Goal: Transaction & Acquisition: Purchase product/service

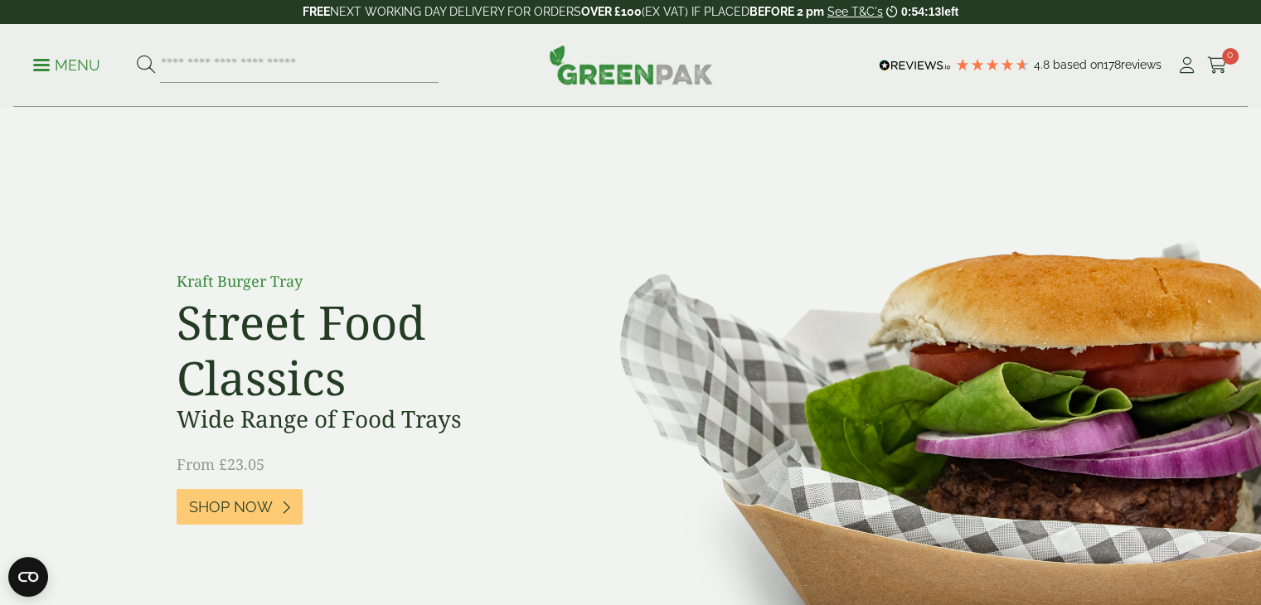
click at [1190, 66] on icon at bounding box center [1187, 65] width 21 height 17
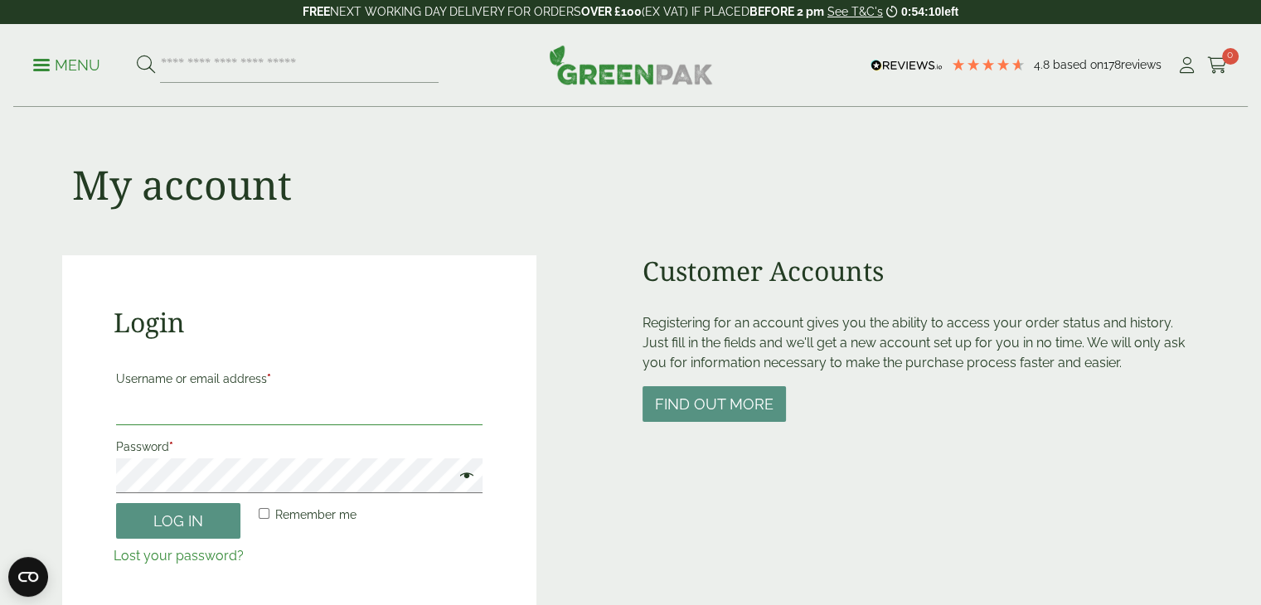
click at [245, 415] on input "Username or email address *" at bounding box center [299, 408] width 367 height 35
type input "**********"
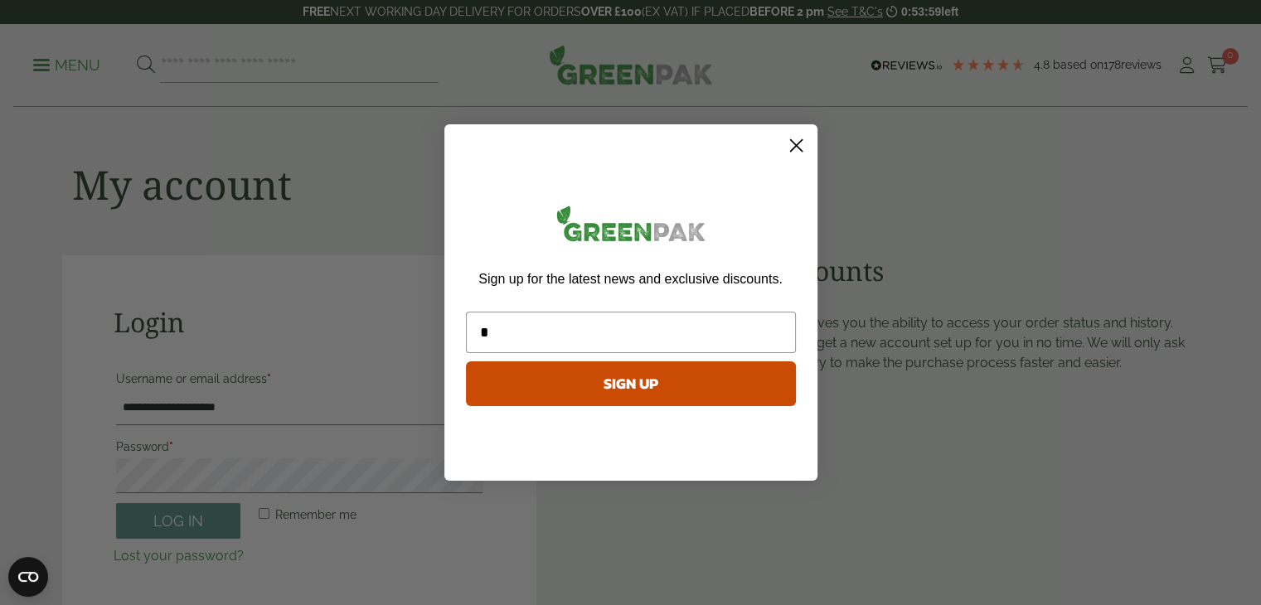
type input "*"
click at [803, 143] on circle "Close dialog" at bounding box center [795, 145] width 27 height 27
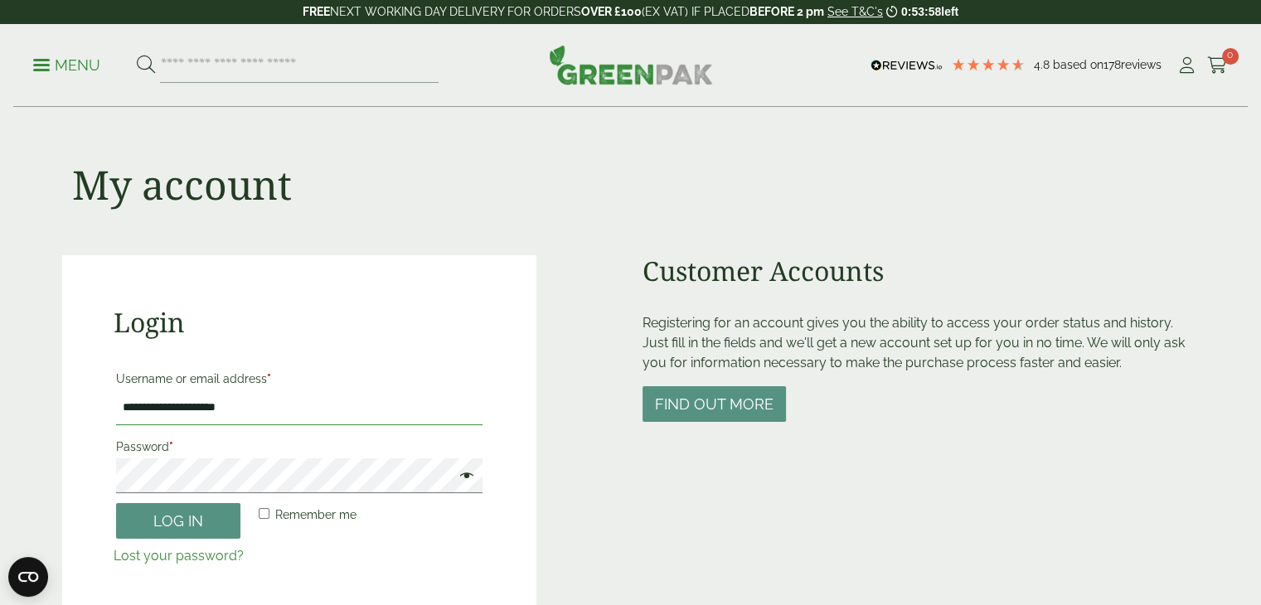
click at [271, 412] on input "**********" at bounding box center [299, 408] width 367 height 35
type input "**********"
click at [233, 438] on label "Password *" at bounding box center [299, 446] width 367 height 23
click at [169, 541] on p "Remember me Log in" at bounding box center [300, 521] width 372 height 41
click at [175, 526] on button "Log in" at bounding box center [178, 521] width 124 height 36
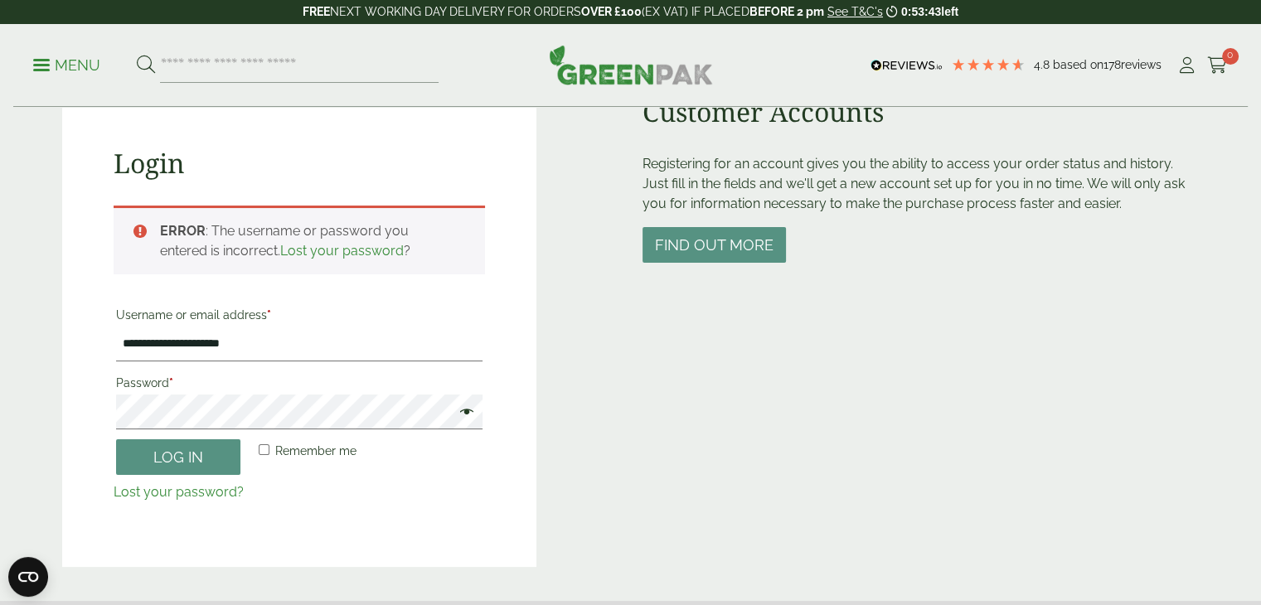
scroll to position [162, 0]
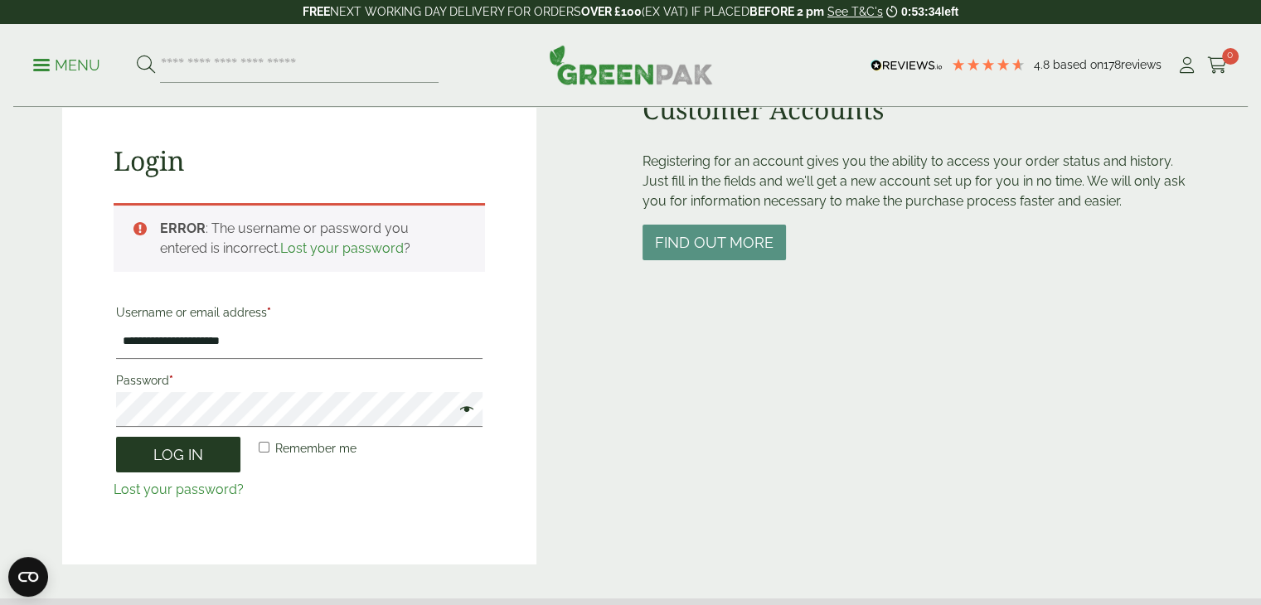
click at [185, 458] on button "Log in" at bounding box center [178, 455] width 124 height 36
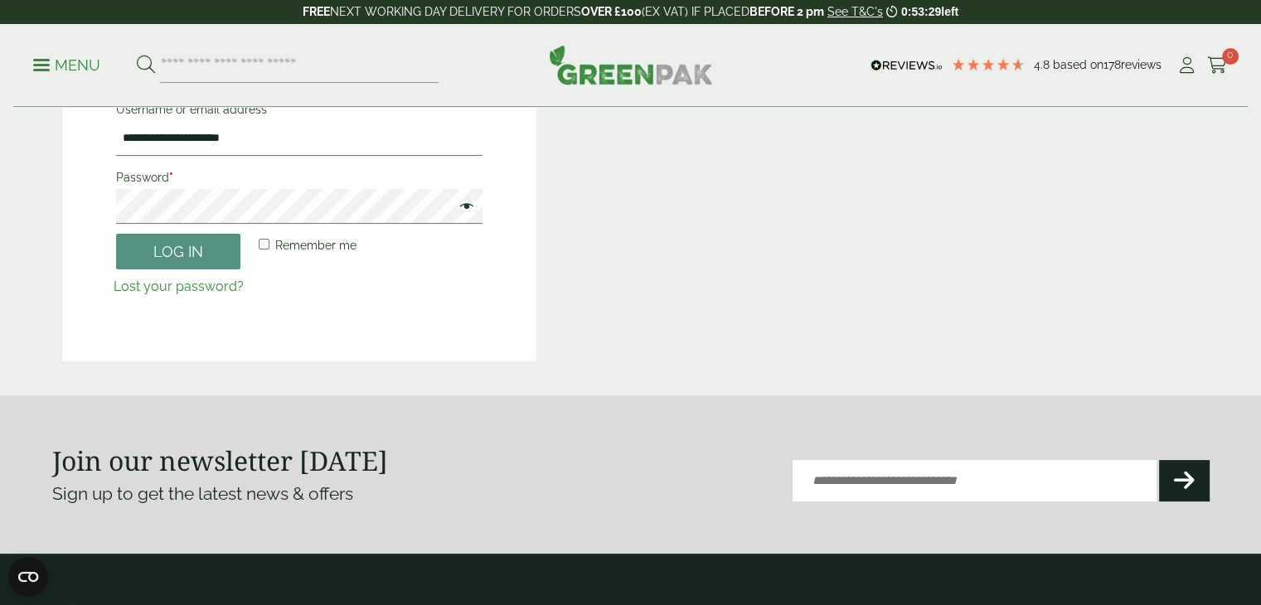
scroll to position [0, 0]
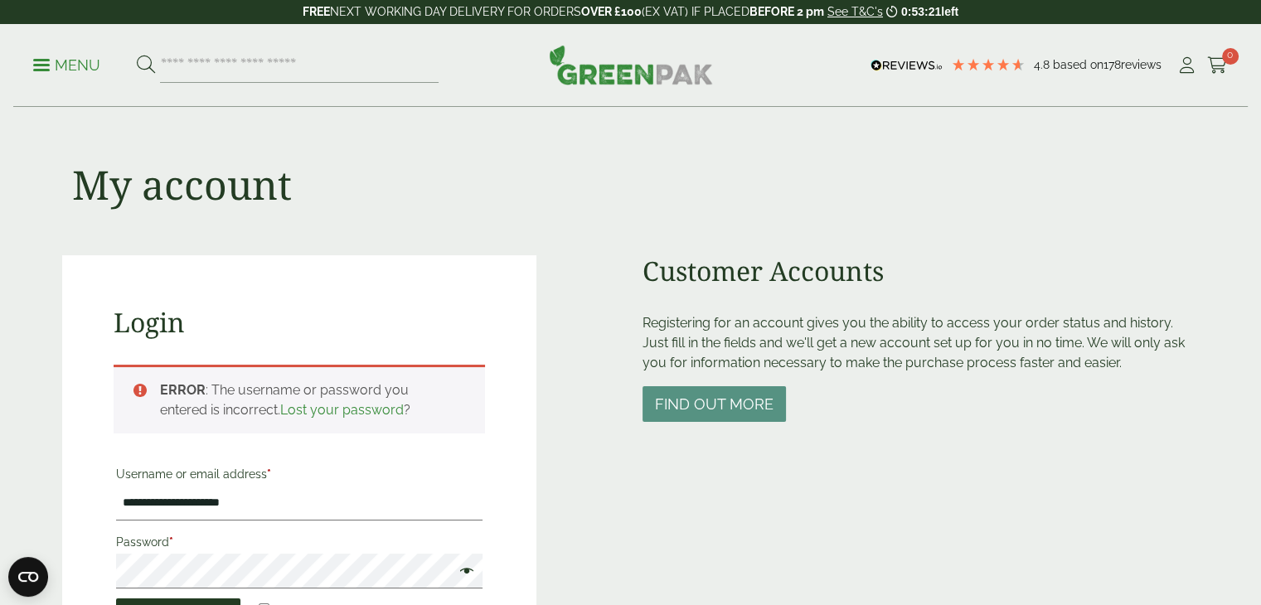
click at [151, 599] on button "Log in" at bounding box center [178, 617] width 124 height 36
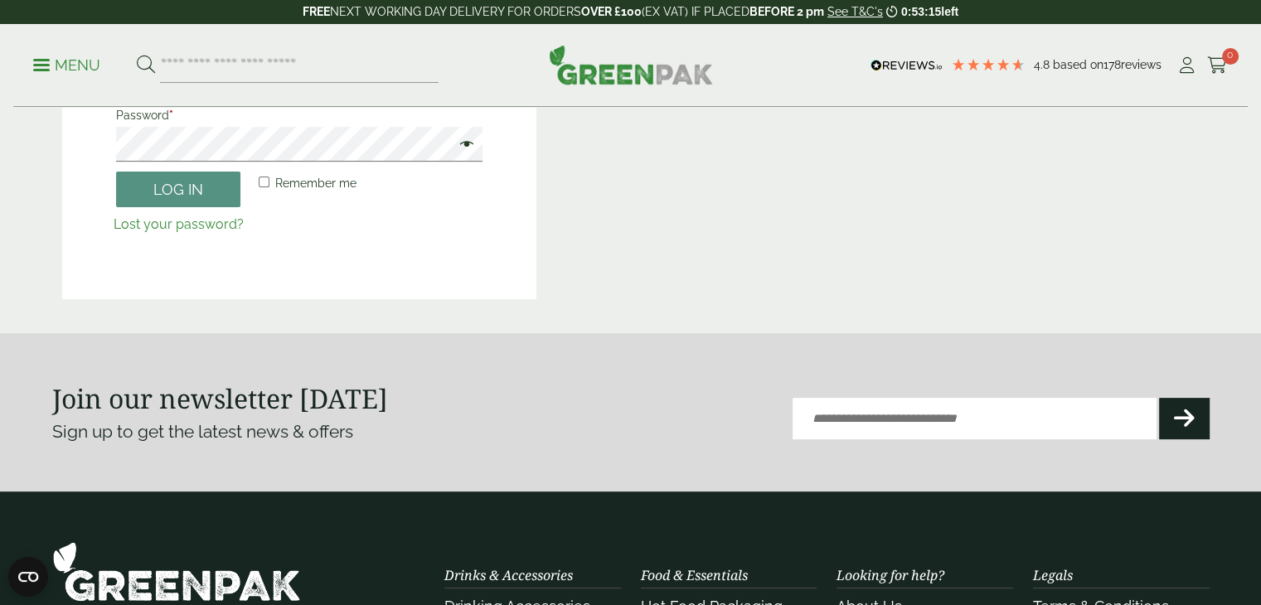
scroll to position [435, 0]
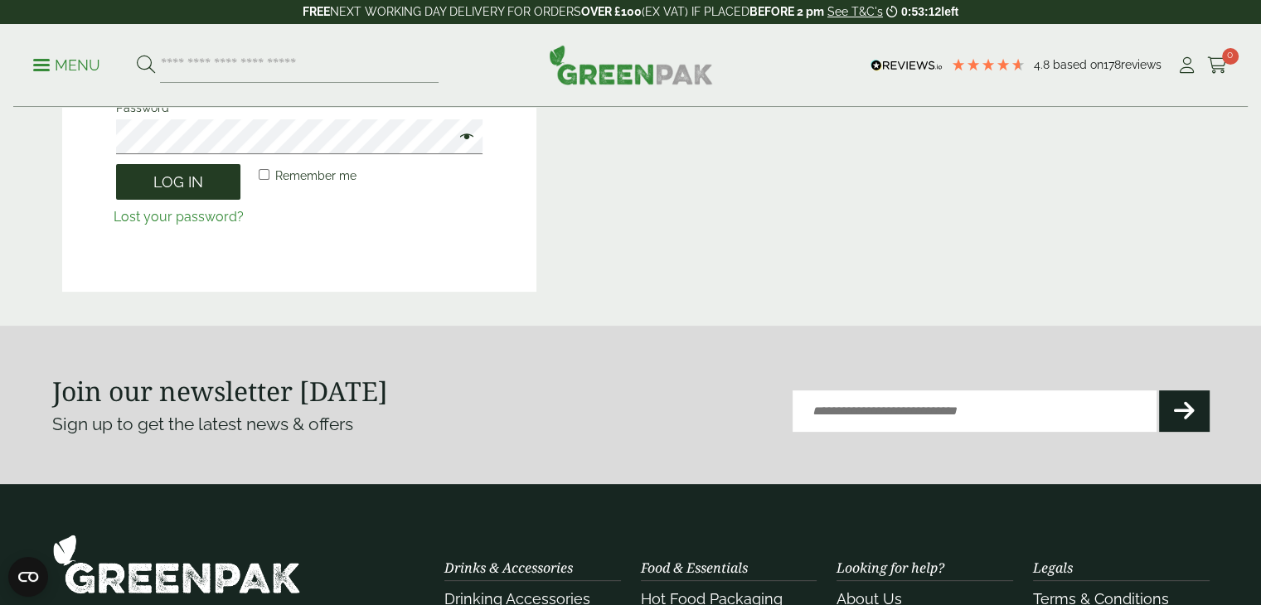
click at [182, 177] on button "Log in" at bounding box center [178, 182] width 124 height 36
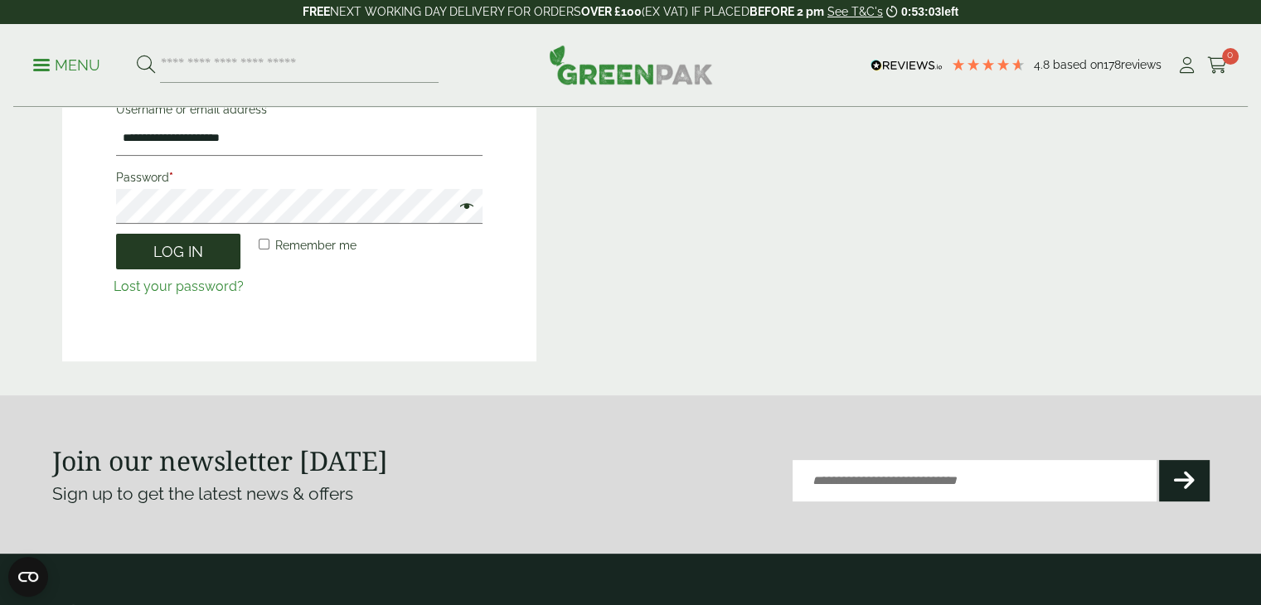
click at [182, 250] on button "Log in" at bounding box center [178, 252] width 124 height 36
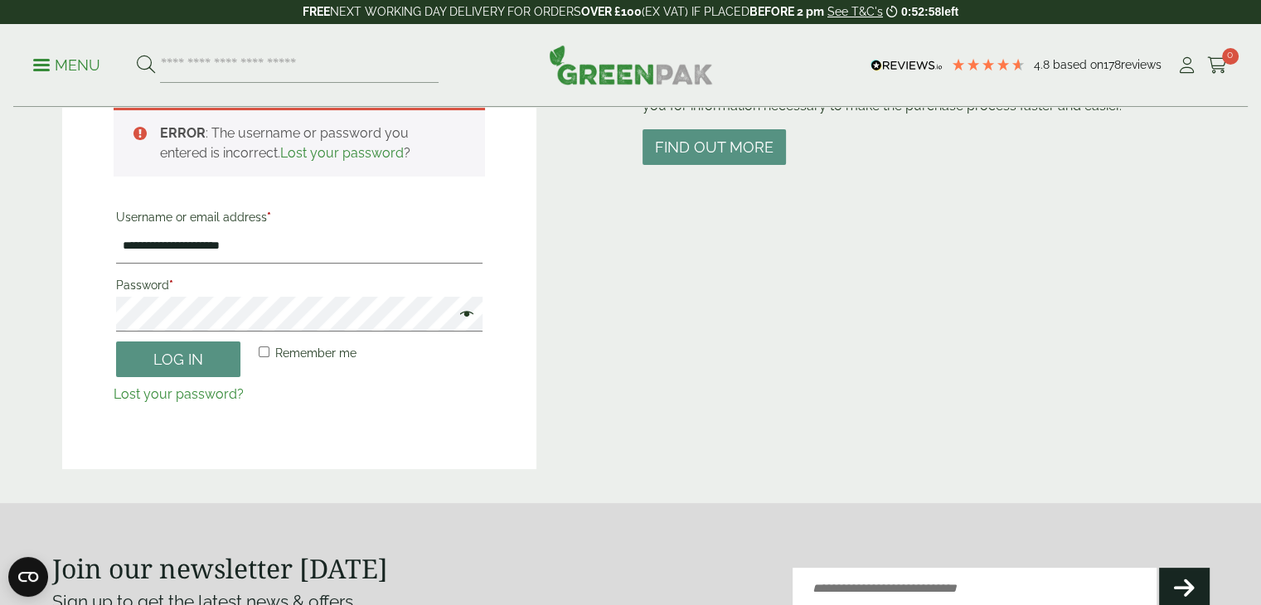
scroll to position [255, 0]
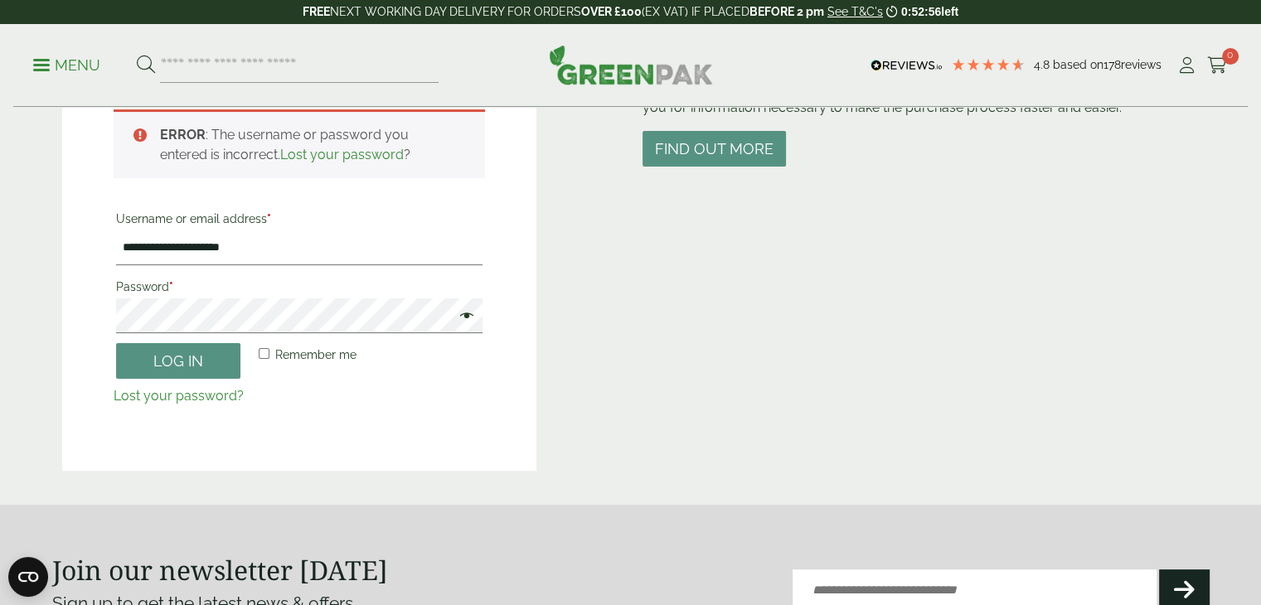
click at [470, 319] on span at bounding box center [463, 318] width 22 height 20
click at [211, 357] on button "Log in" at bounding box center [178, 361] width 124 height 36
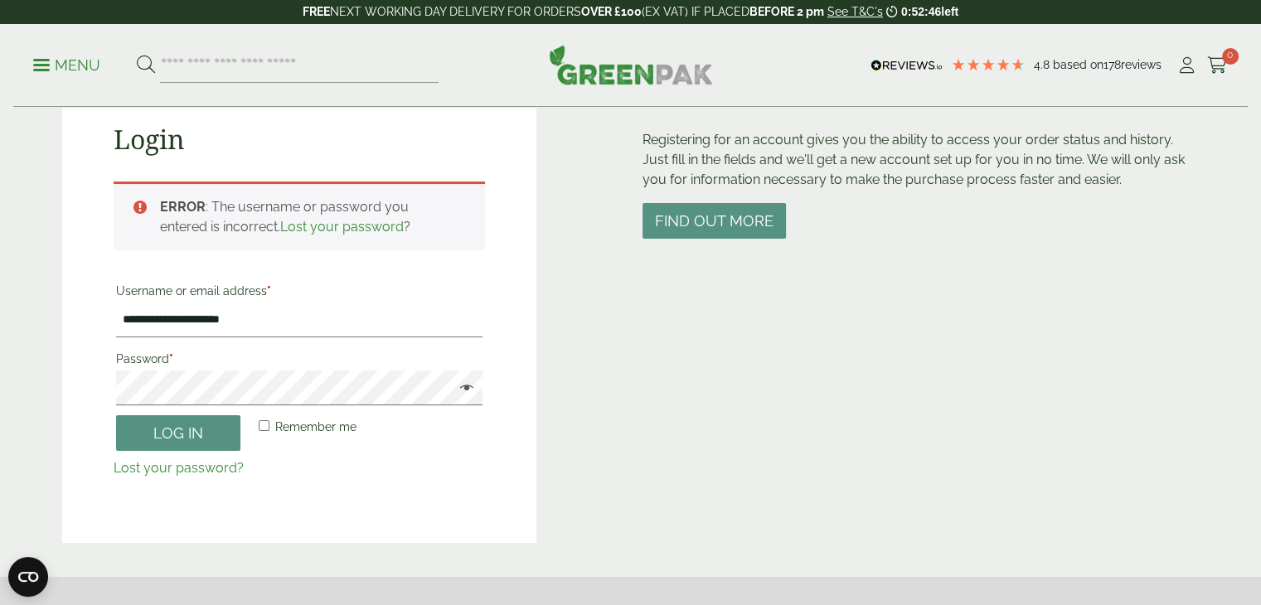
scroll to position [185, 0]
click at [207, 452] on form "**********" at bounding box center [300, 376] width 372 height 202
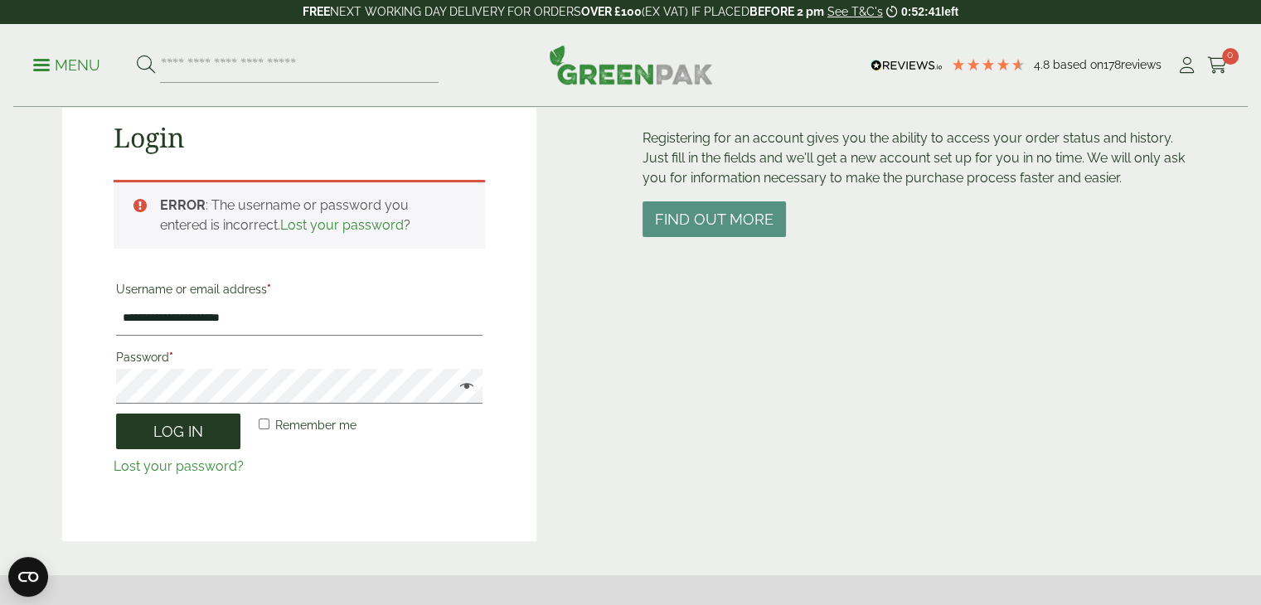
click at [192, 430] on button "Log in" at bounding box center [178, 432] width 124 height 36
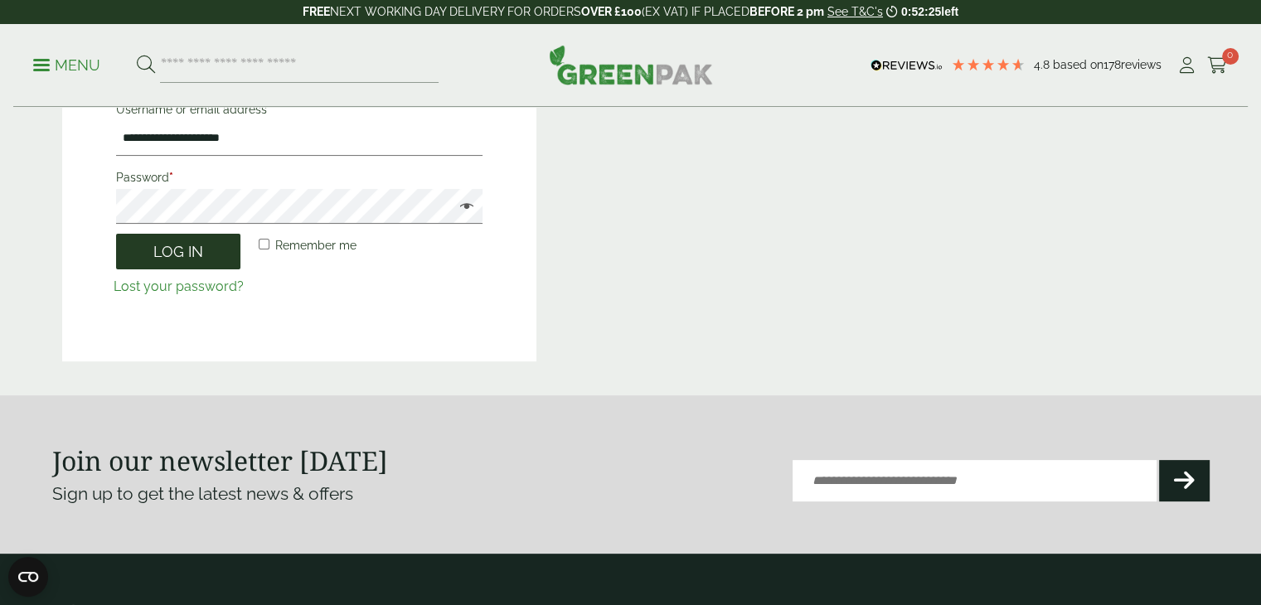
click at [200, 246] on button "Log in" at bounding box center [178, 252] width 124 height 36
click at [147, 264] on button "Log in" at bounding box center [178, 252] width 124 height 36
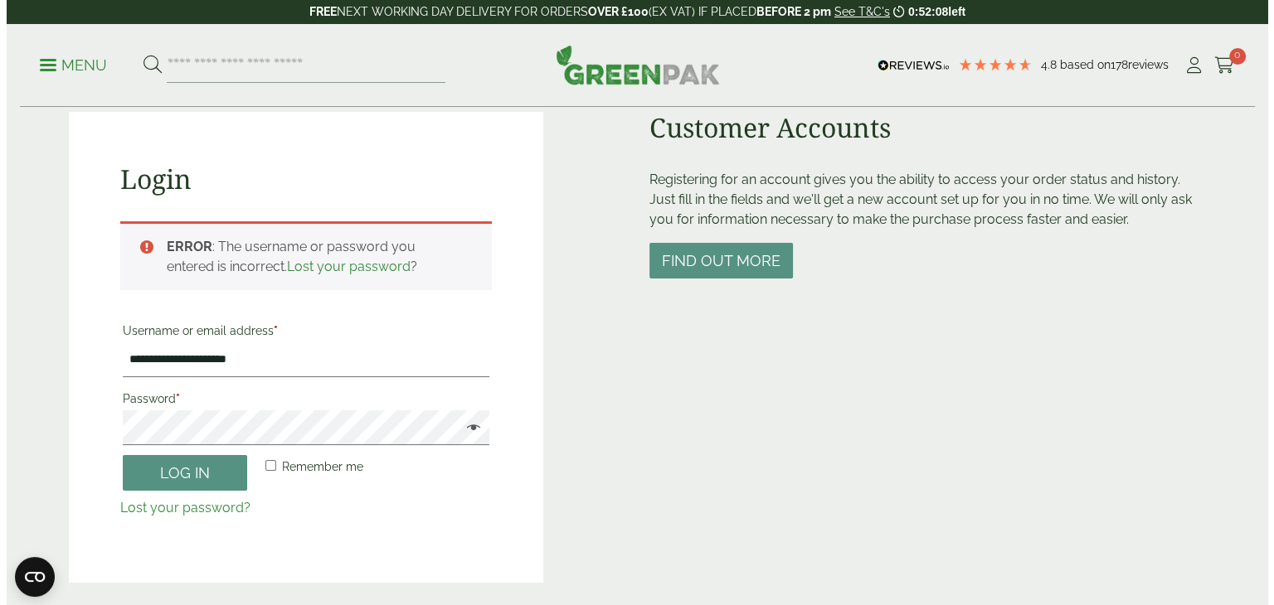
scroll to position [0, 0]
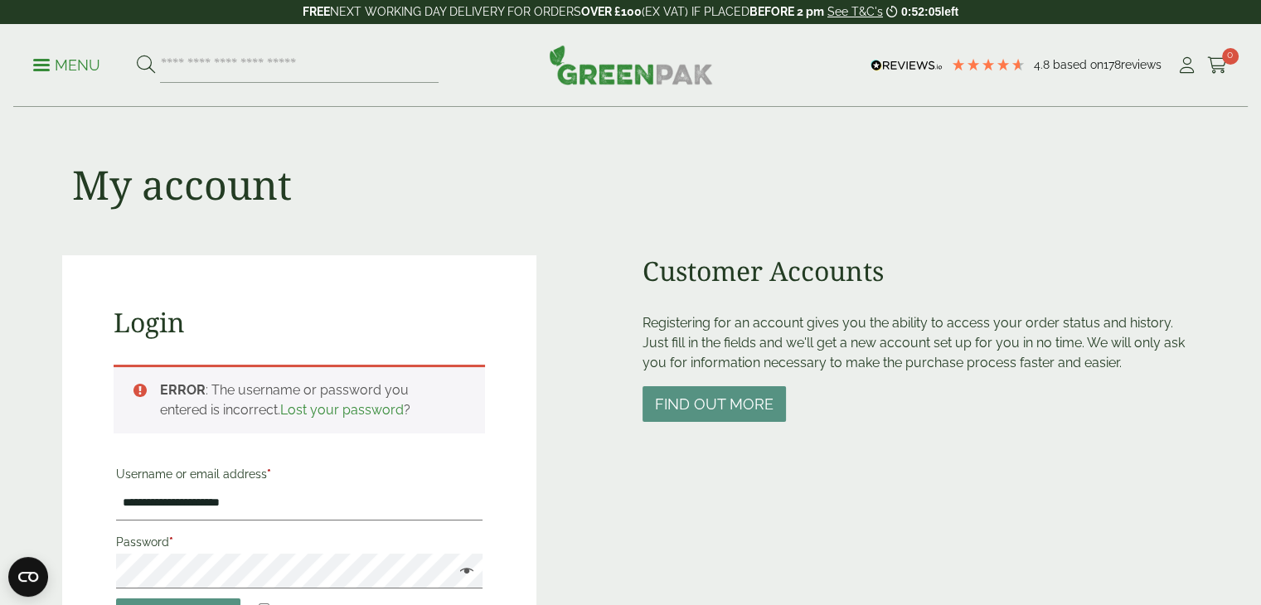
click at [33, 64] on span at bounding box center [41, 65] width 17 height 2
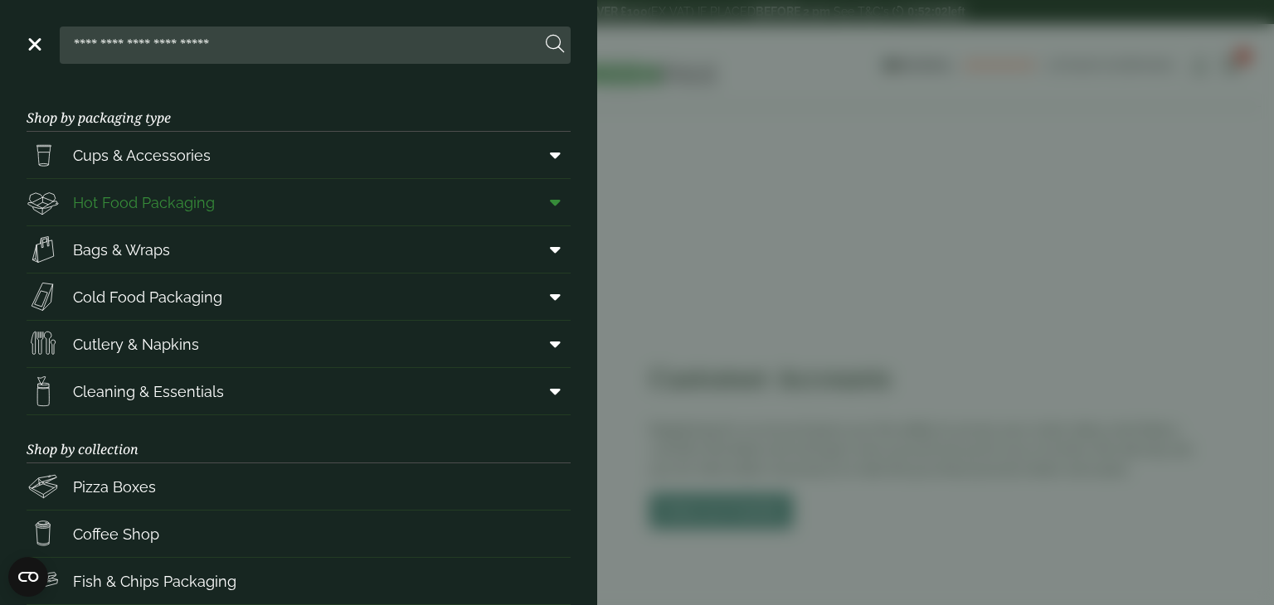
click at [166, 193] on span "Hot Food Packaging" at bounding box center [144, 203] width 142 height 22
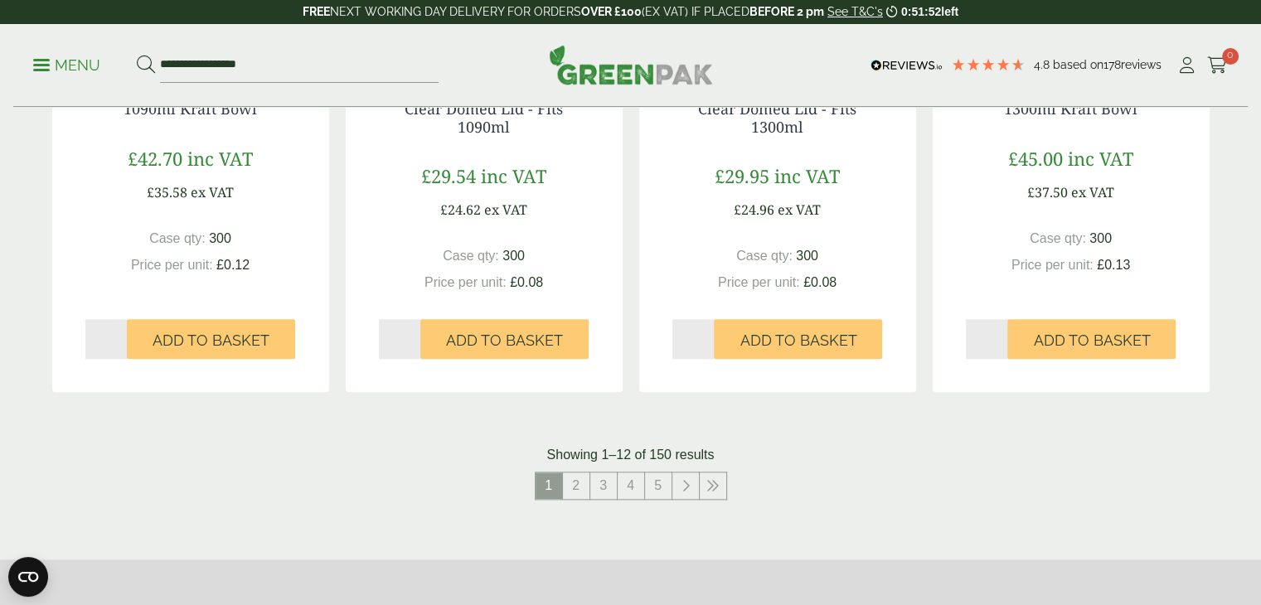
scroll to position [1796, 0]
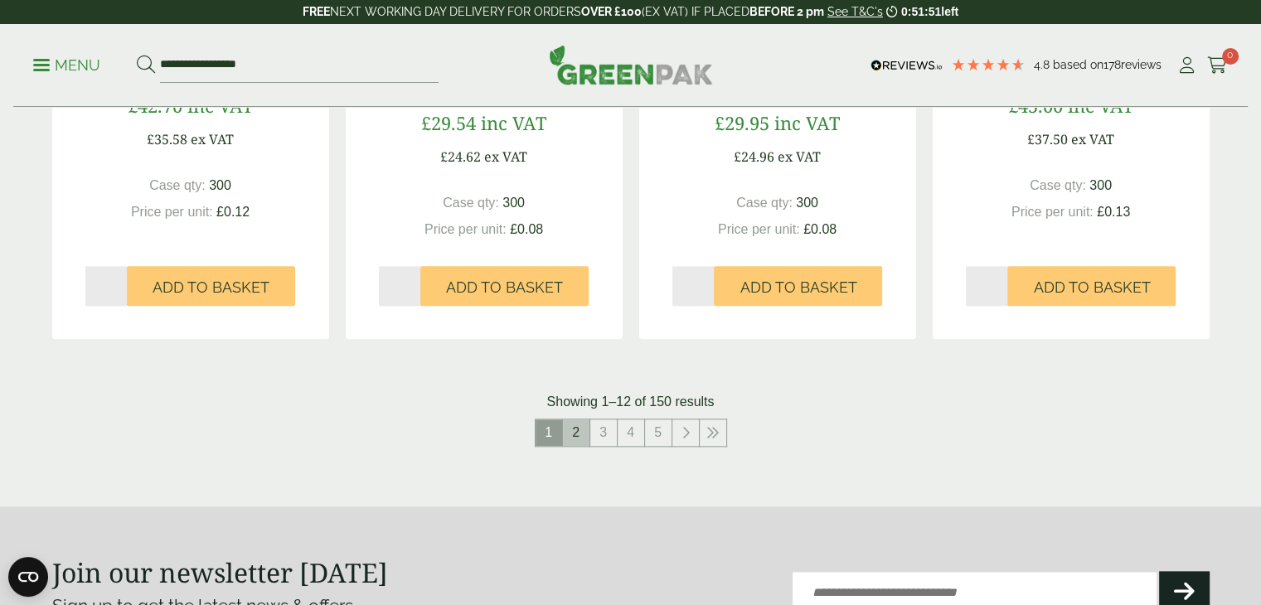
click at [568, 425] on link "2" at bounding box center [576, 433] width 27 height 27
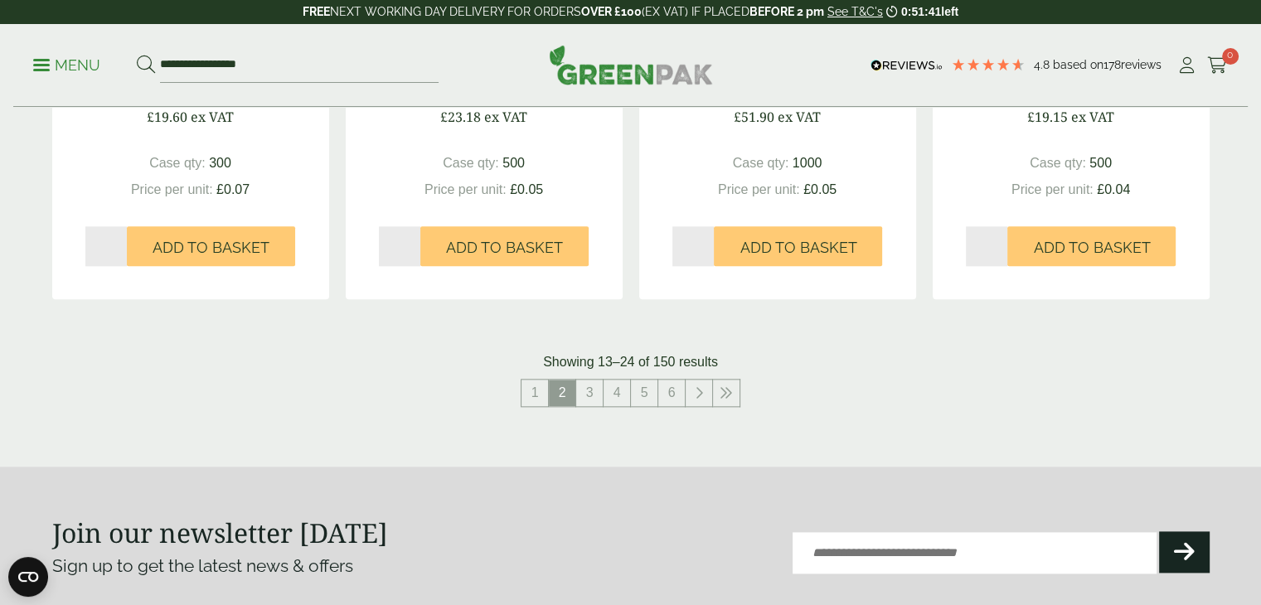
scroll to position [1853, 0]
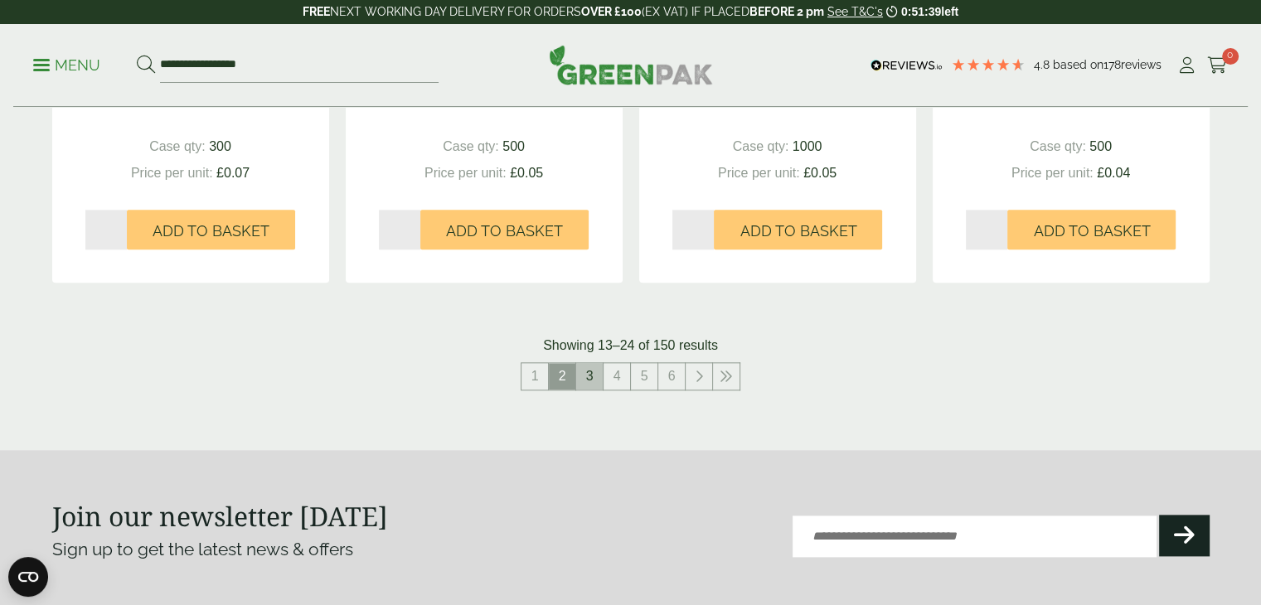
click at [591, 381] on link "3" at bounding box center [589, 376] width 27 height 27
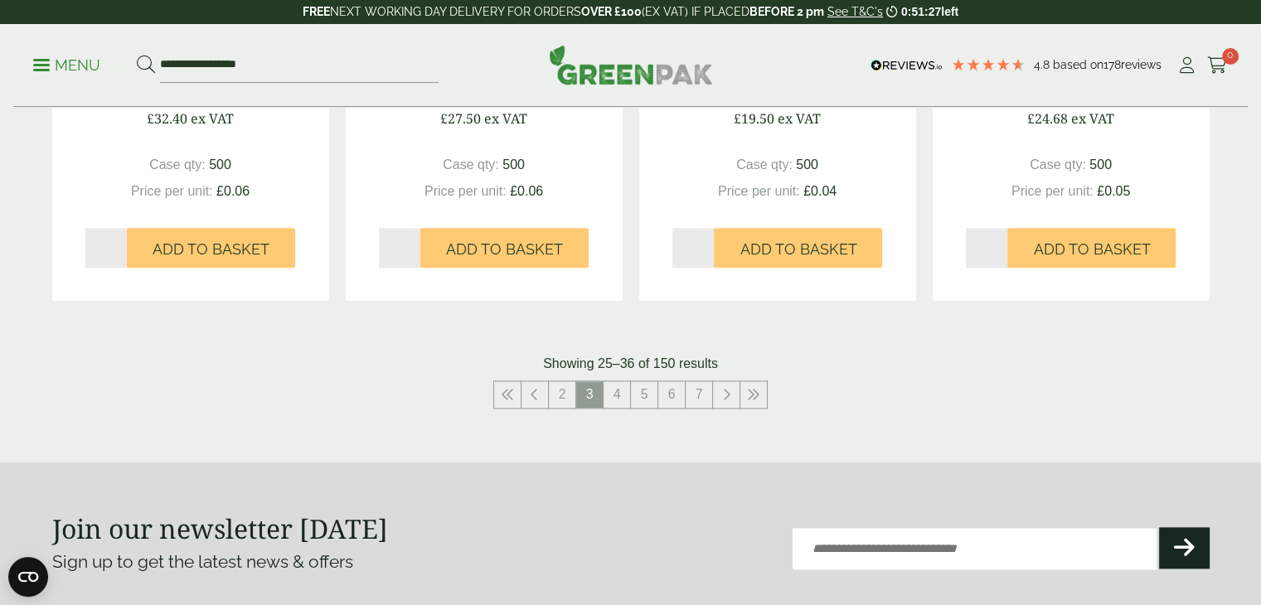
scroll to position [1808, 0]
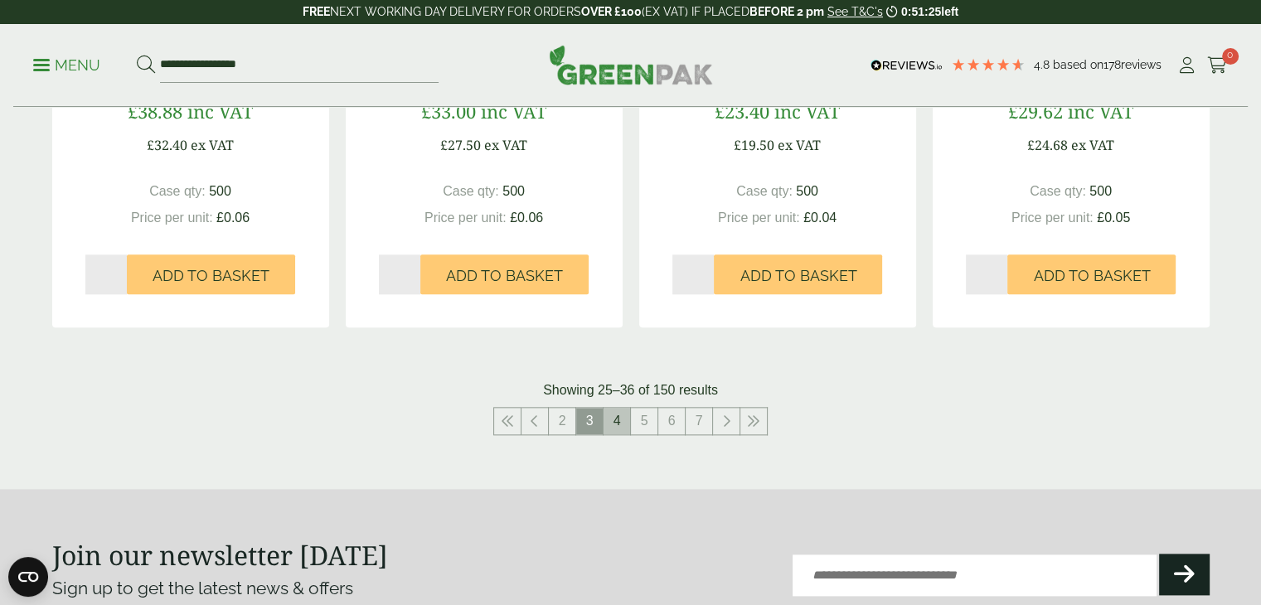
click at [615, 424] on link "4" at bounding box center [617, 421] width 27 height 27
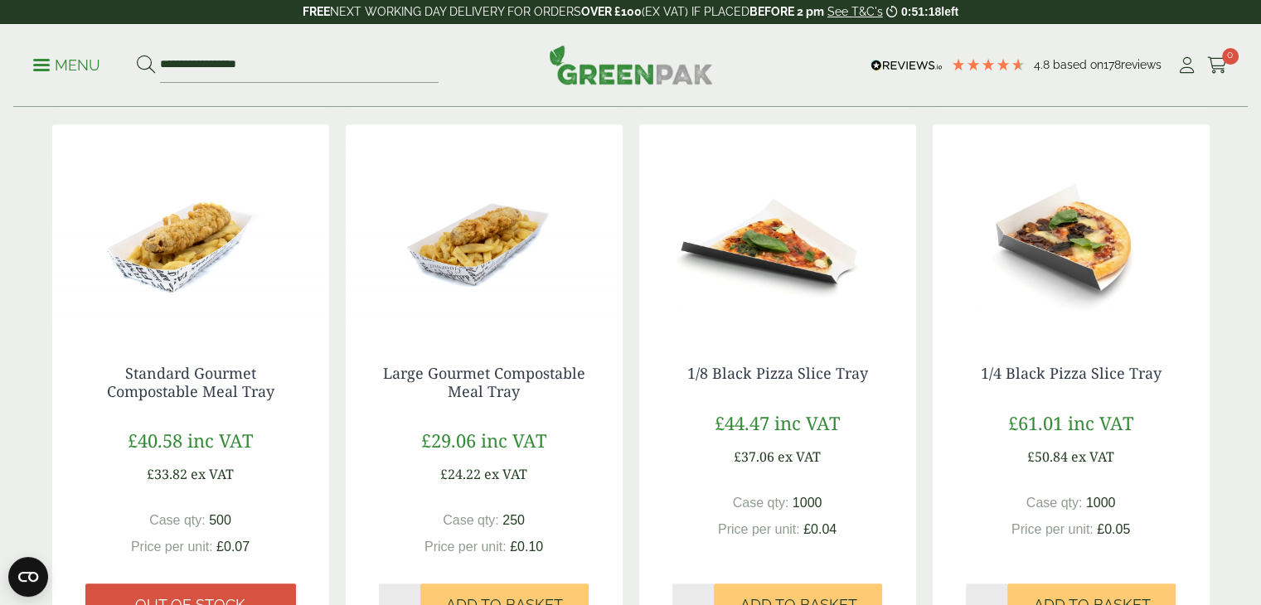
scroll to position [1655, 0]
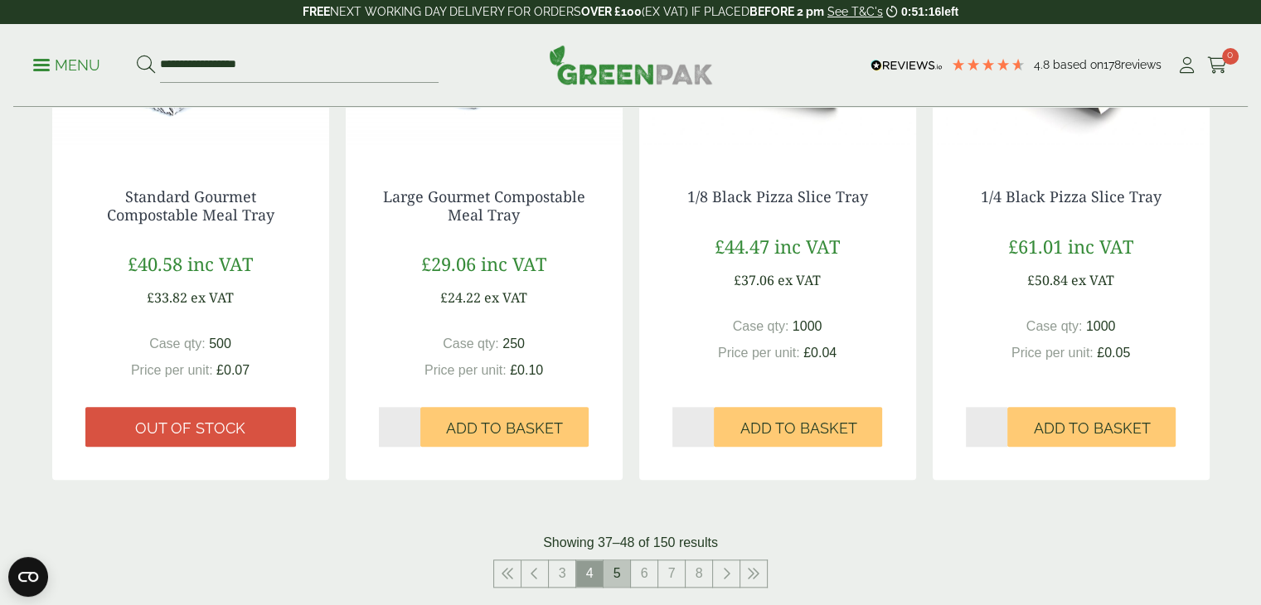
click at [620, 578] on link "5" at bounding box center [617, 574] width 27 height 27
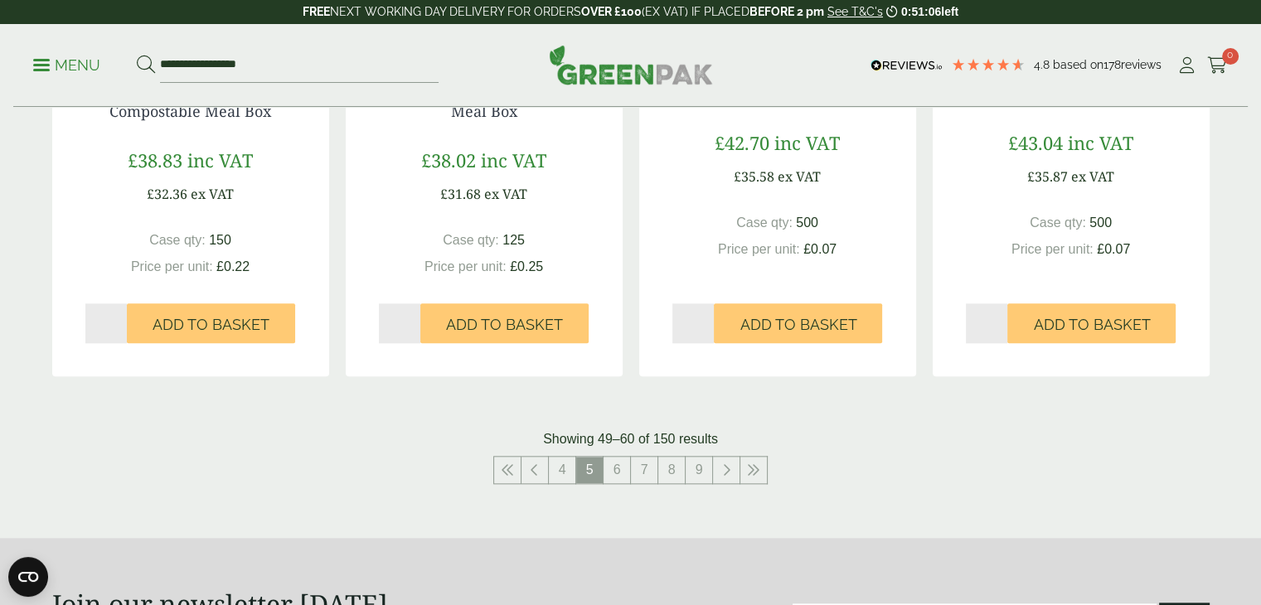
scroll to position [1772, 0]
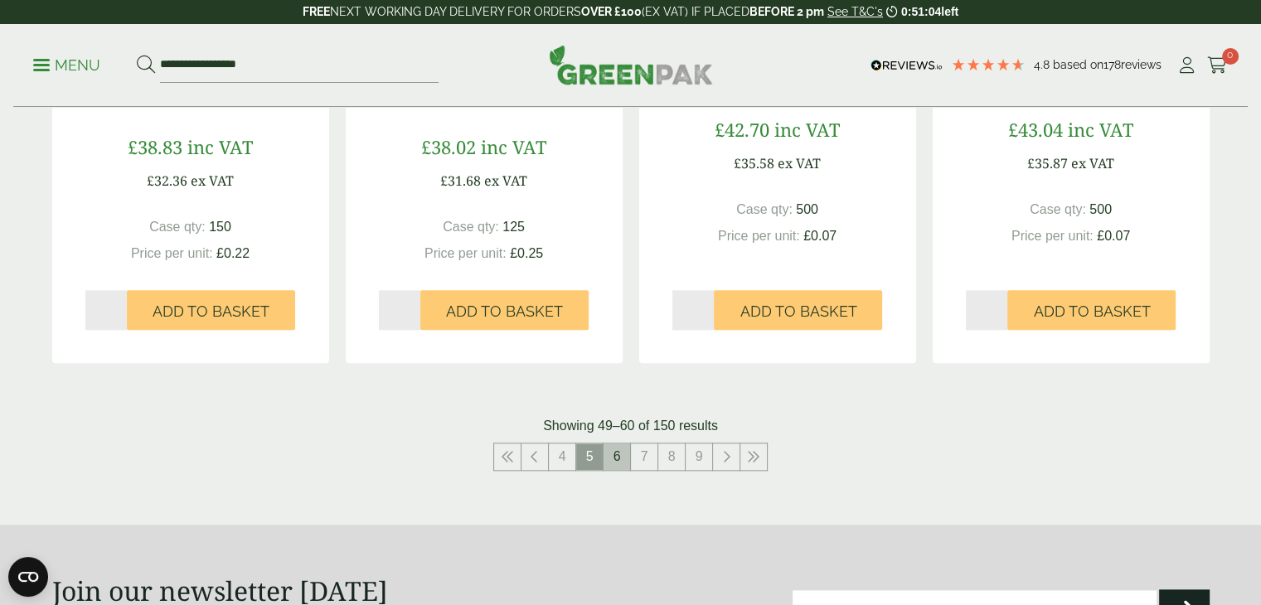
click at [614, 454] on link "6" at bounding box center [617, 457] width 27 height 27
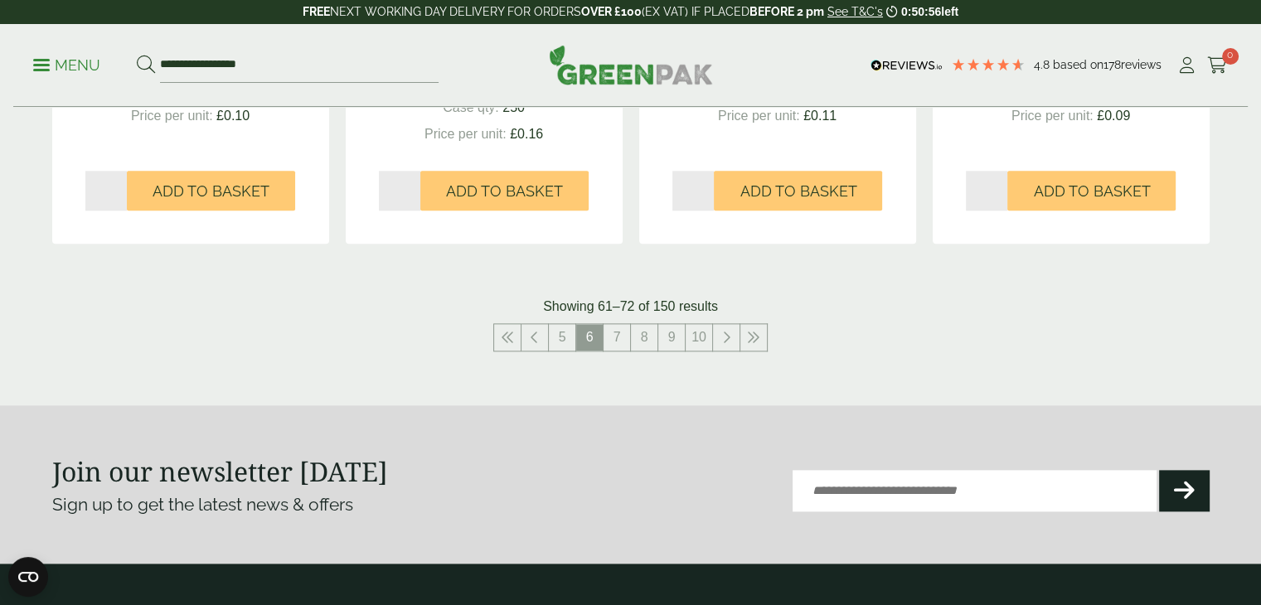
scroll to position [1913, 0]
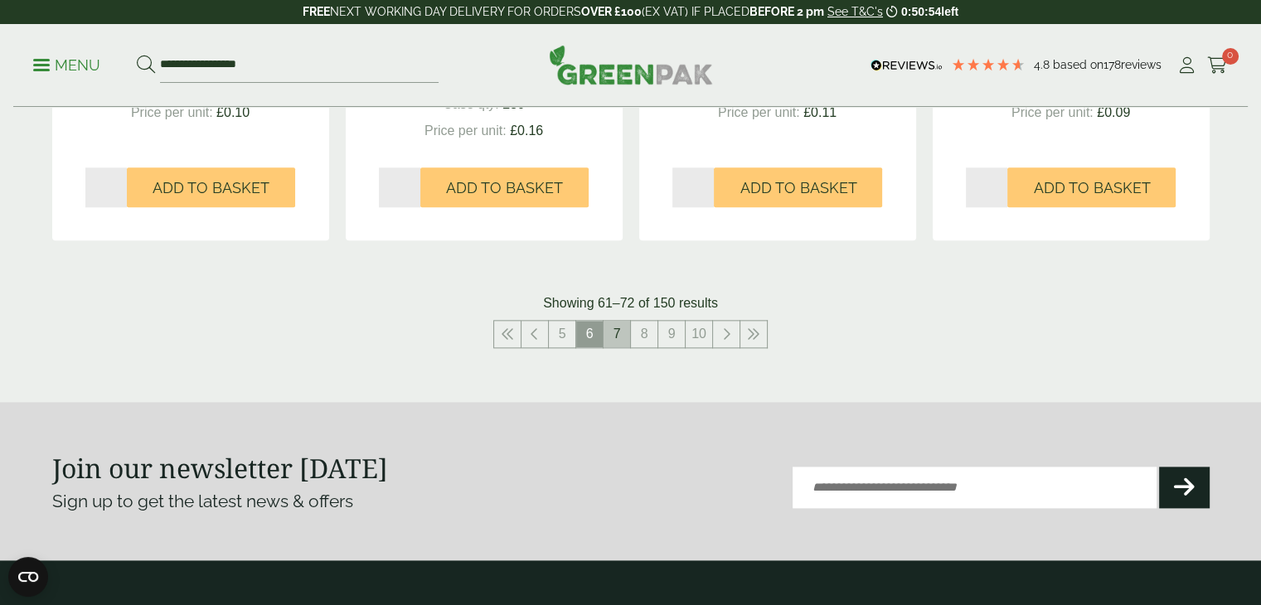
click at [615, 328] on link "7" at bounding box center [617, 334] width 27 height 27
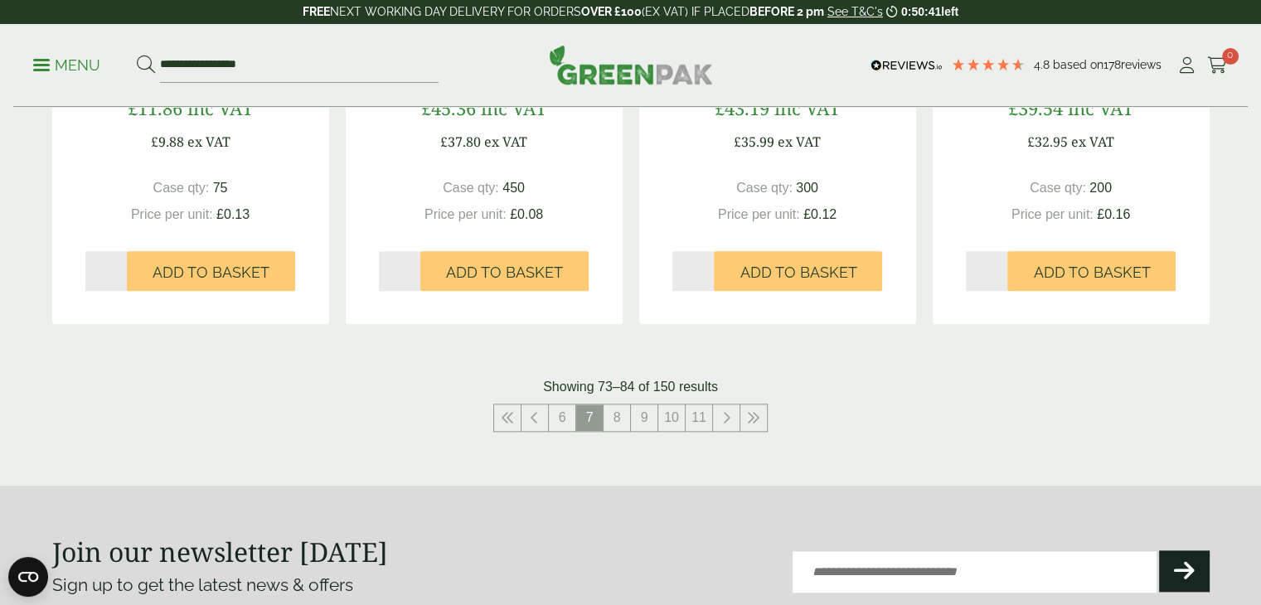
scroll to position [1919, 0]
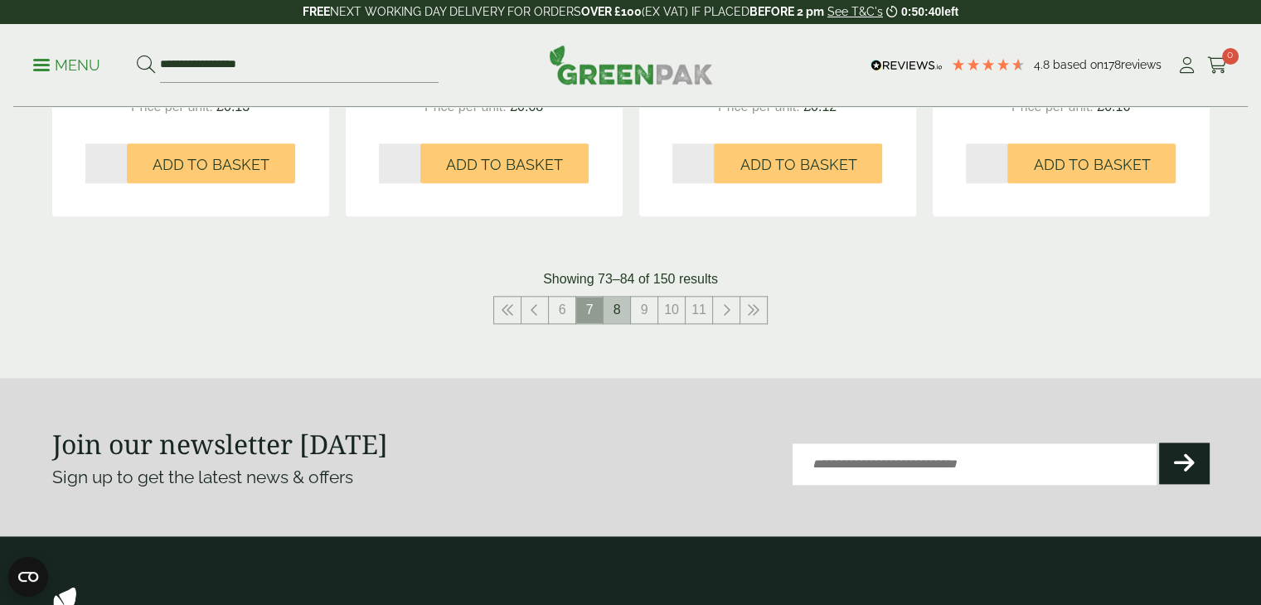
click at [620, 309] on link "8" at bounding box center [617, 310] width 27 height 27
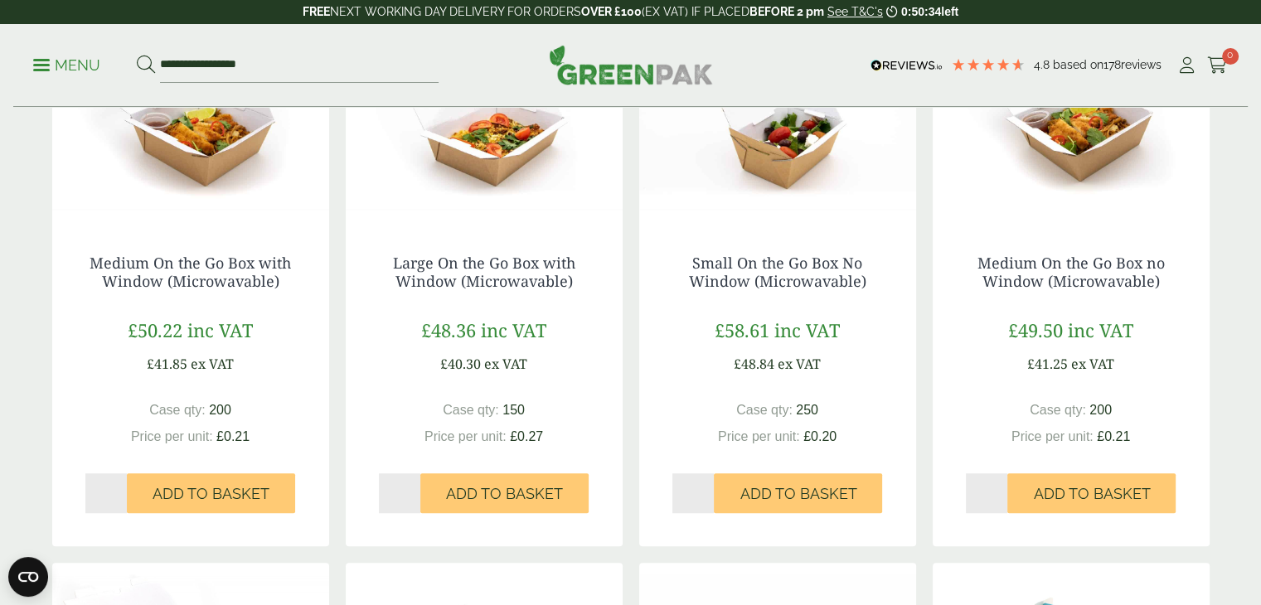
scroll to position [1707, 0]
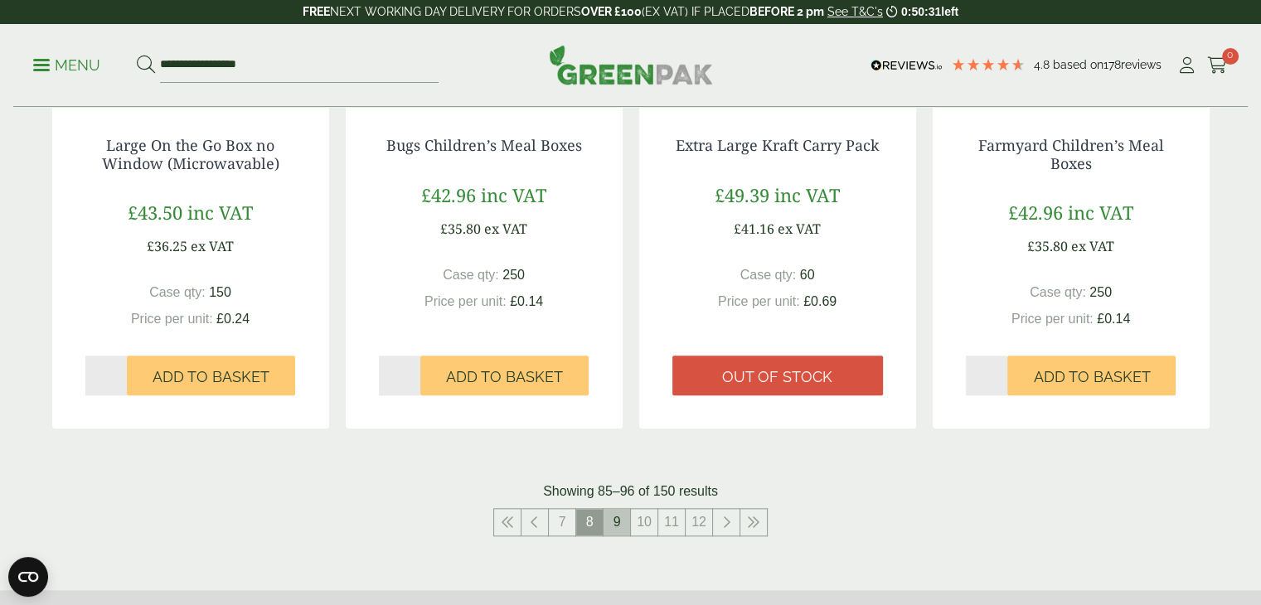
click at [623, 531] on link "9" at bounding box center [617, 522] width 27 height 27
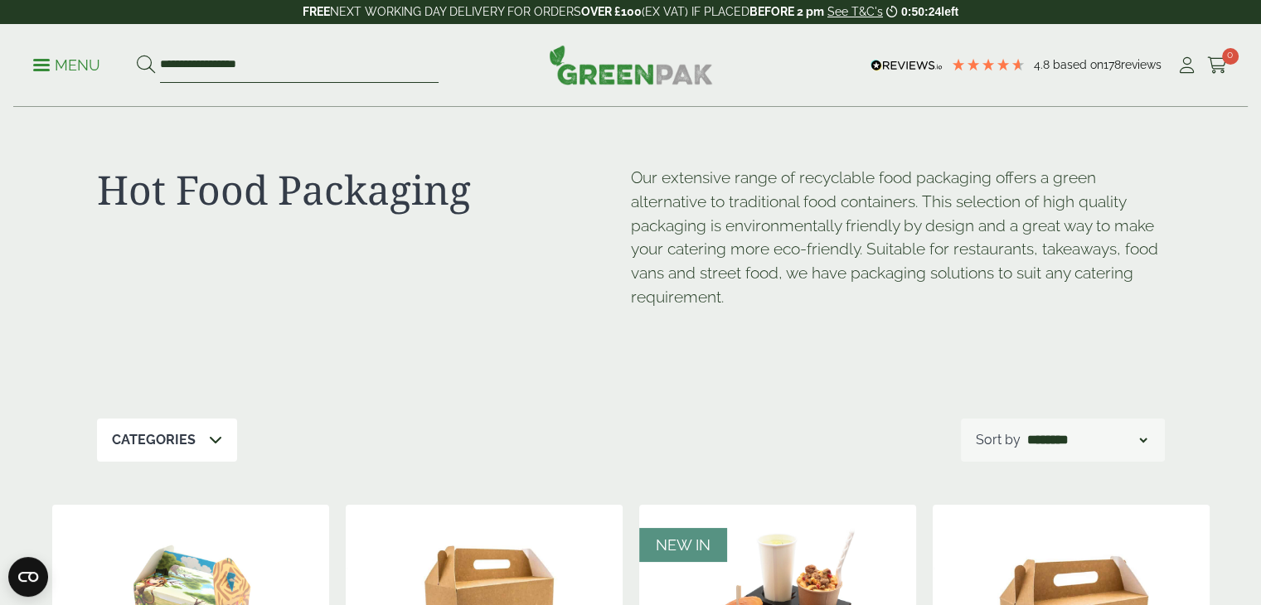
click at [299, 71] on input "**********" at bounding box center [299, 65] width 279 height 35
type input "*"
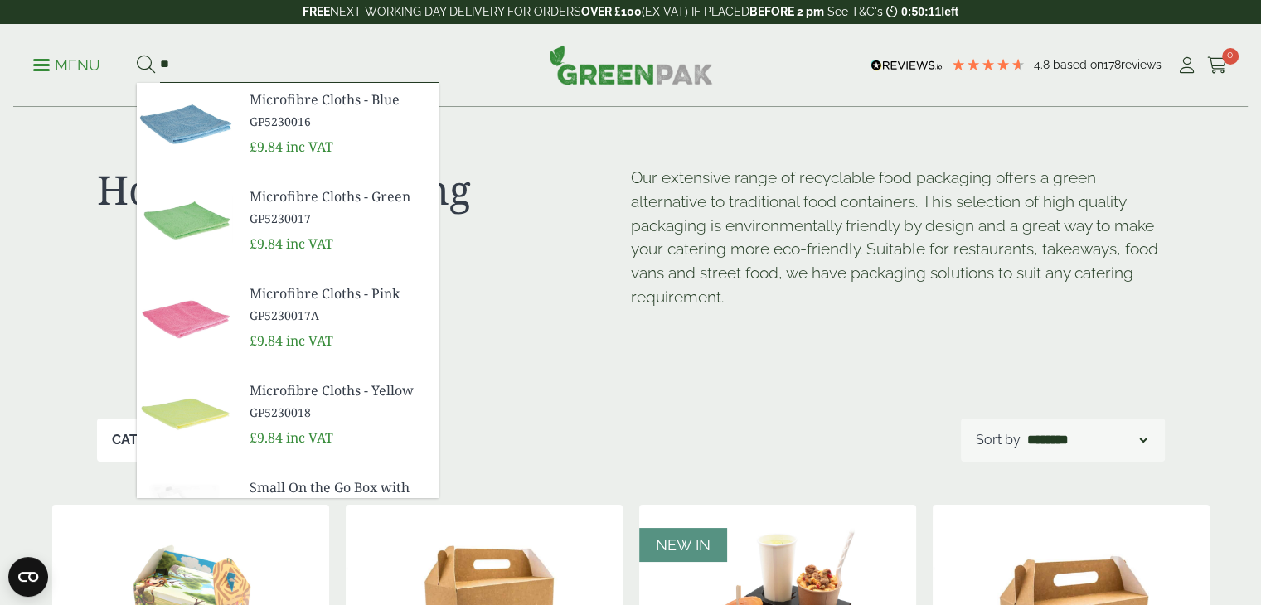
type input "*"
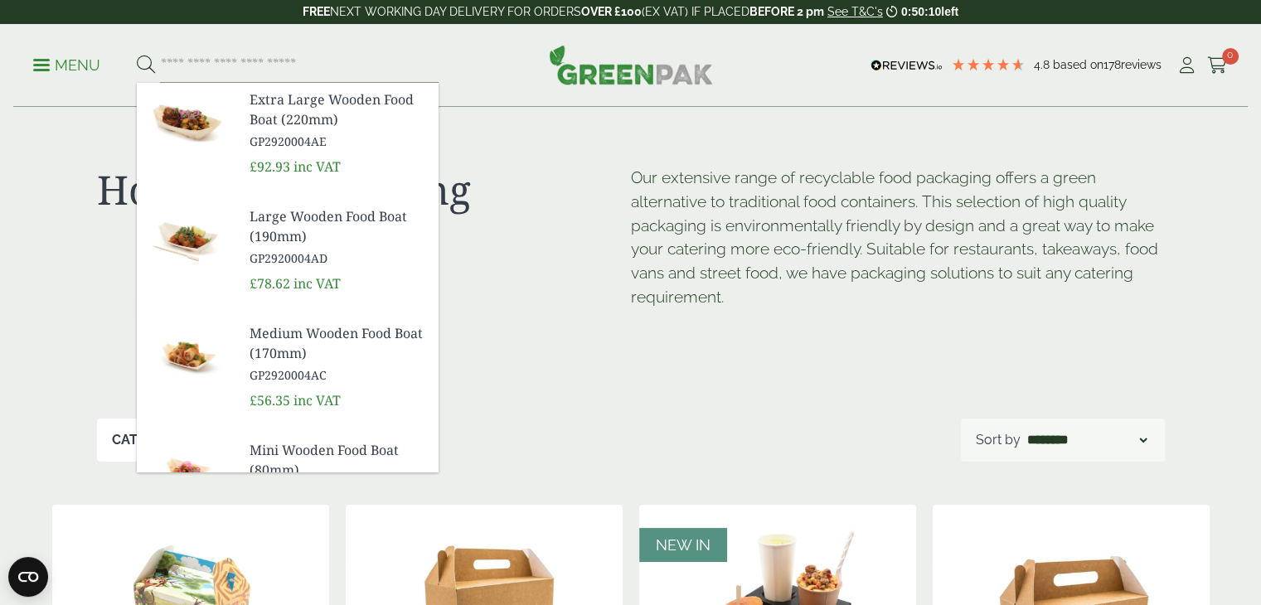
click at [31, 61] on div "Menu" at bounding box center [630, 65] width 1235 height 83
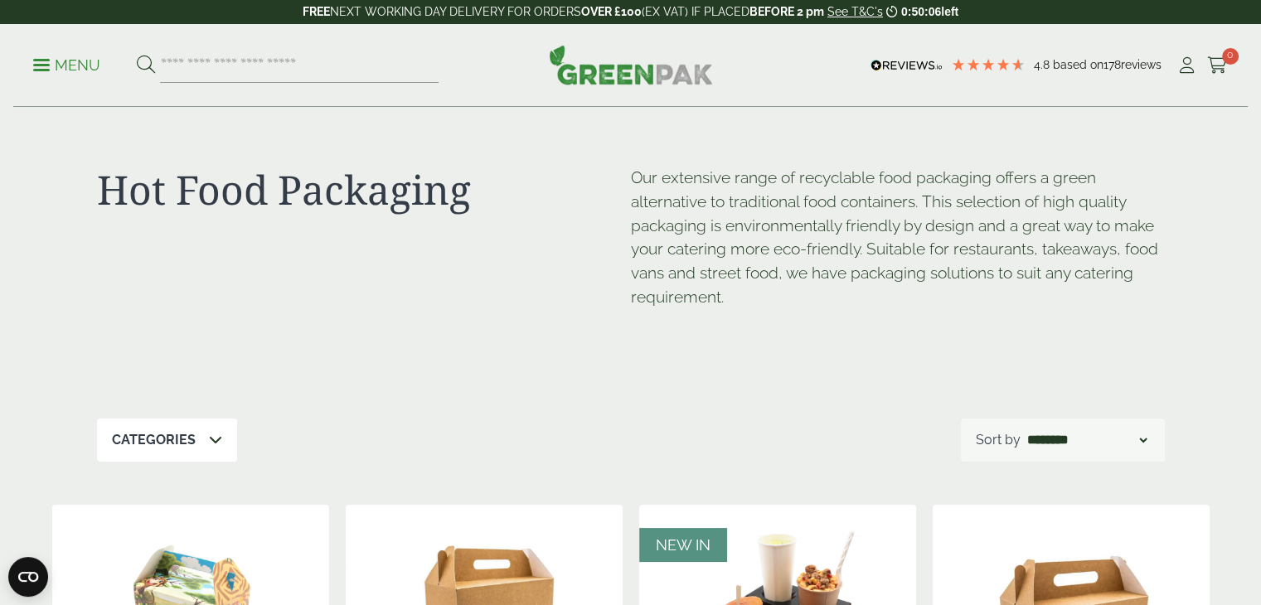
click at [46, 66] on p "Menu" at bounding box center [66, 66] width 67 height 20
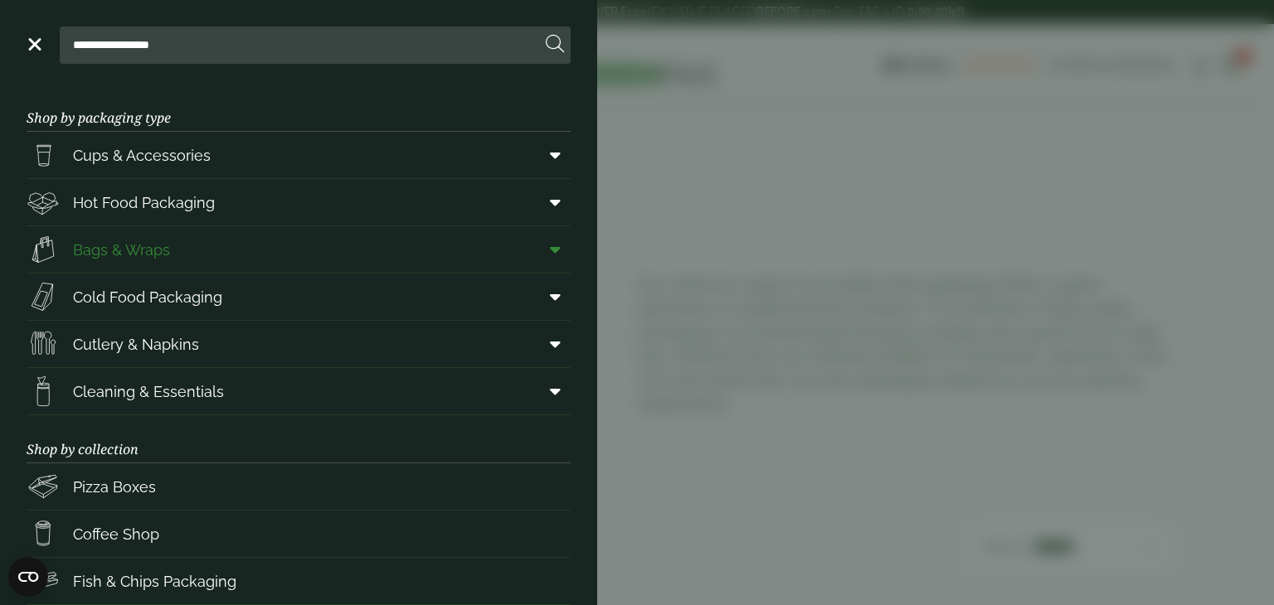
click at [182, 246] on link "Bags & Wraps" at bounding box center [299, 249] width 544 height 46
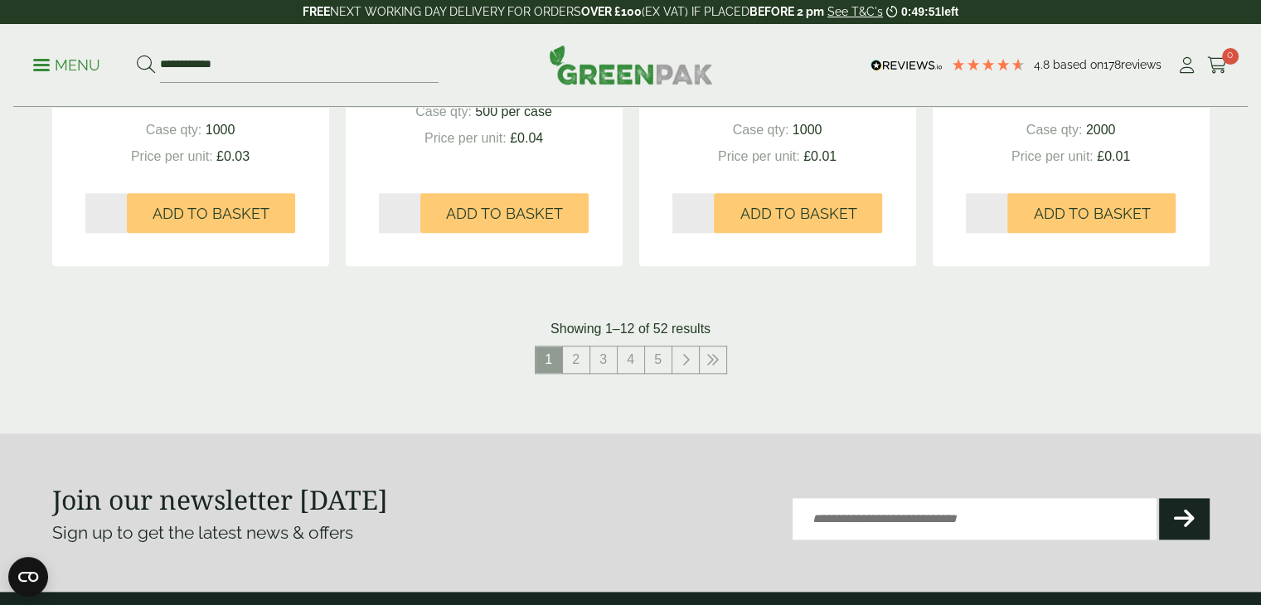
scroll to position [1788, 0]
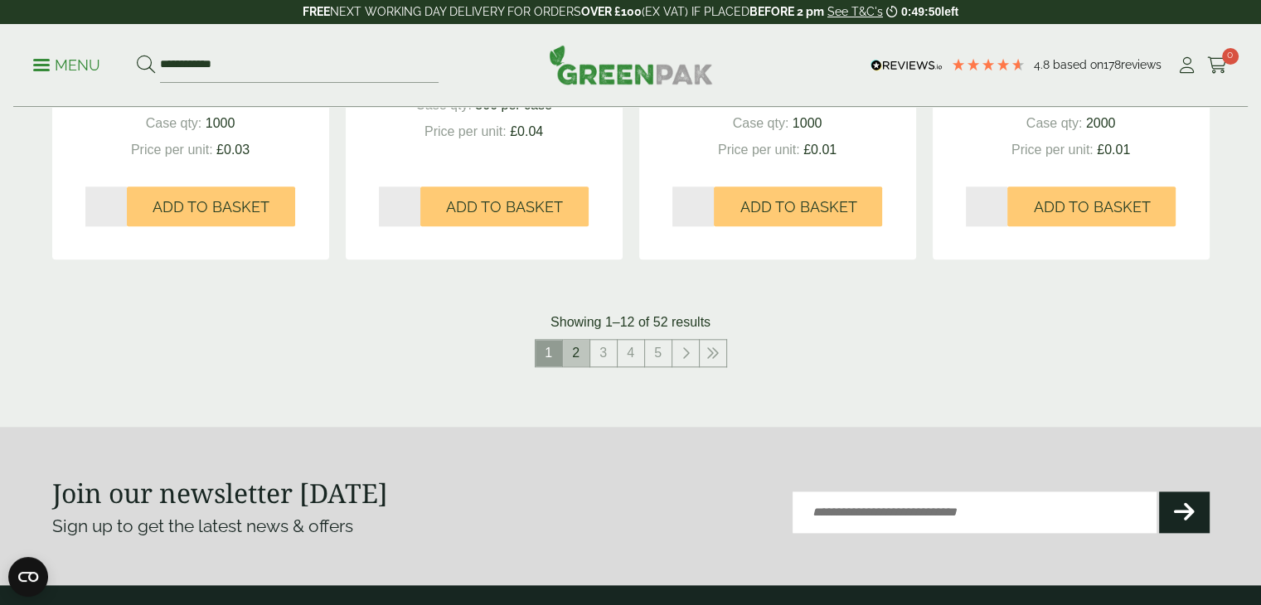
click at [573, 352] on link "2" at bounding box center [576, 353] width 27 height 27
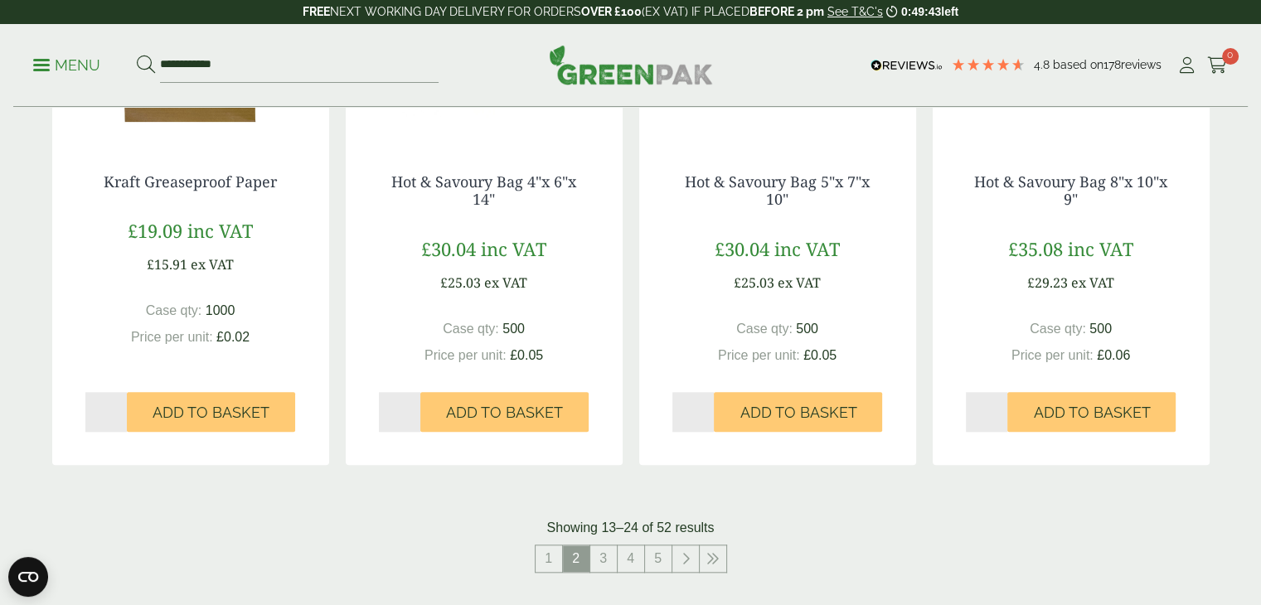
scroll to position [1801, 0]
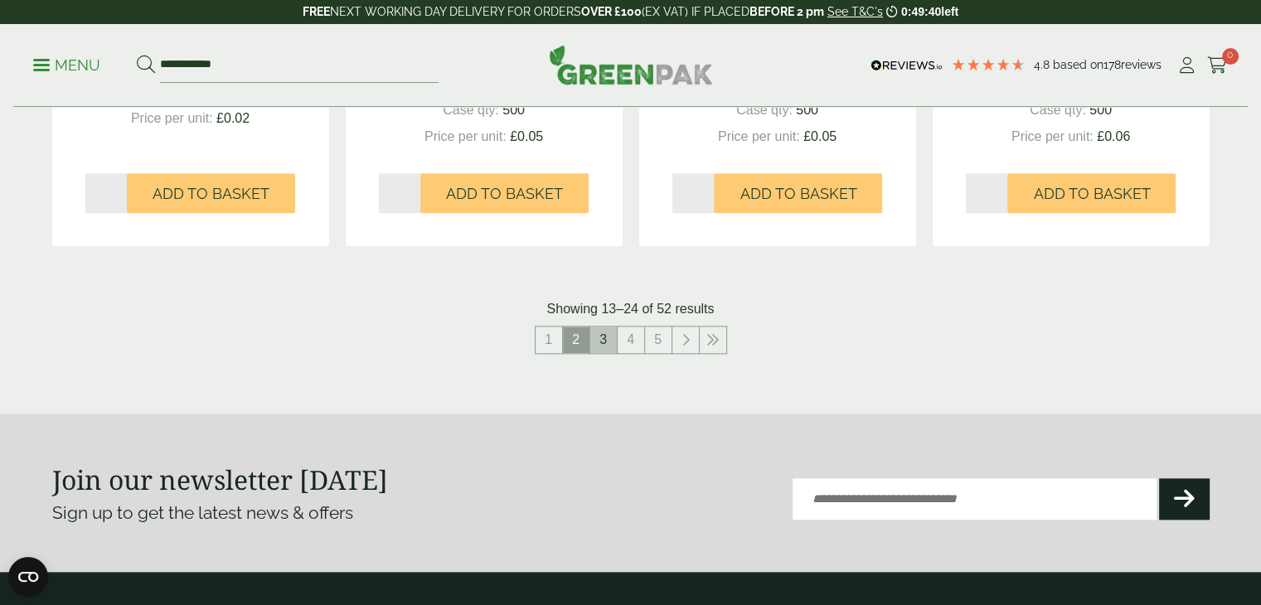
click at [596, 342] on link "3" at bounding box center [603, 340] width 27 height 27
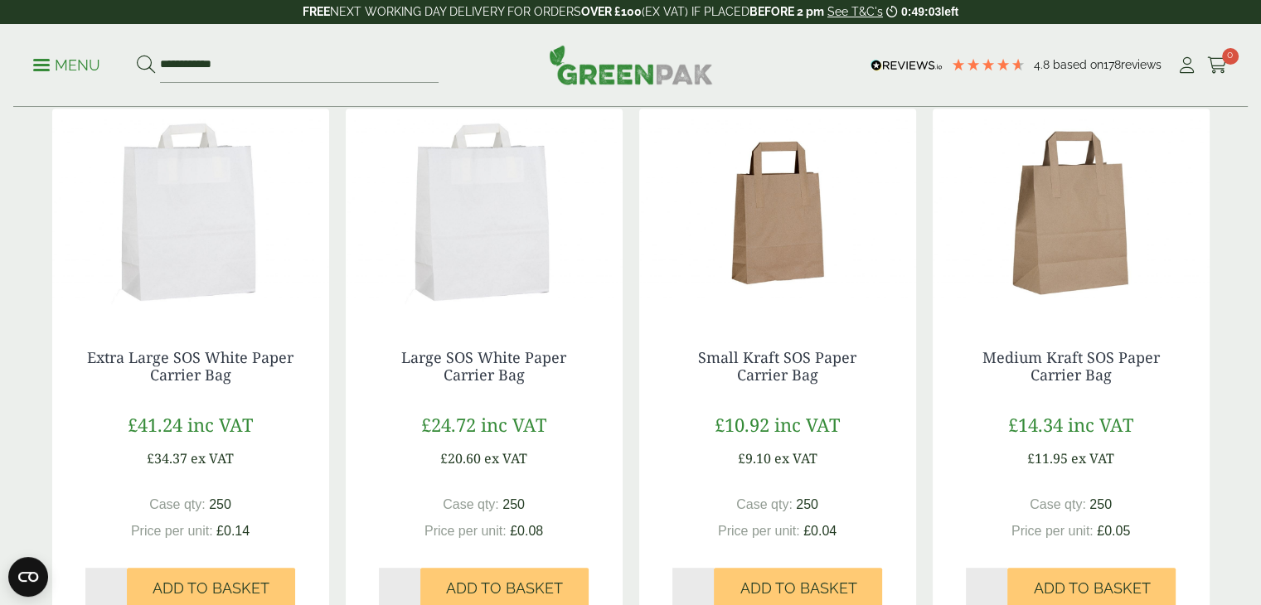
scroll to position [978, 0]
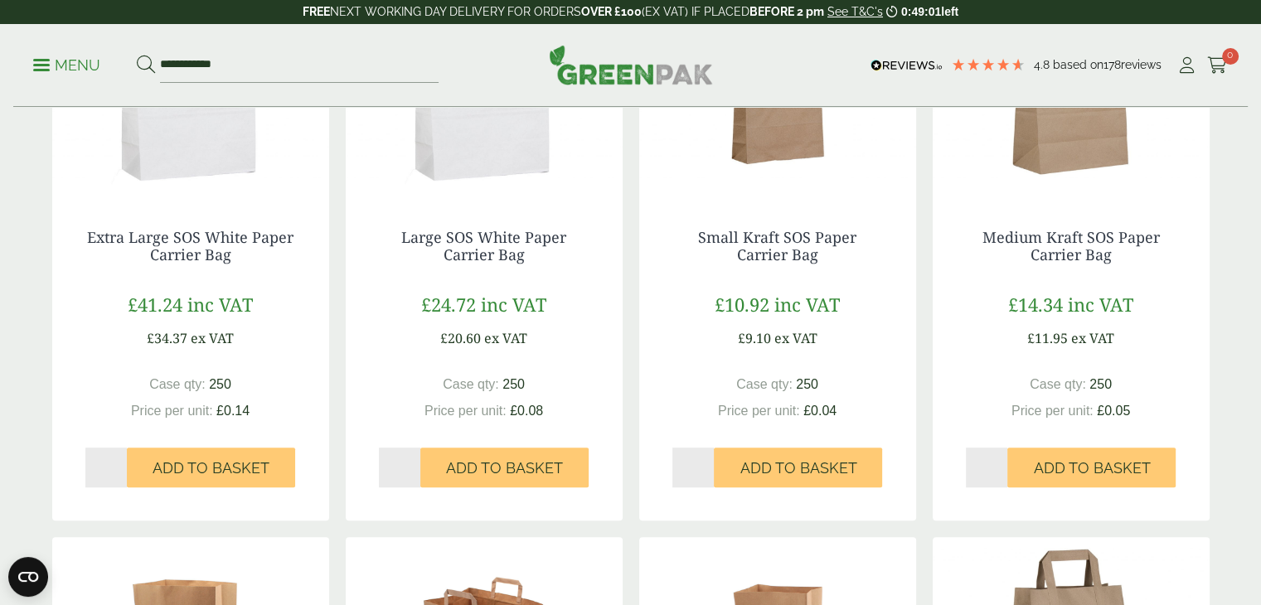
click at [1042, 120] on img at bounding box center [1071, 91] width 277 height 207
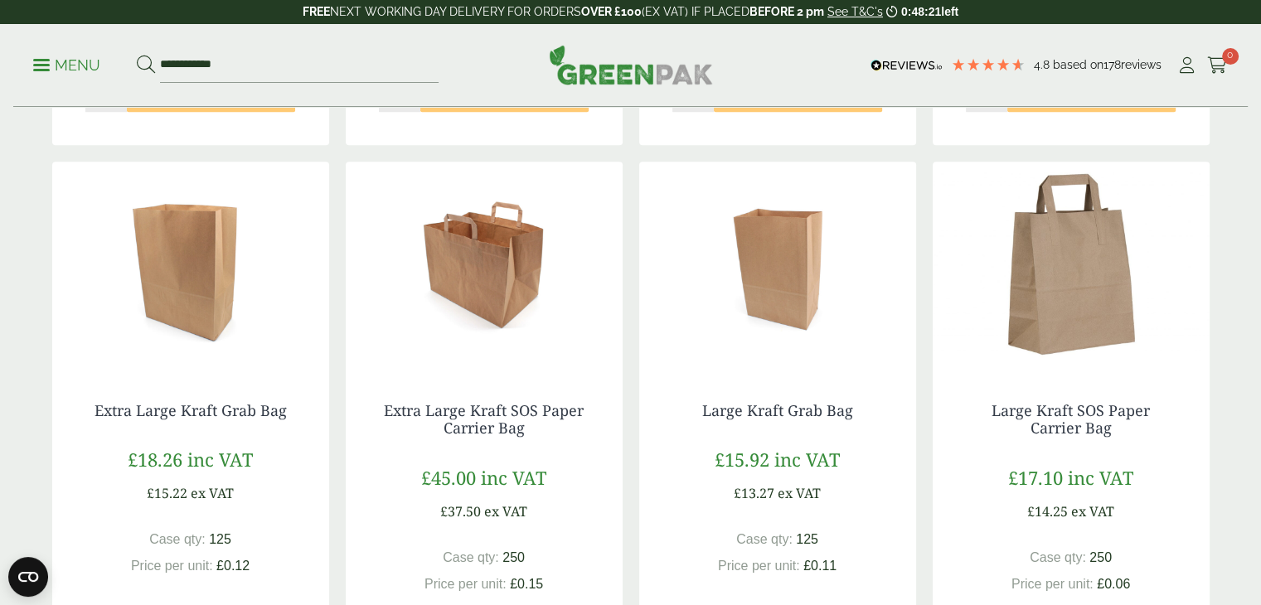
scroll to position [1389, 0]
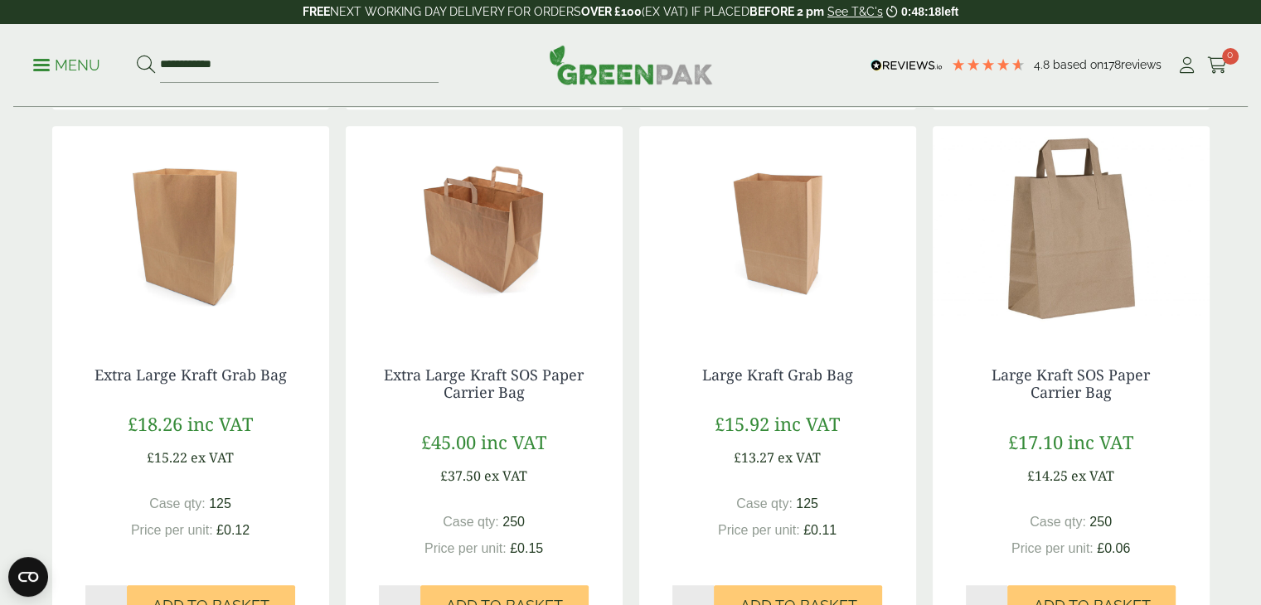
click at [1056, 250] on img at bounding box center [1071, 229] width 277 height 207
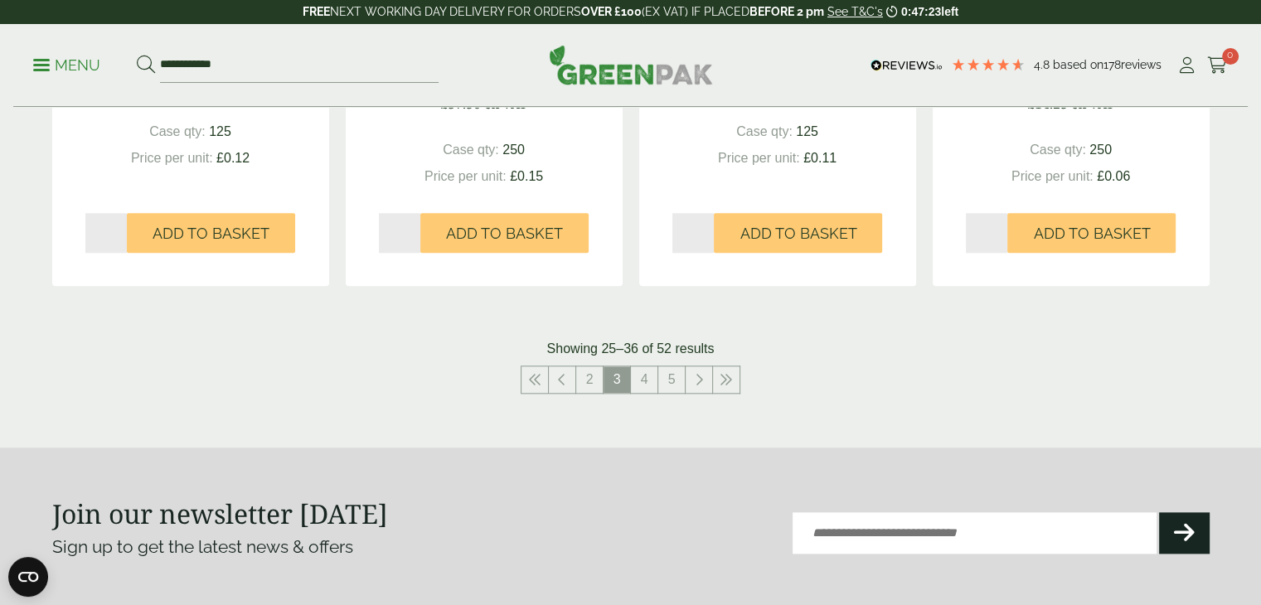
scroll to position [1765, 0]
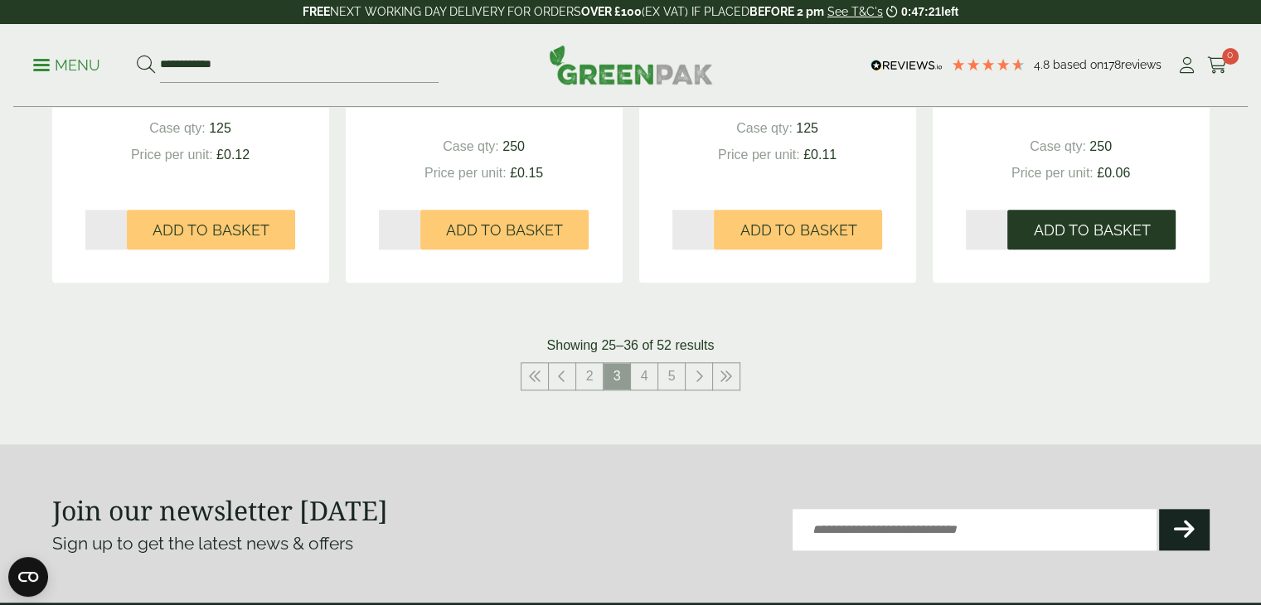
click at [1091, 227] on span "Add to Basket" at bounding box center [1091, 230] width 117 height 18
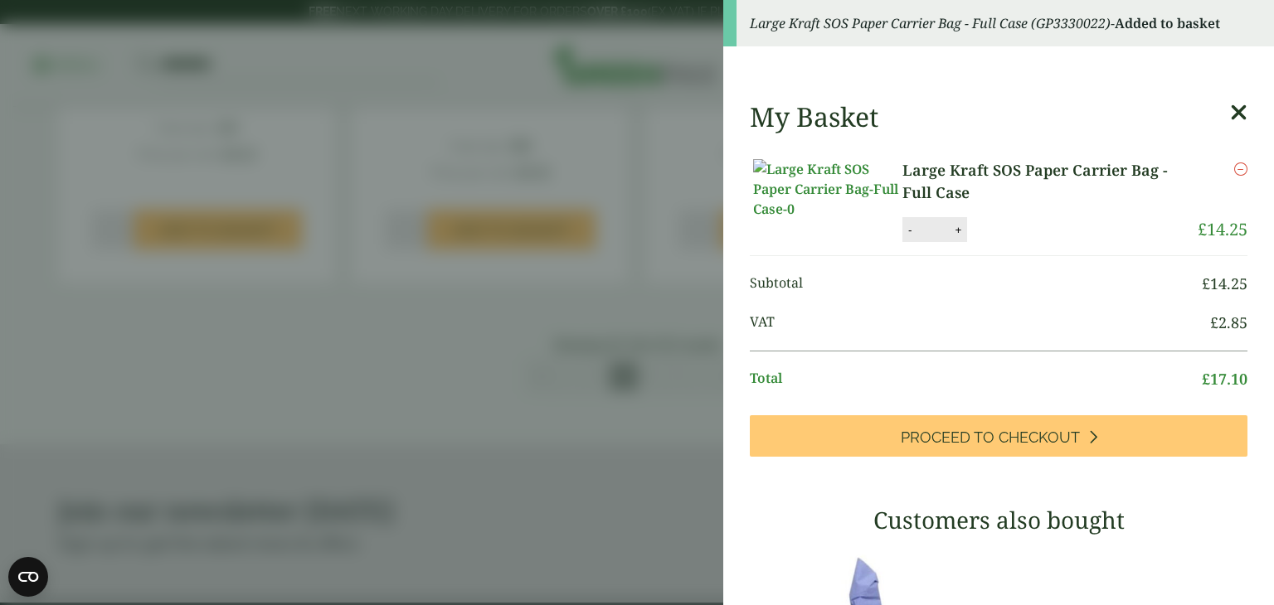
click at [1230, 112] on icon at bounding box center [1238, 112] width 17 height 23
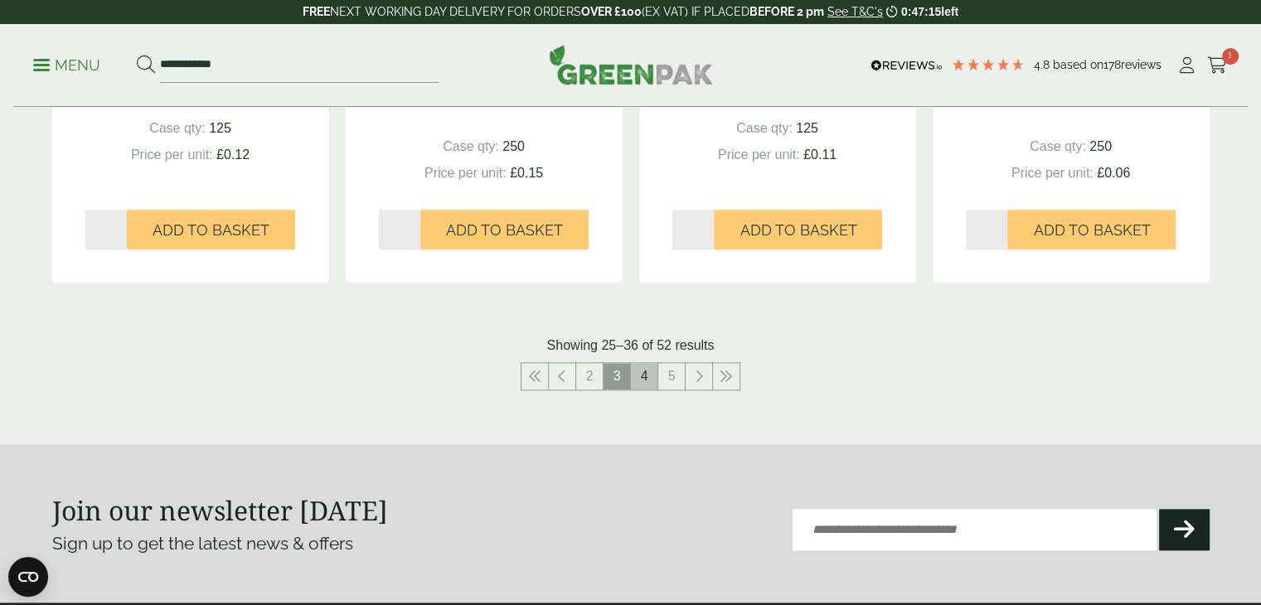
click at [646, 376] on link "4" at bounding box center [644, 376] width 27 height 27
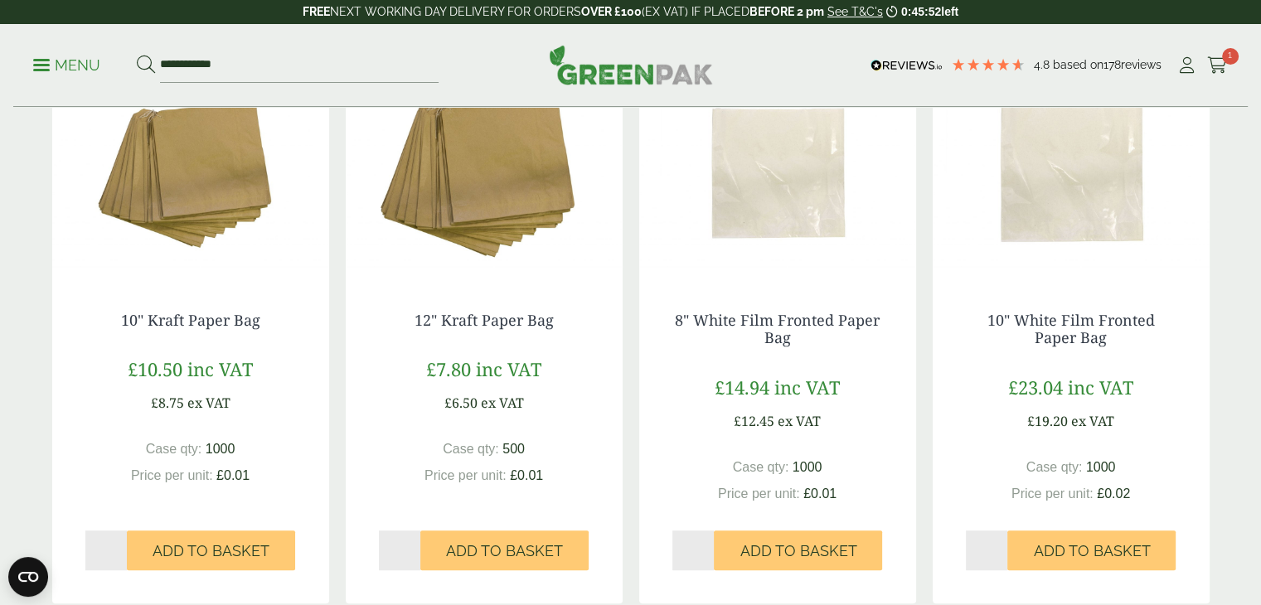
scroll to position [882, 0]
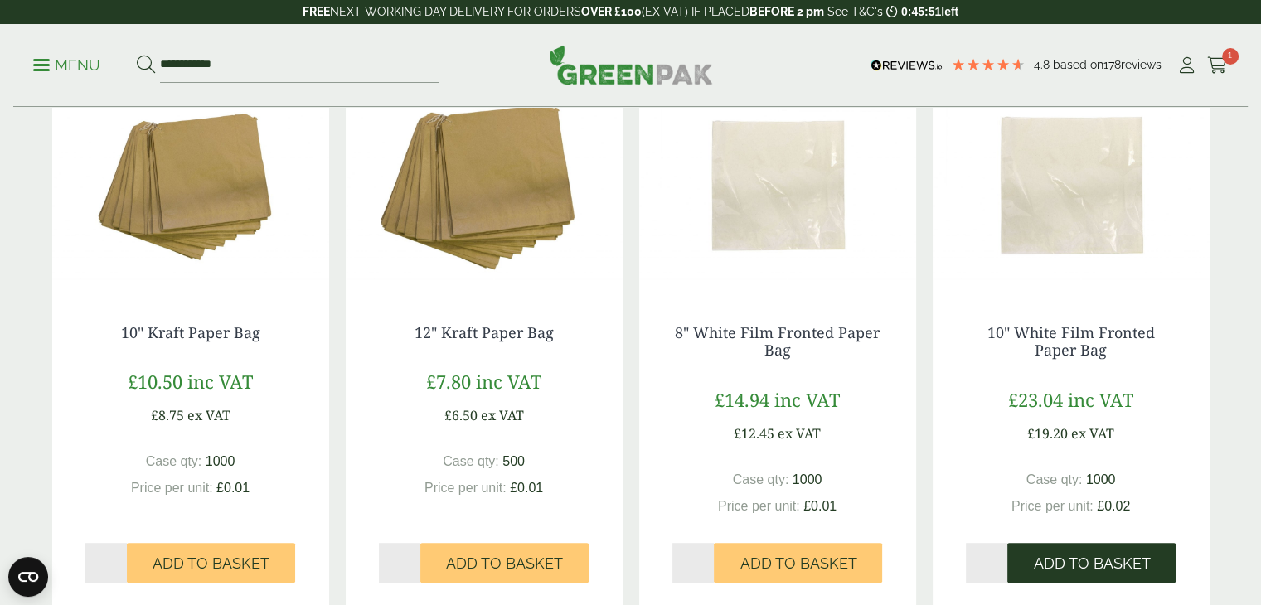
click at [1066, 558] on span "Add to Basket" at bounding box center [1091, 564] width 117 height 18
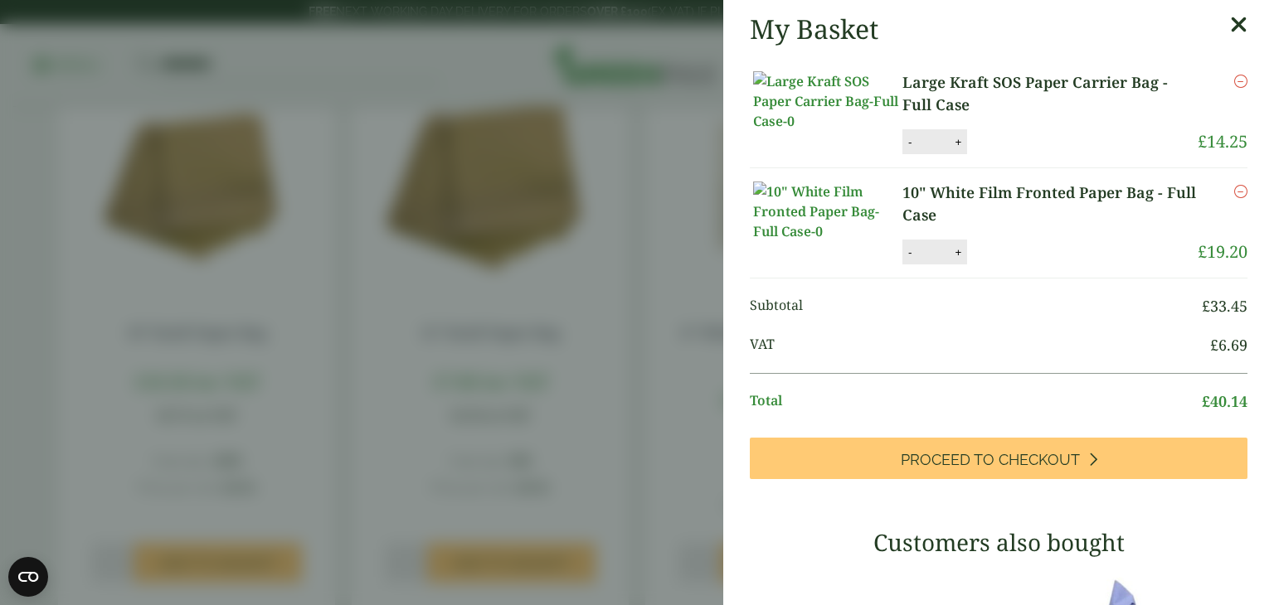
click at [736, 350] on div "My Basket Large Kraft SOS Paper Carrier Bag - Full Case Large Kraft SOS Paper C…" at bounding box center [998, 557] width 551 height 1115
click at [704, 333] on aside "My Basket Large Kraft SOS Paper Carrier Bag - Full Case Large Kraft SOS Paper C…" at bounding box center [637, 302] width 1274 height 605
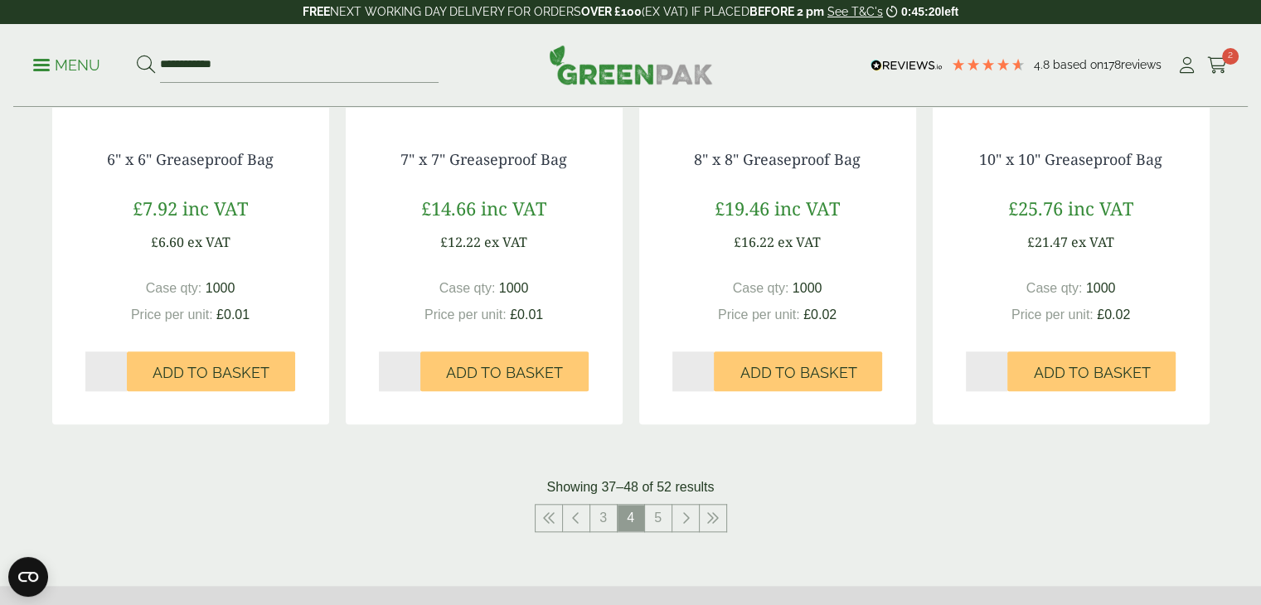
scroll to position [1702, 0]
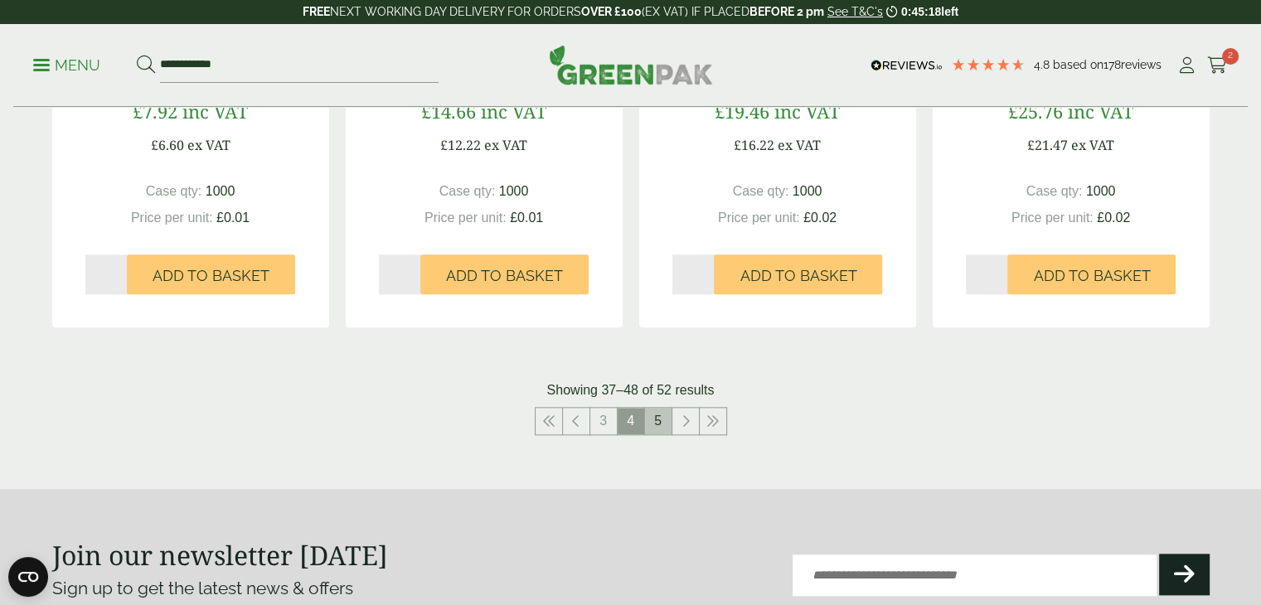
click at [658, 426] on link "5" at bounding box center [658, 421] width 27 height 27
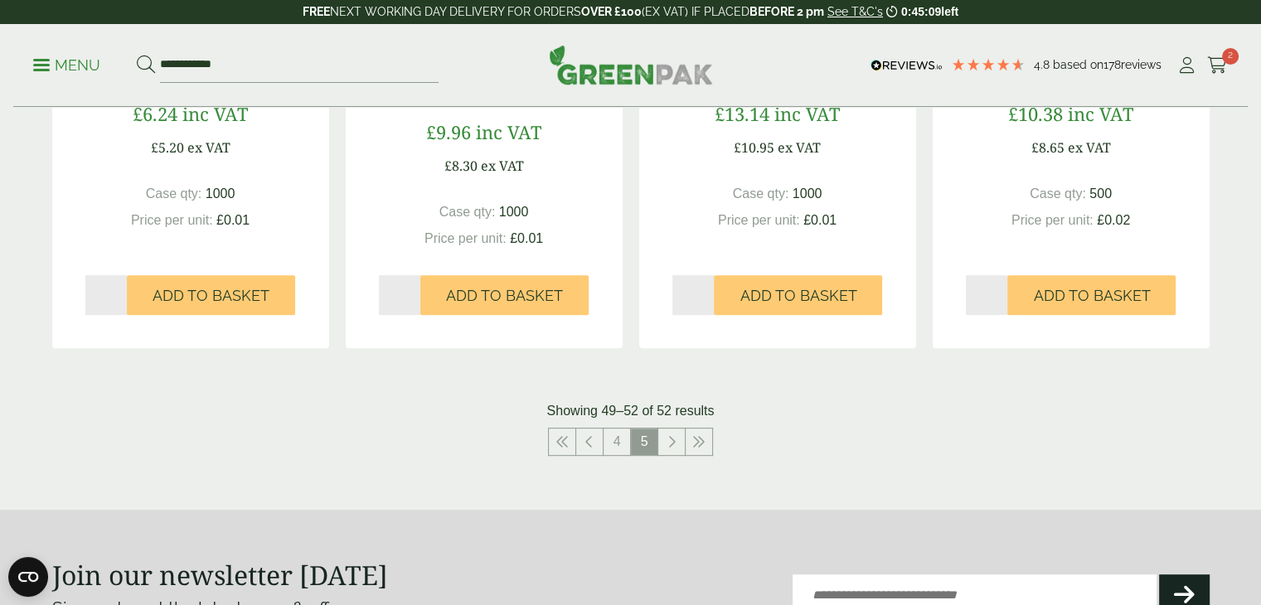
scroll to position [604, 0]
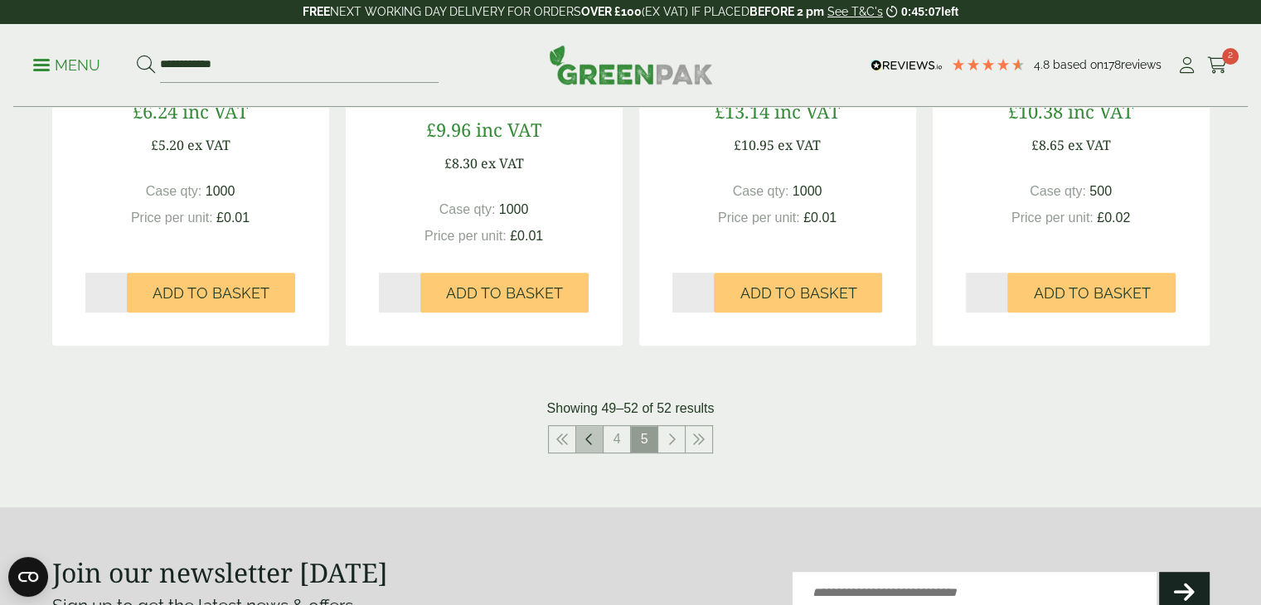
click at [588, 451] on link at bounding box center [589, 439] width 27 height 27
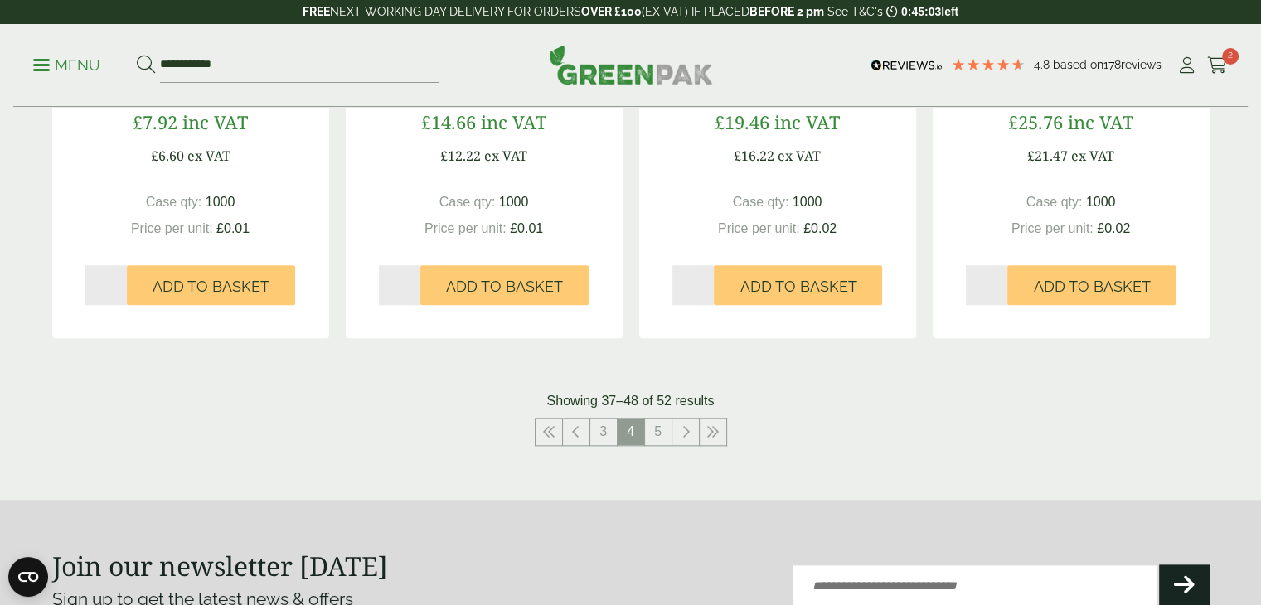
scroll to position [1894, 0]
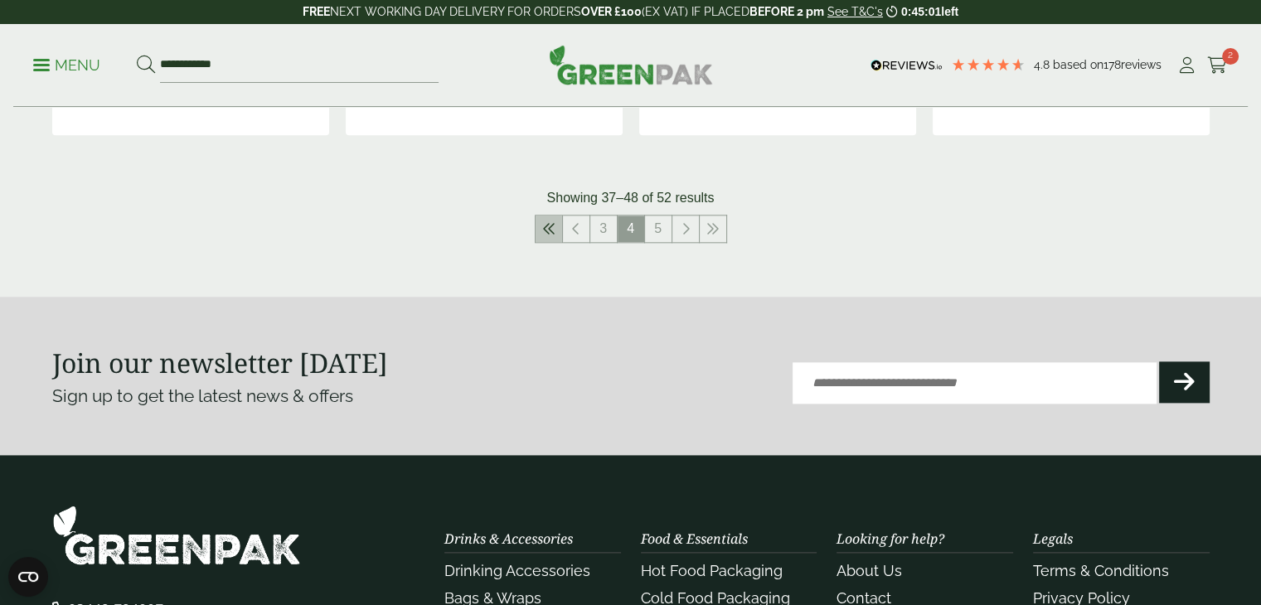
click at [544, 225] on icon at bounding box center [548, 228] width 13 height 13
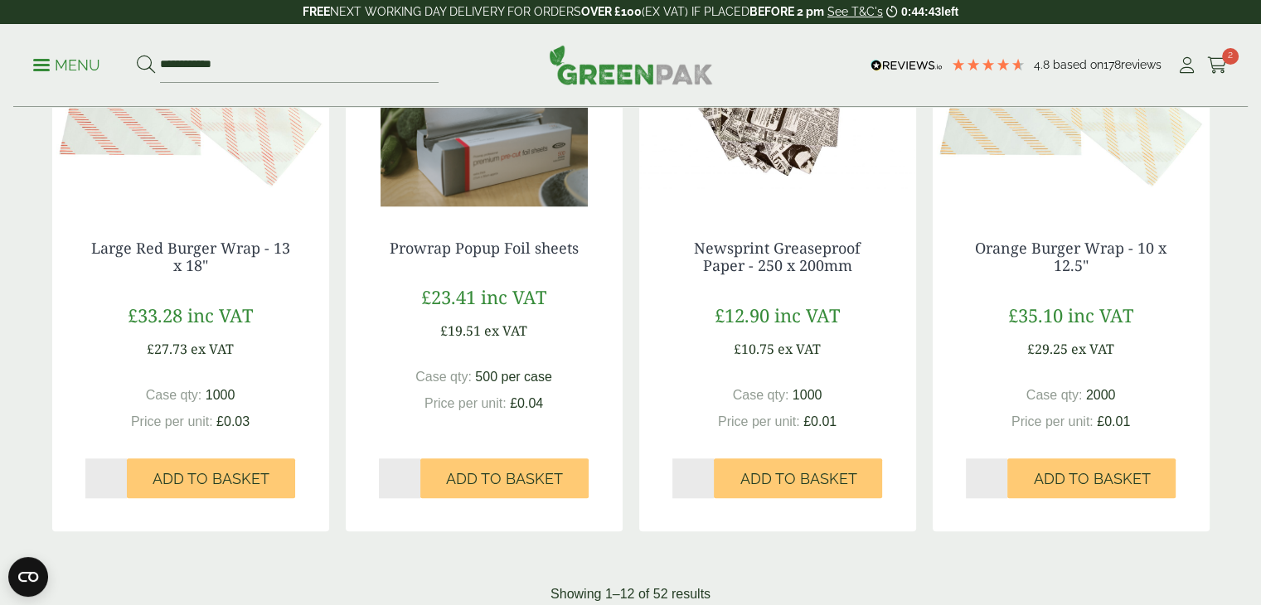
scroll to position [1568, 0]
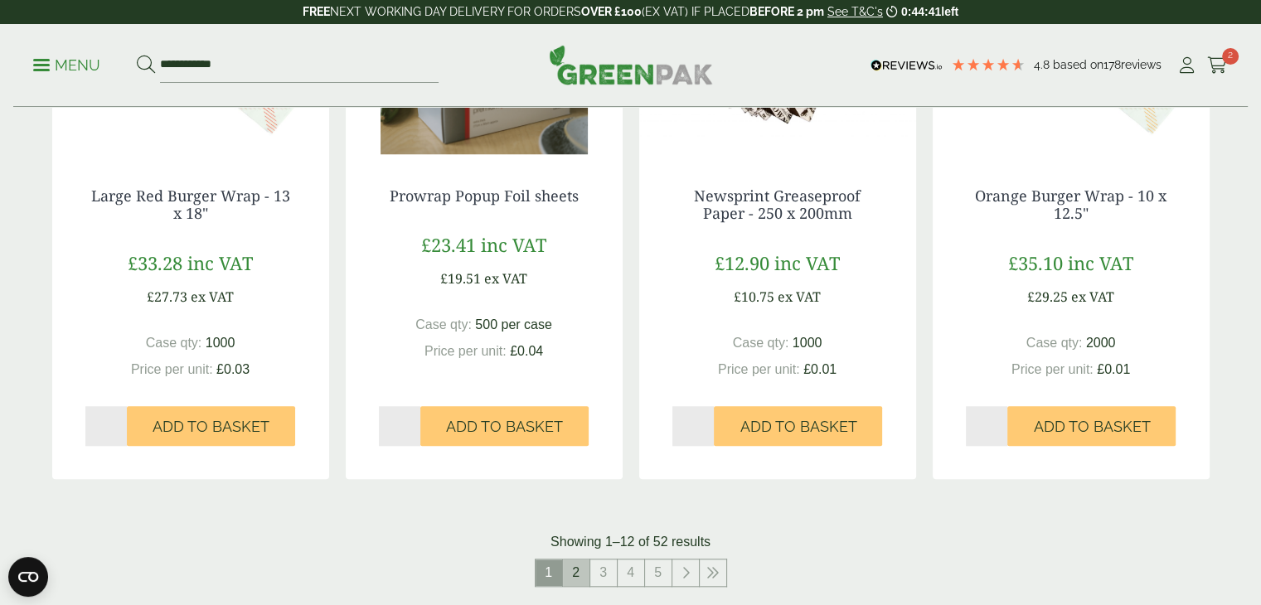
click at [578, 578] on link "2" at bounding box center [576, 573] width 27 height 27
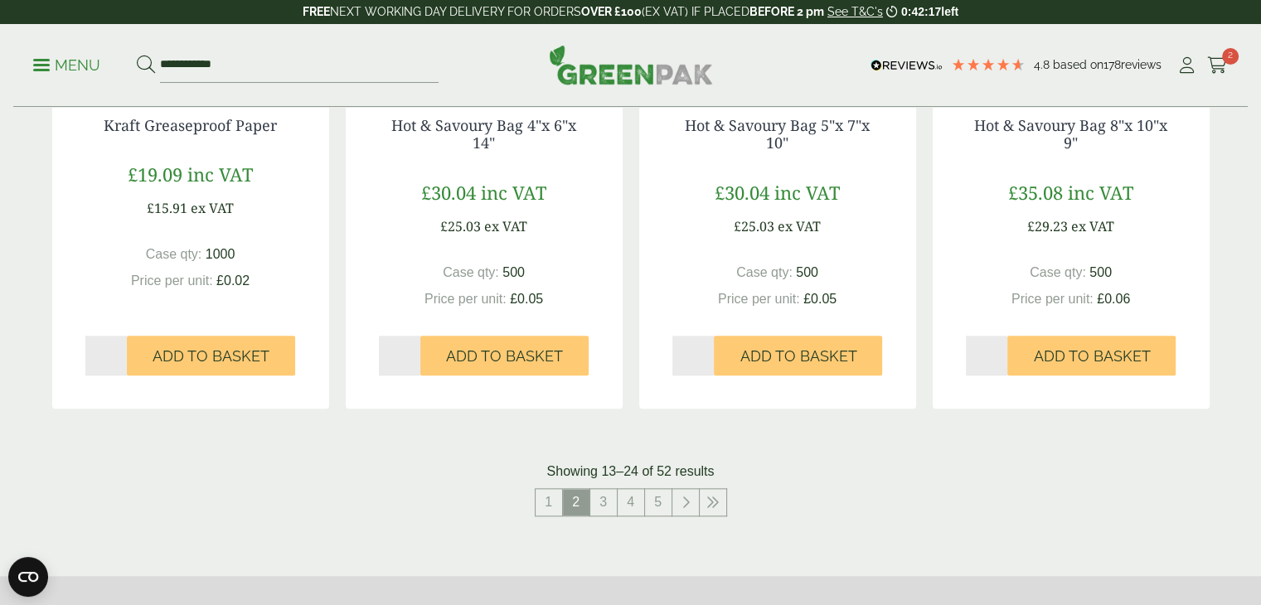
scroll to position [1671, 0]
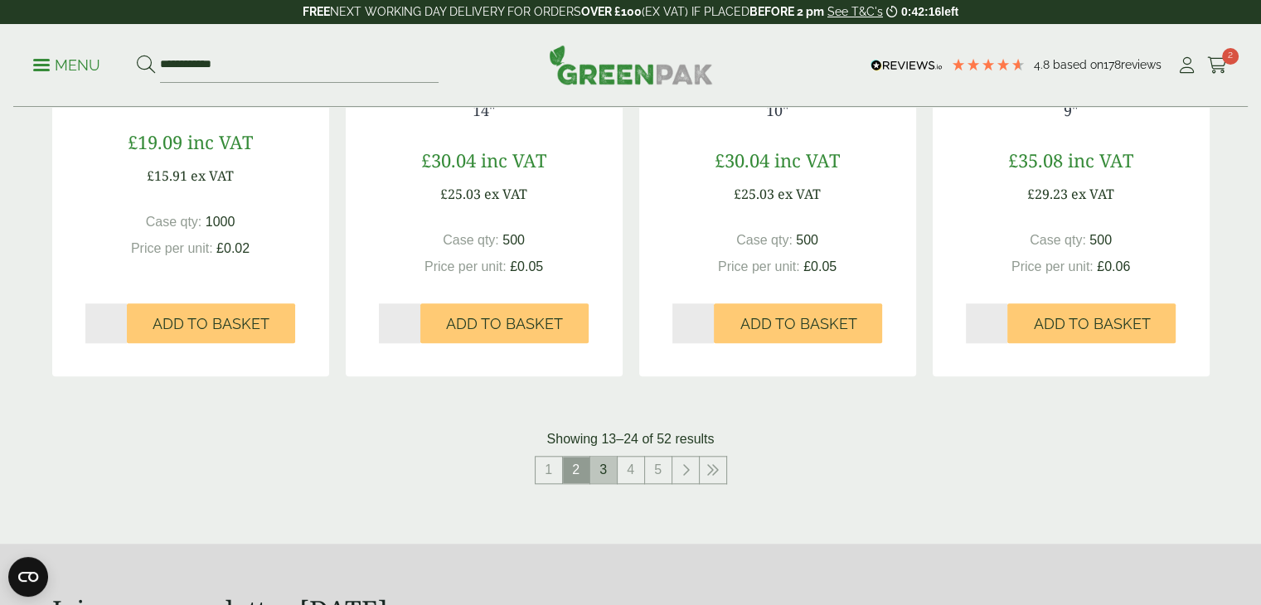
click at [593, 475] on link "3" at bounding box center [603, 470] width 27 height 27
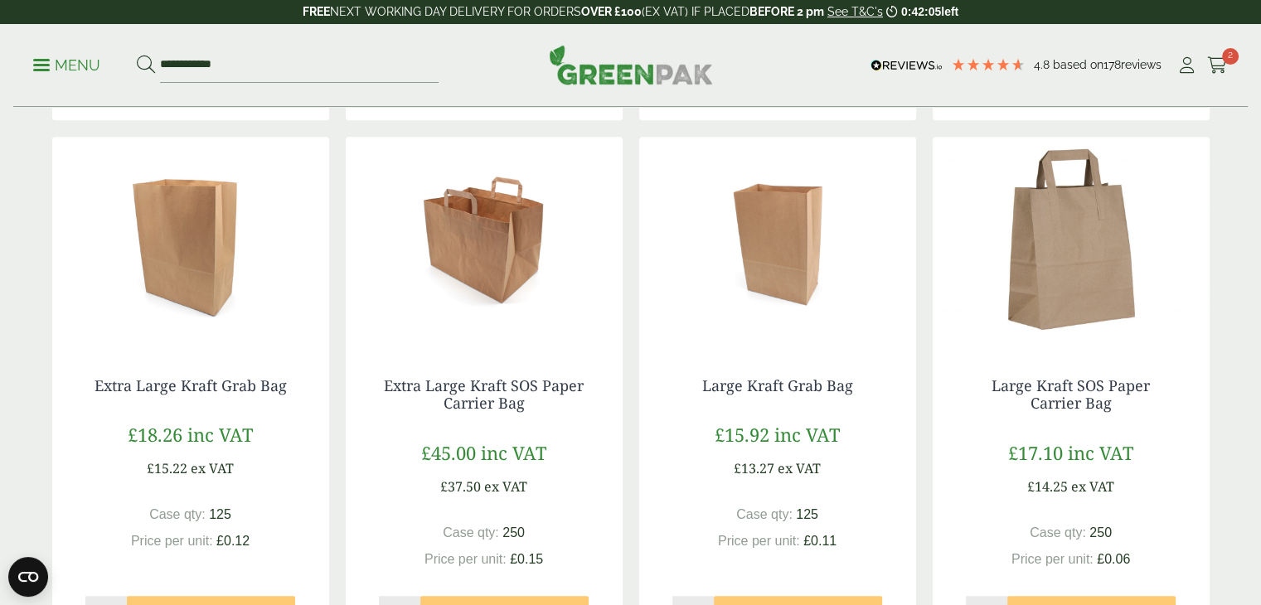
scroll to position [1430, 0]
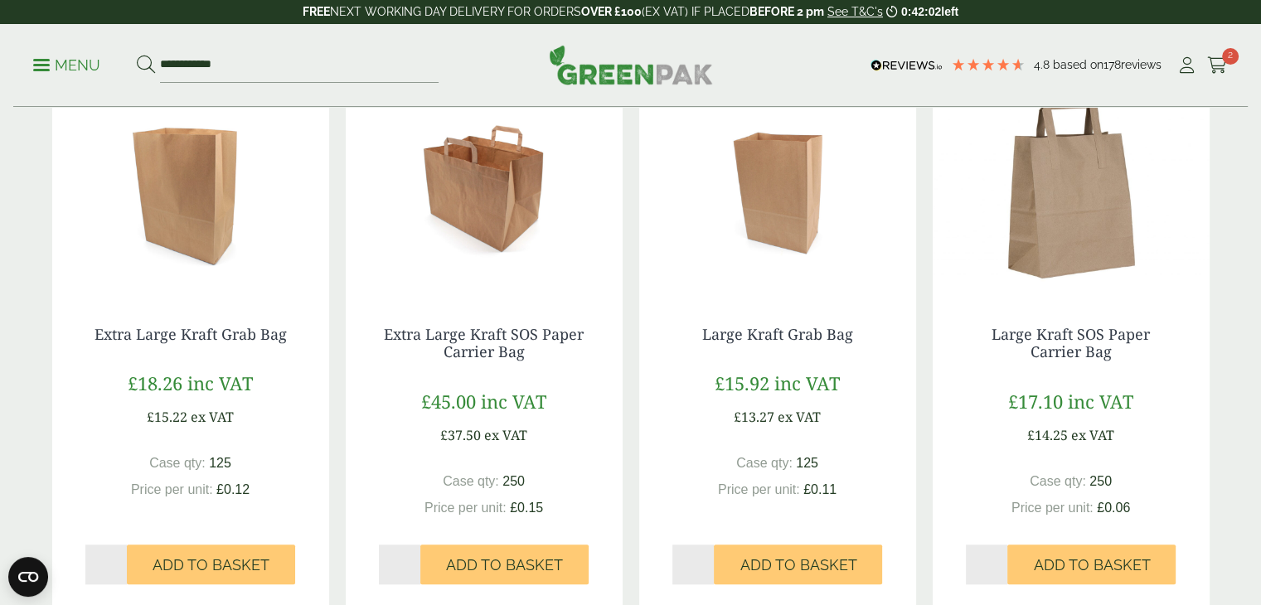
click at [471, 205] on img at bounding box center [484, 188] width 277 height 207
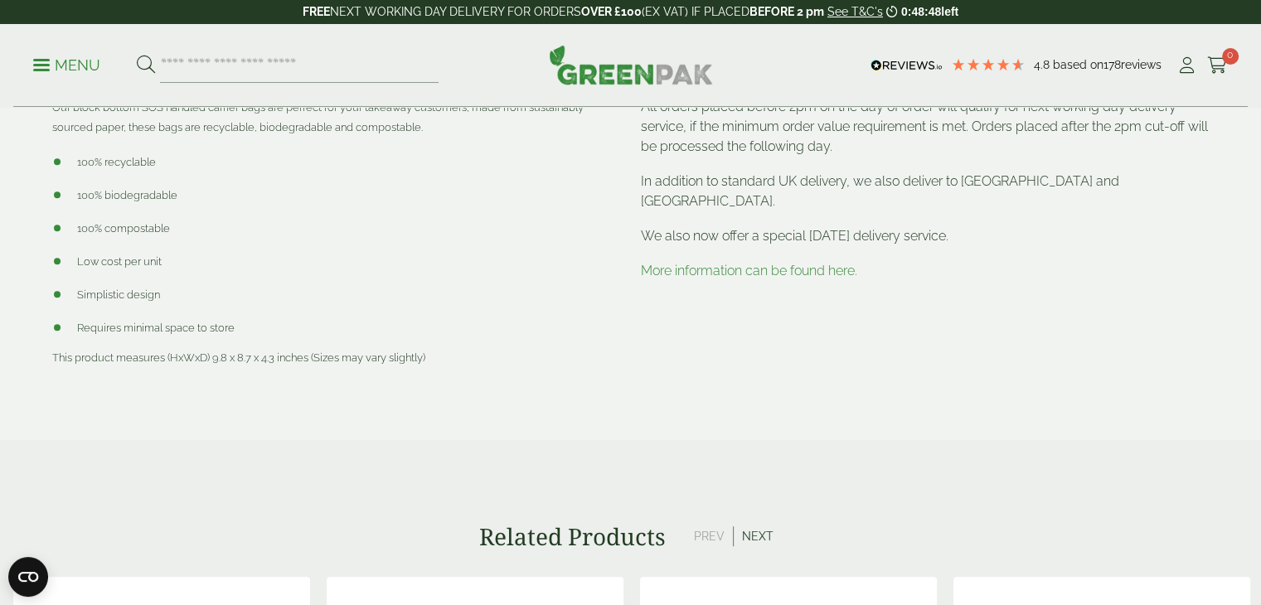
scroll to position [733, 0]
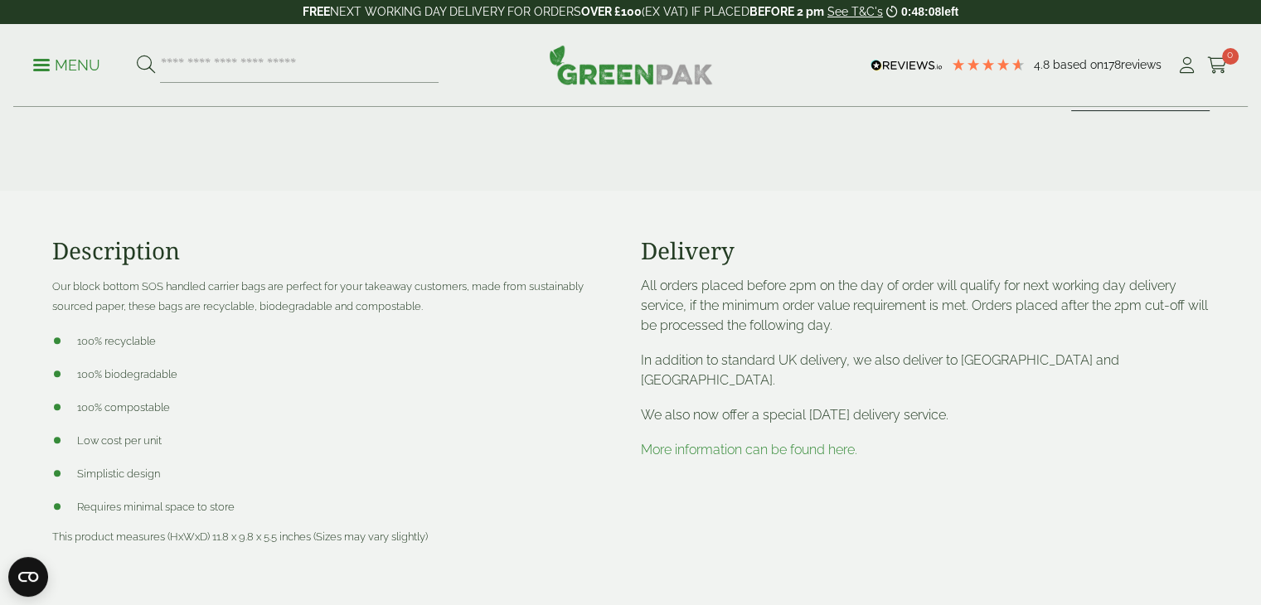
scroll to position [695, 0]
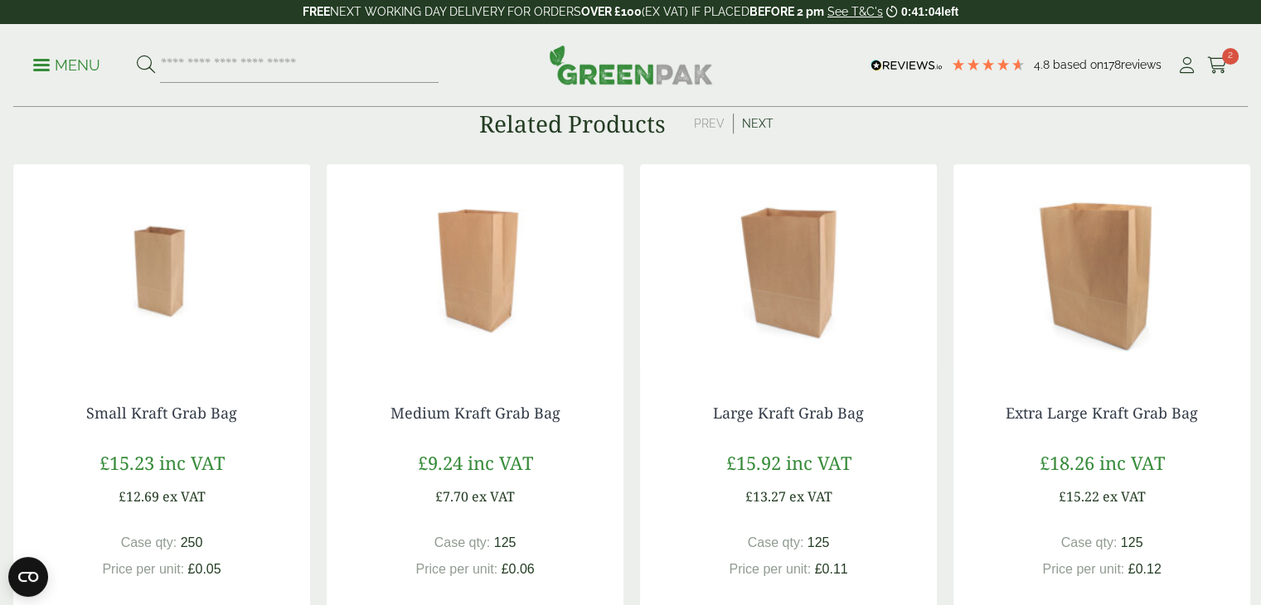
scroll to position [104, 0]
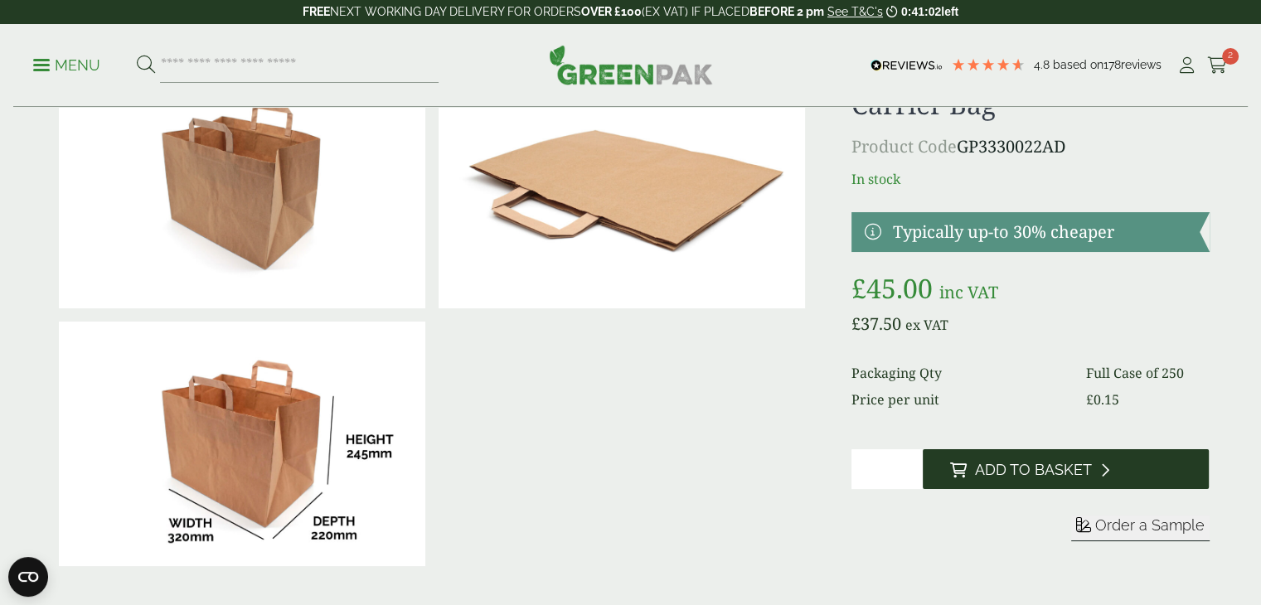
click at [1005, 465] on span "Add to Basket" at bounding box center [1032, 470] width 117 height 18
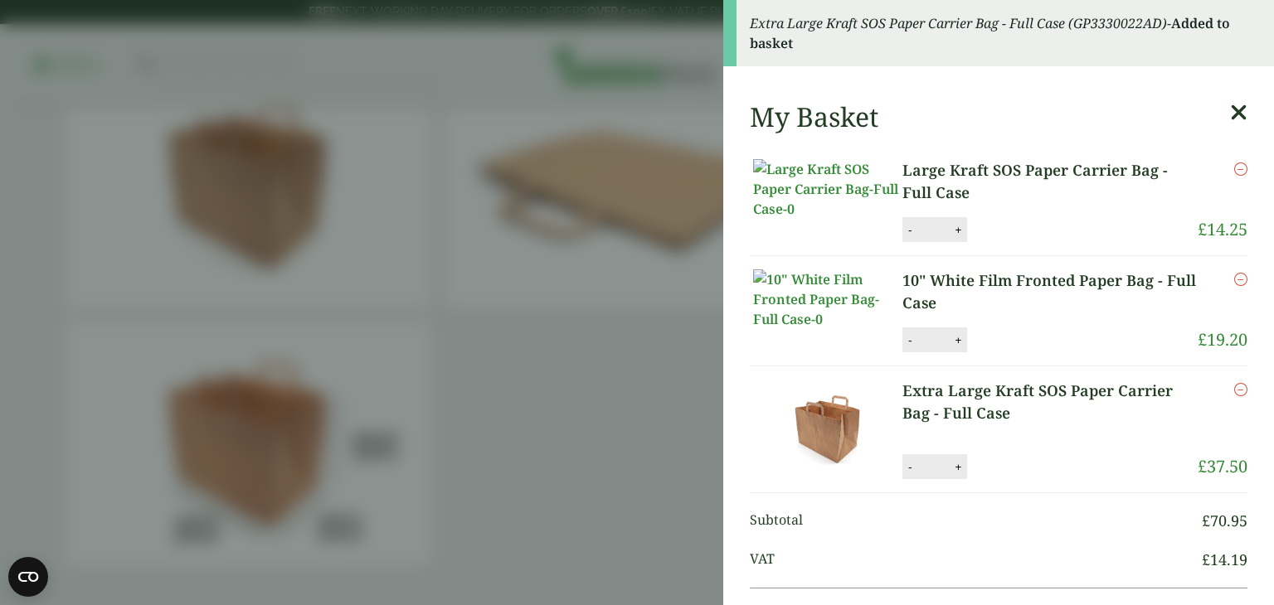
click at [551, 246] on aside "Extra Large Kraft SOS Paper Carrier Bag - Full Case (GP3330022AD) - Added to ba…" at bounding box center [637, 302] width 1274 height 605
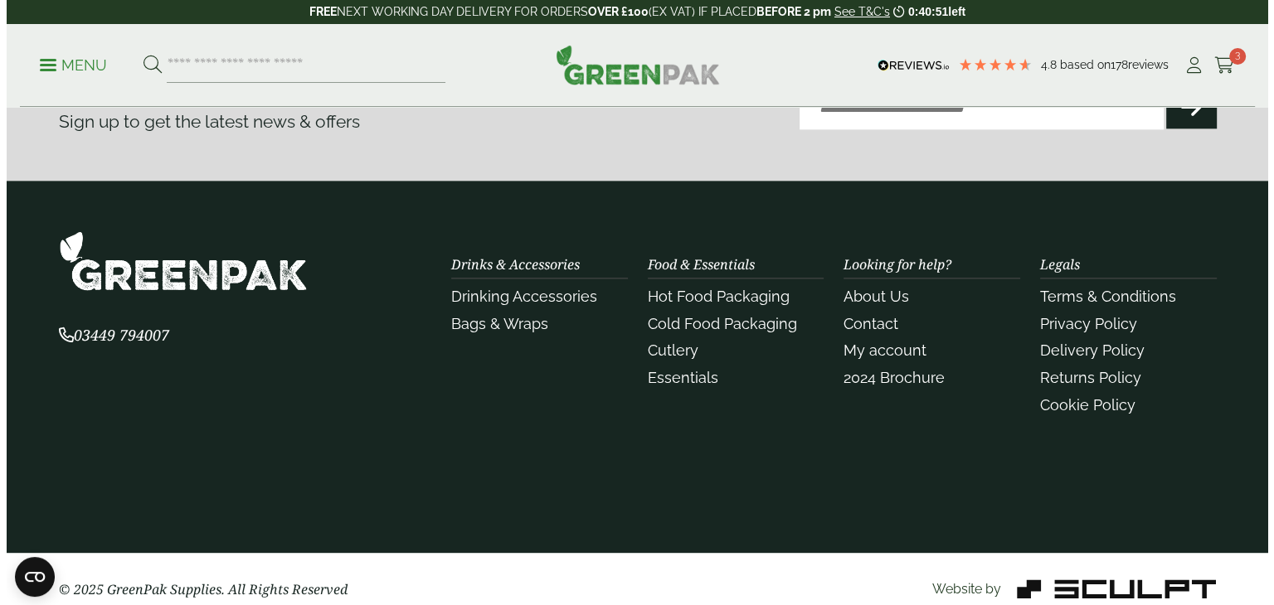
scroll to position [0, 0]
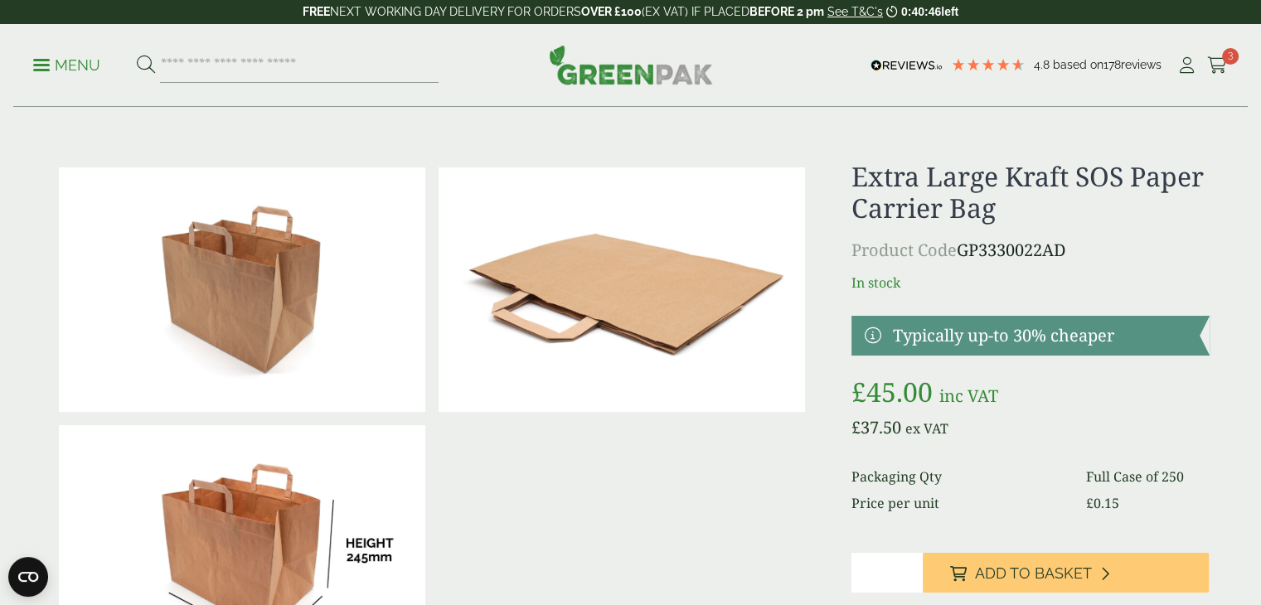
click at [45, 64] on span at bounding box center [41, 65] width 17 height 2
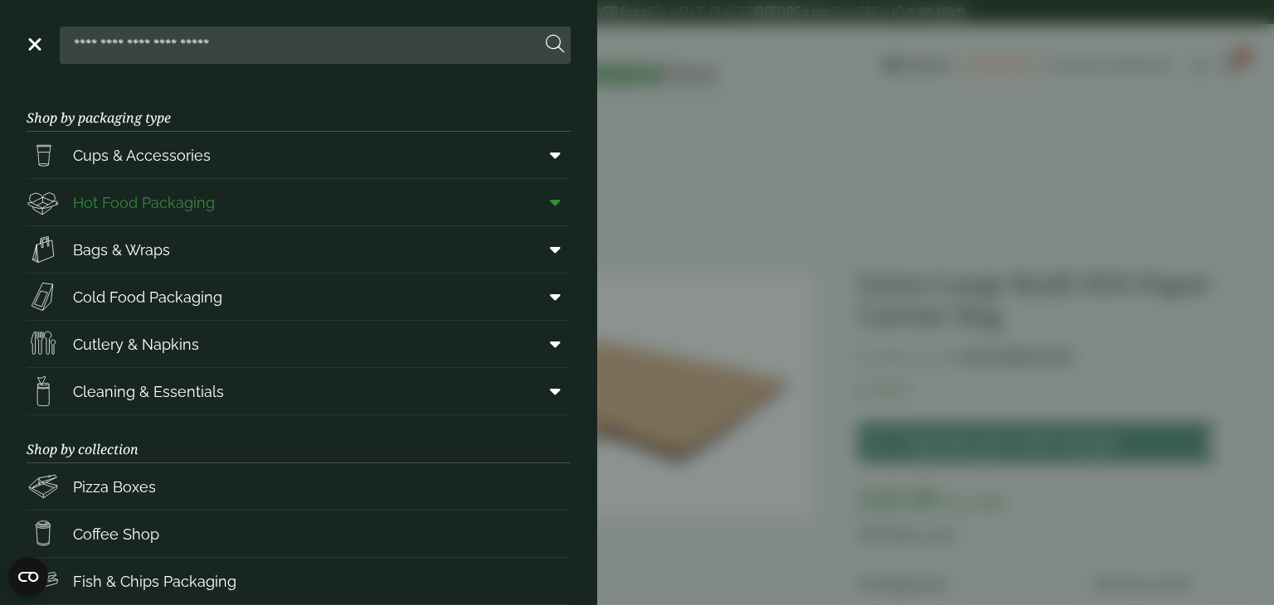
click at [124, 202] on span "Hot Food Packaging" at bounding box center [144, 203] width 142 height 22
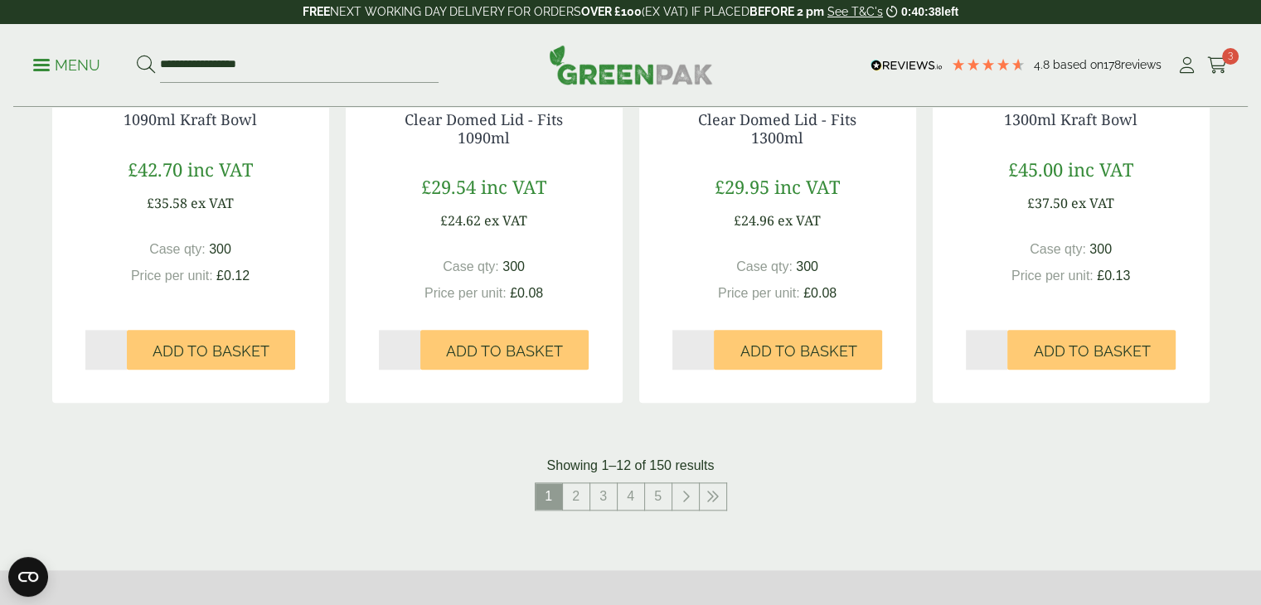
scroll to position [1699, 0]
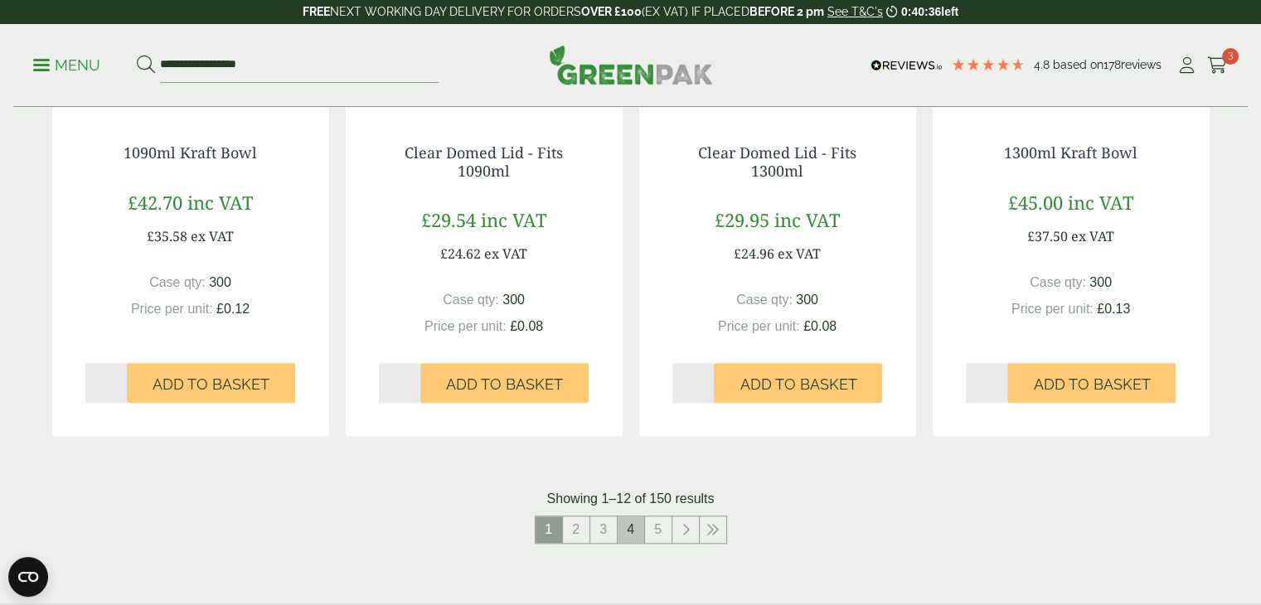
click at [635, 522] on link "4" at bounding box center [631, 530] width 27 height 27
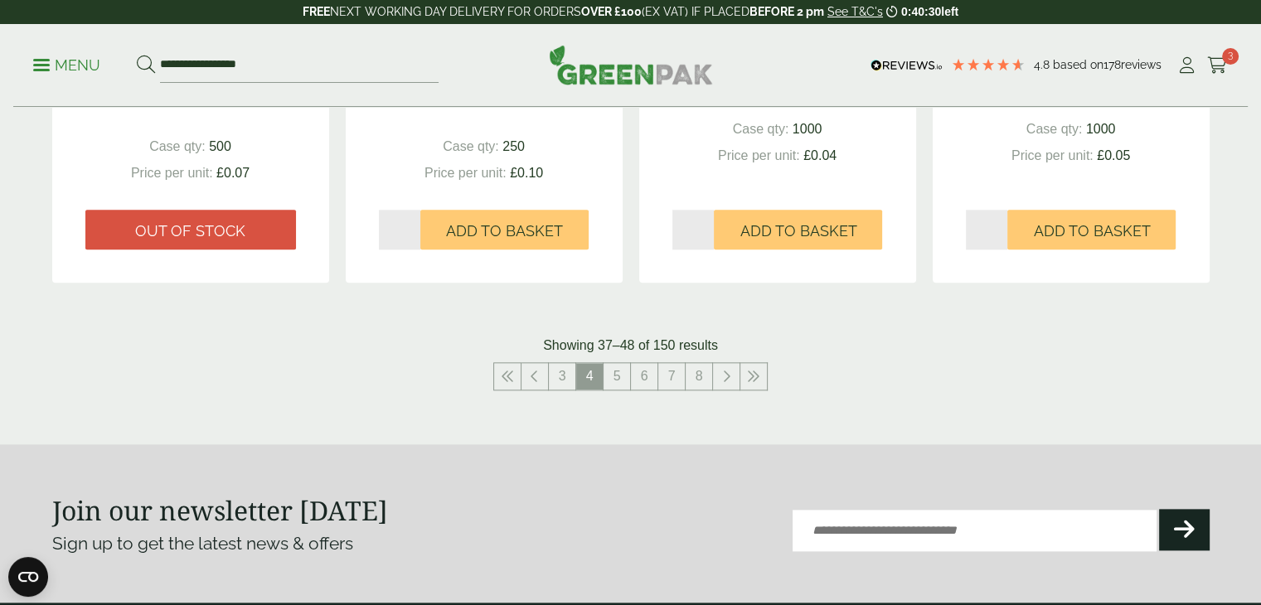
scroll to position [1960, 0]
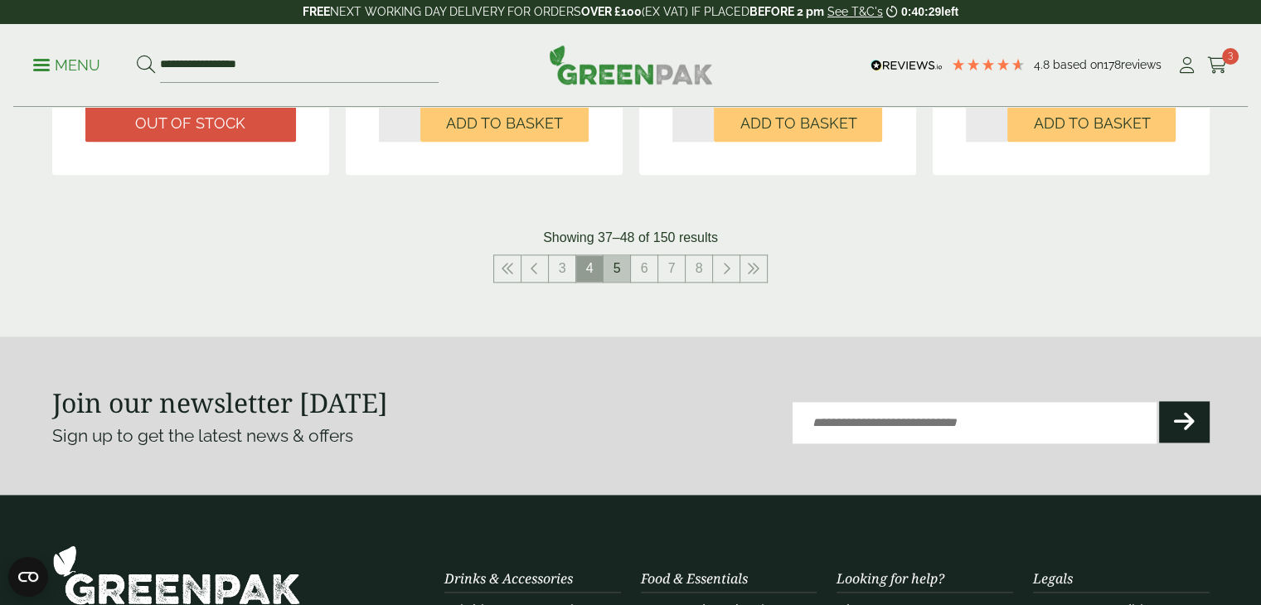
click at [617, 270] on link "5" at bounding box center [617, 268] width 27 height 27
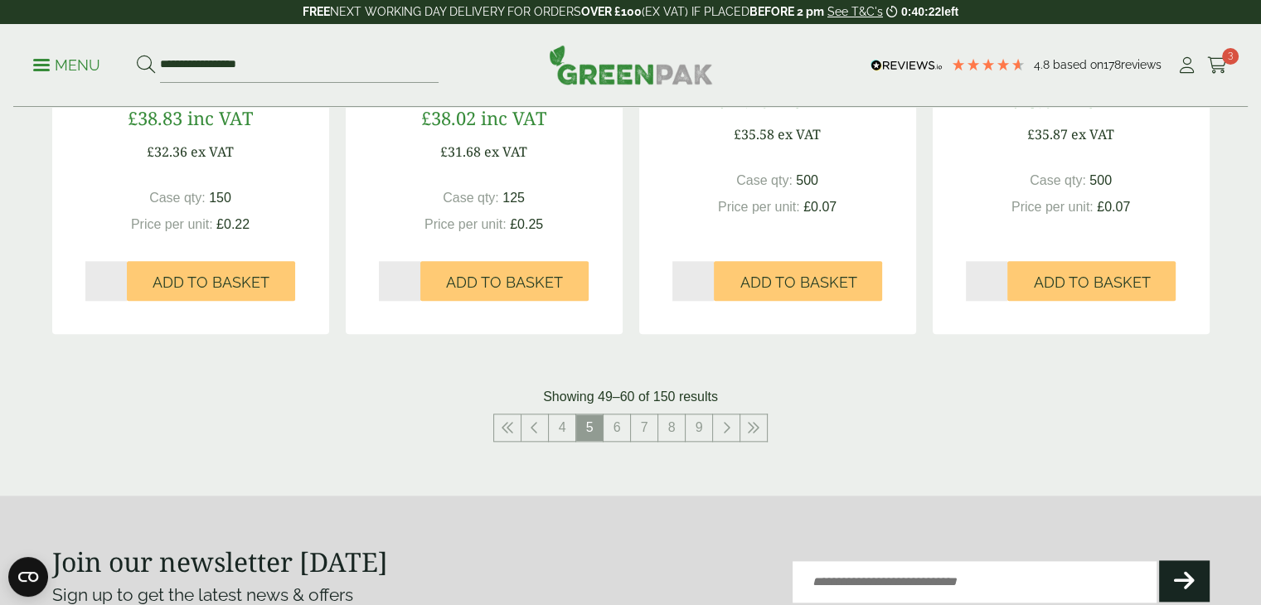
scroll to position [1878, 0]
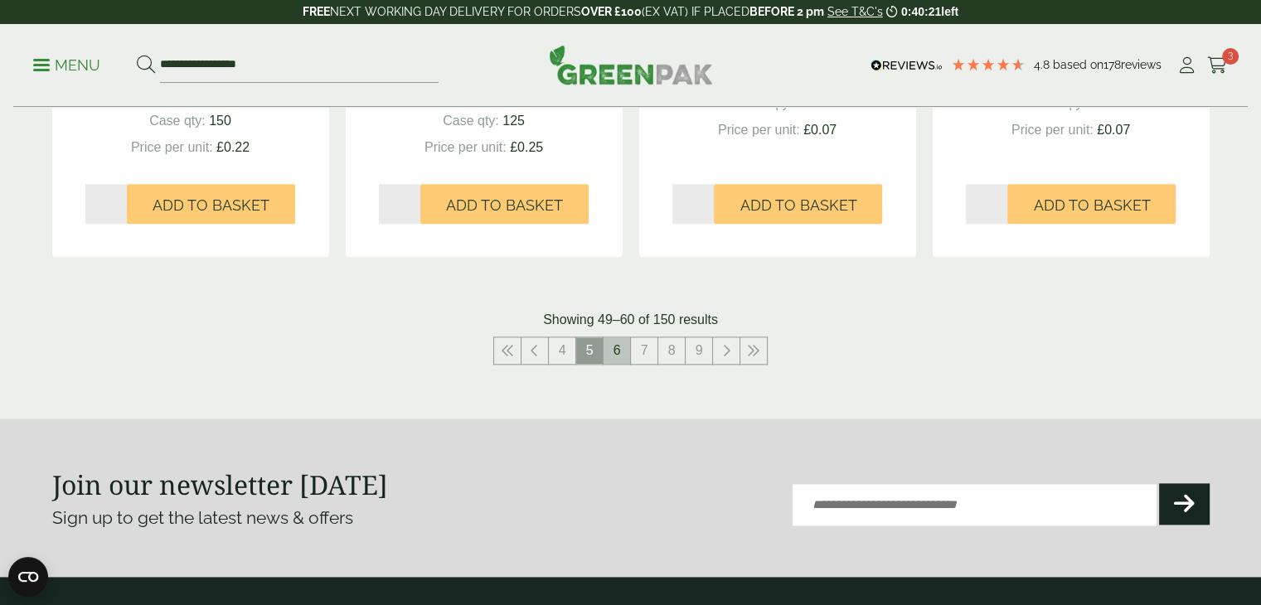
click at [613, 352] on link "6" at bounding box center [617, 351] width 27 height 27
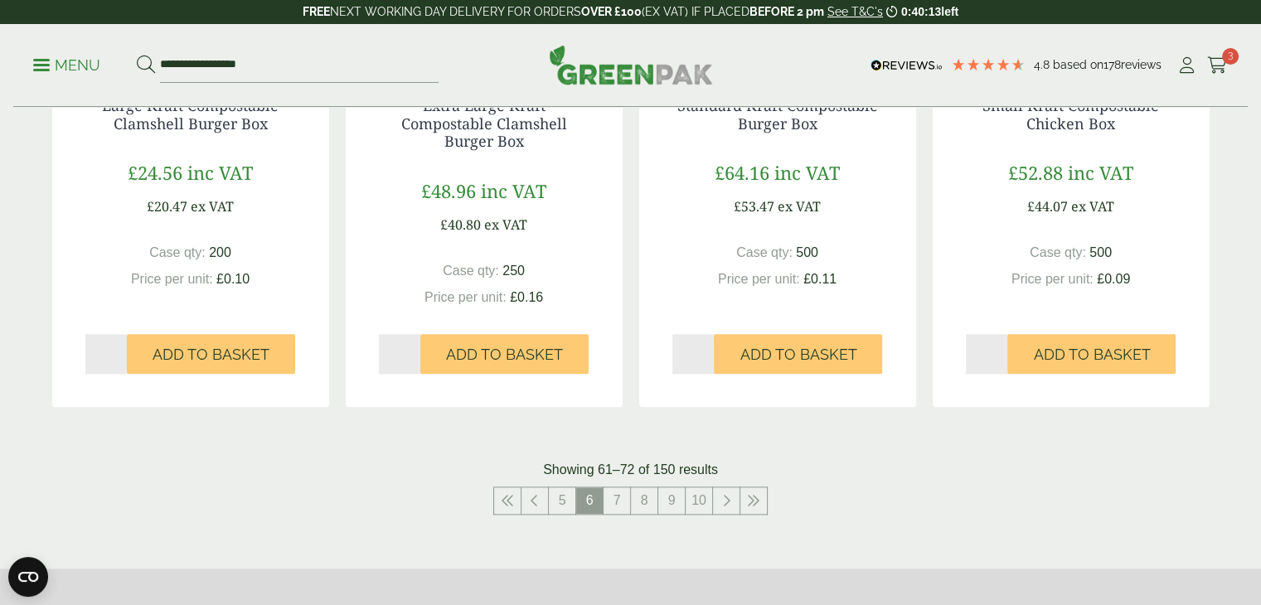
scroll to position [1790, 0]
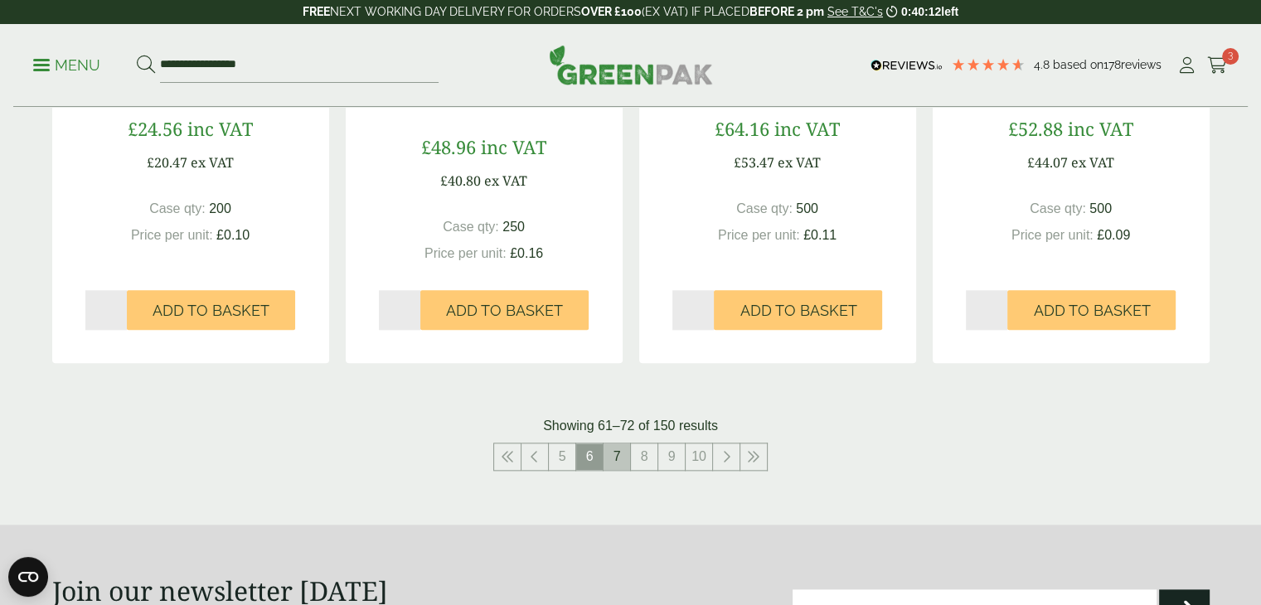
click at [623, 456] on link "7" at bounding box center [617, 457] width 27 height 27
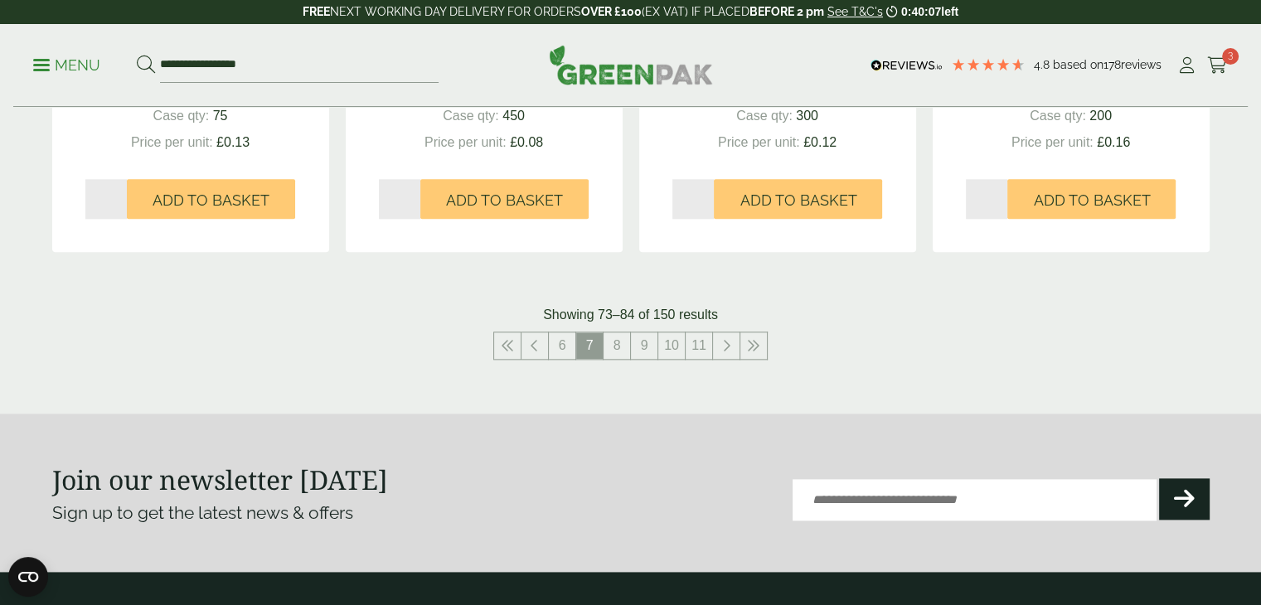
scroll to position [1890, 0]
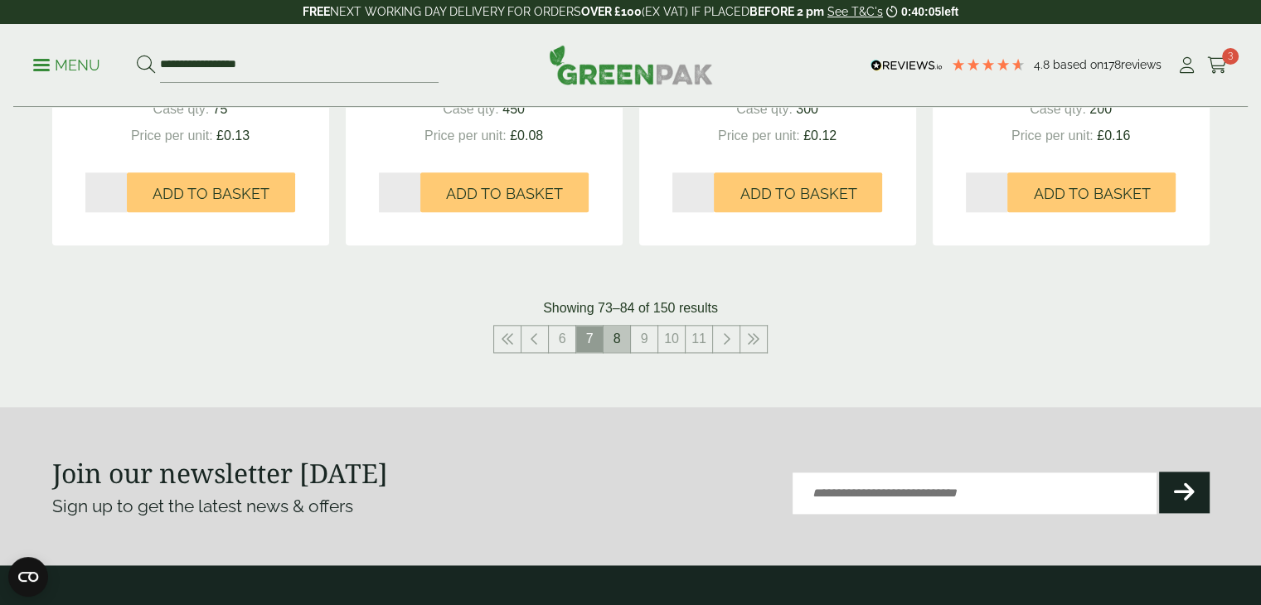
click at [614, 328] on link "8" at bounding box center [617, 339] width 27 height 27
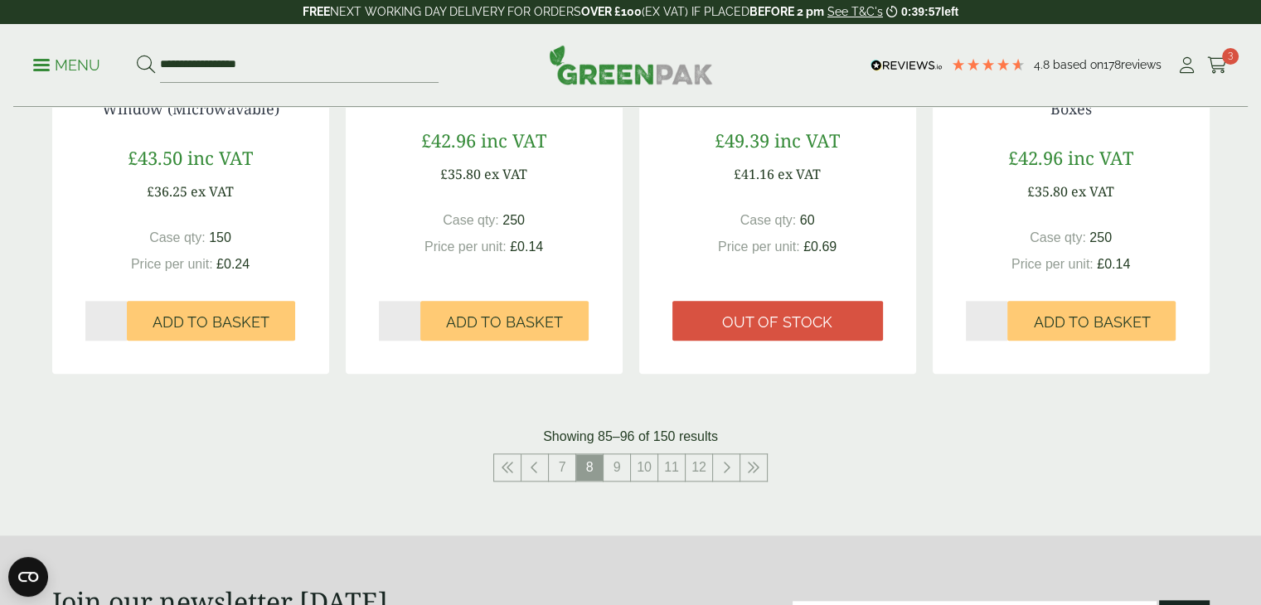
scroll to position [1758, 0]
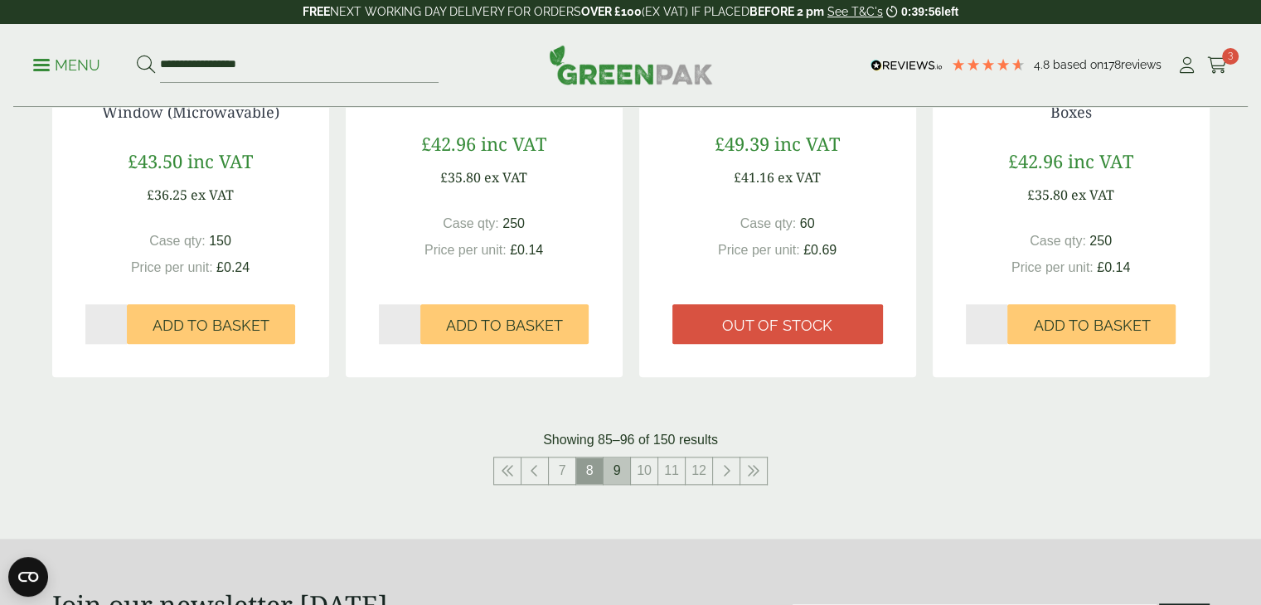
click at [617, 463] on link "9" at bounding box center [617, 471] width 27 height 27
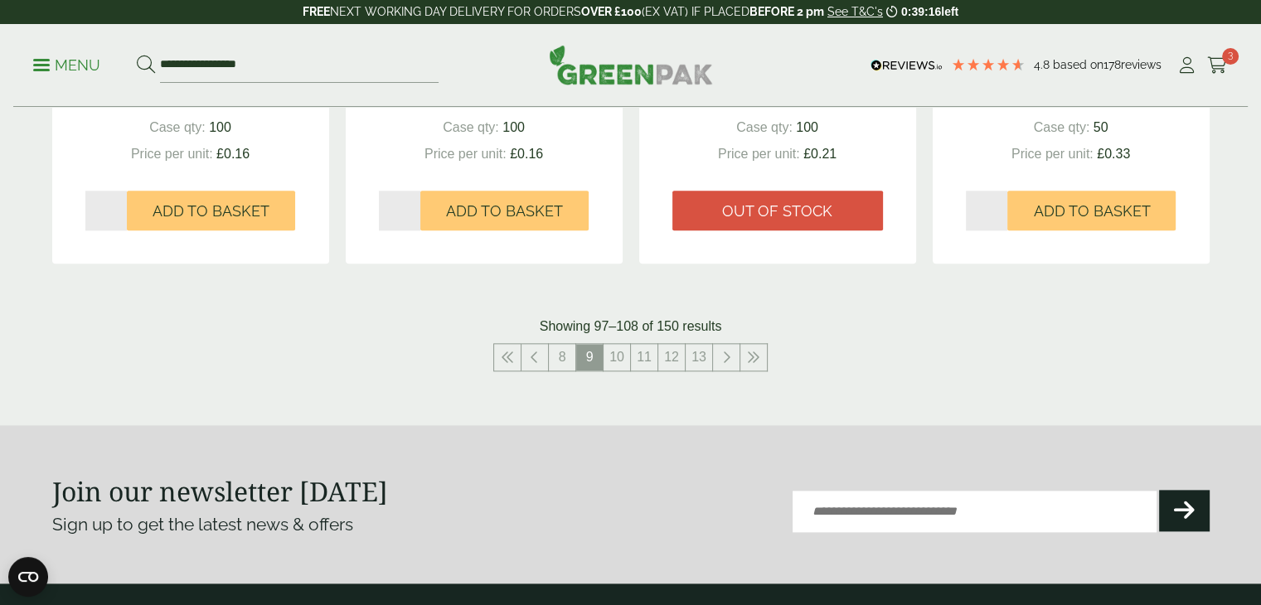
scroll to position [1843, 0]
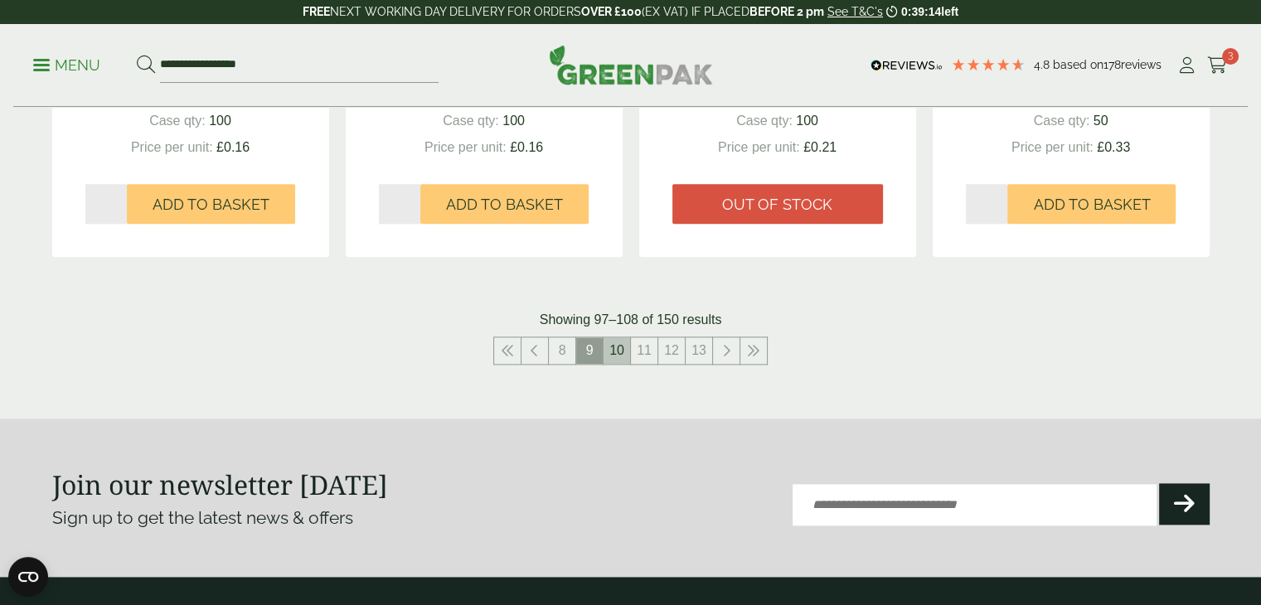
click at [615, 343] on link "10" at bounding box center [617, 351] width 27 height 27
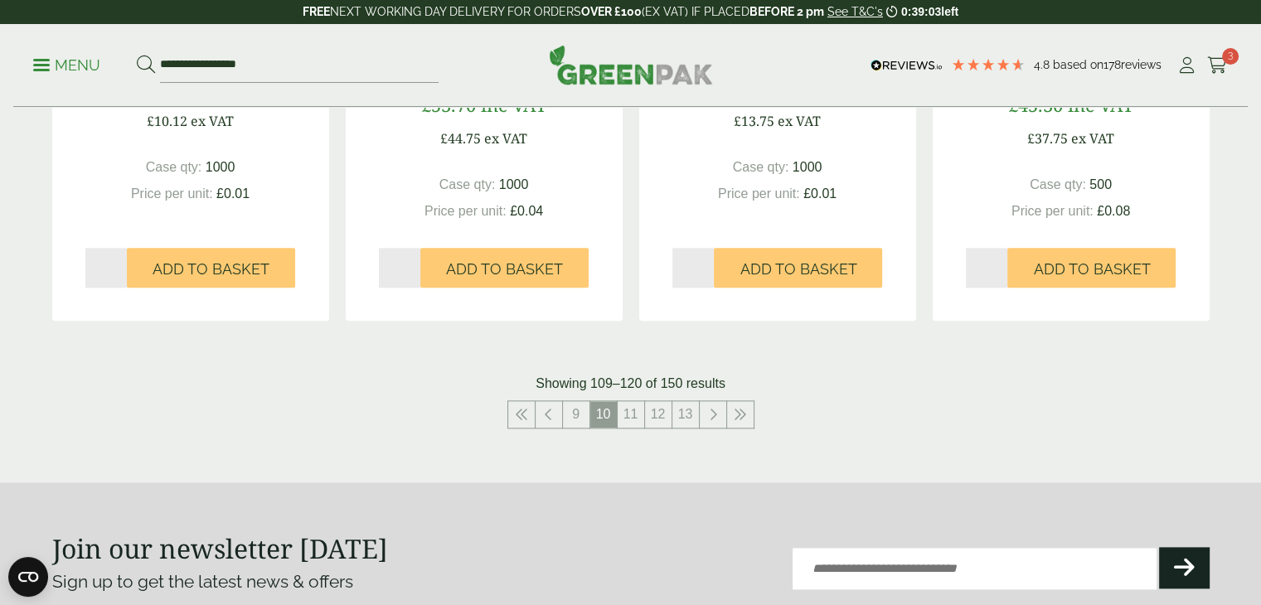
scroll to position [1818, 0]
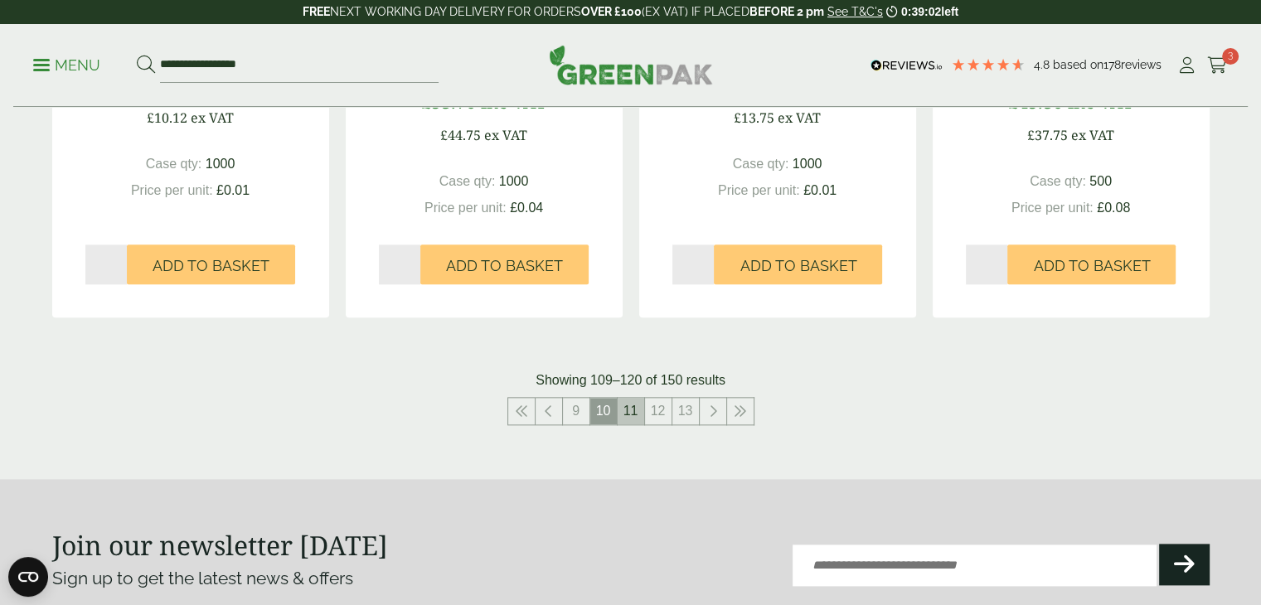
click at [630, 411] on link "11" at bounding box center [631, 411] width 27 height 27
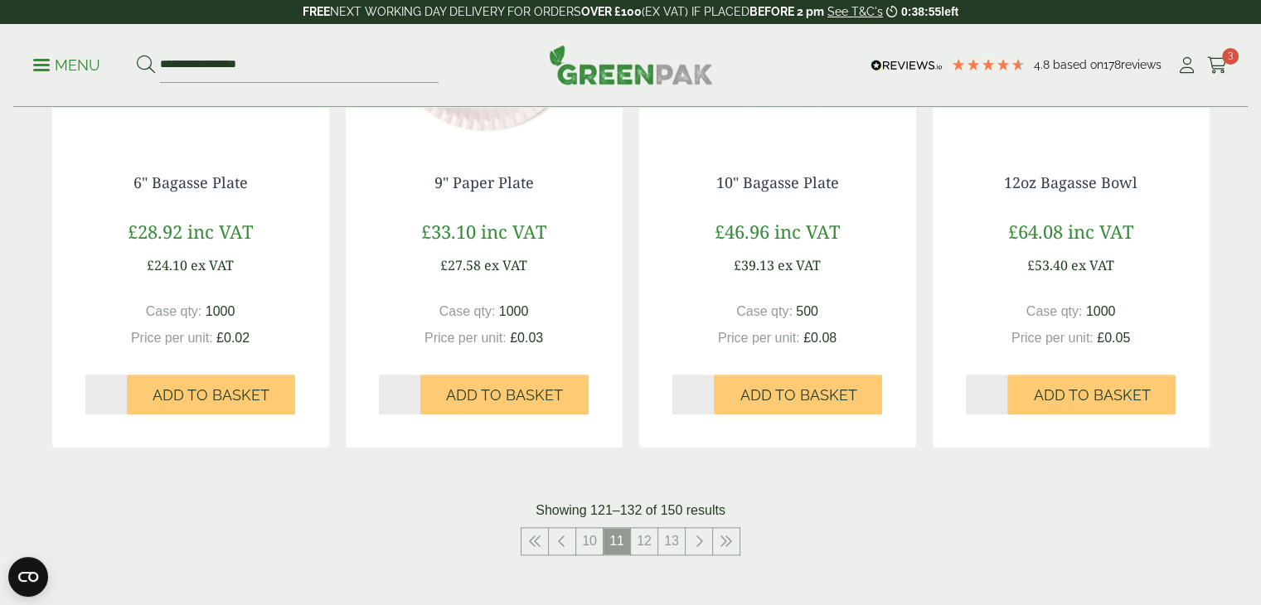
scroll to position [1678, 0]
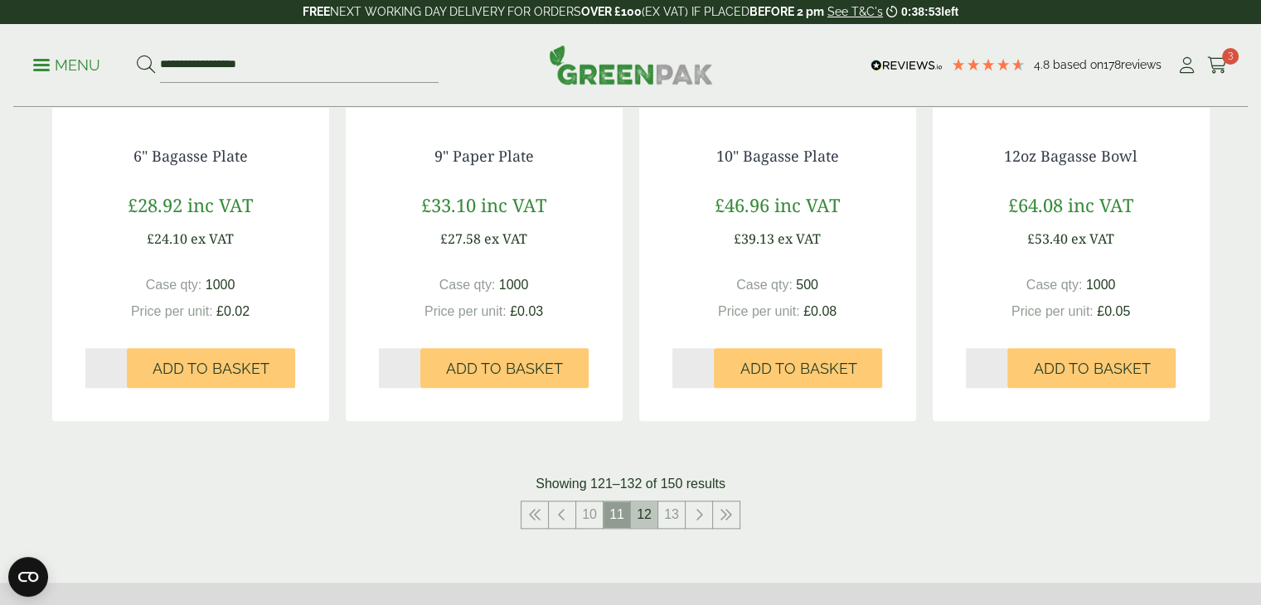
click at [639, 517] on link "12" at bounding box center [644, 515] width 27 height 27
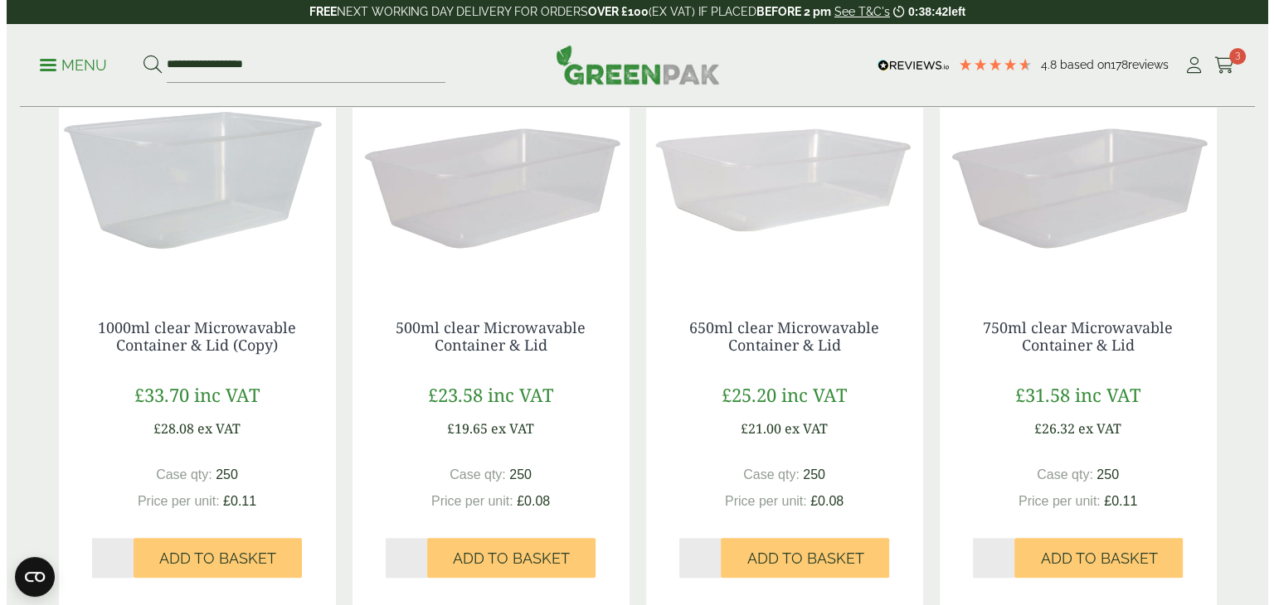
scroll to position [1500, 0]
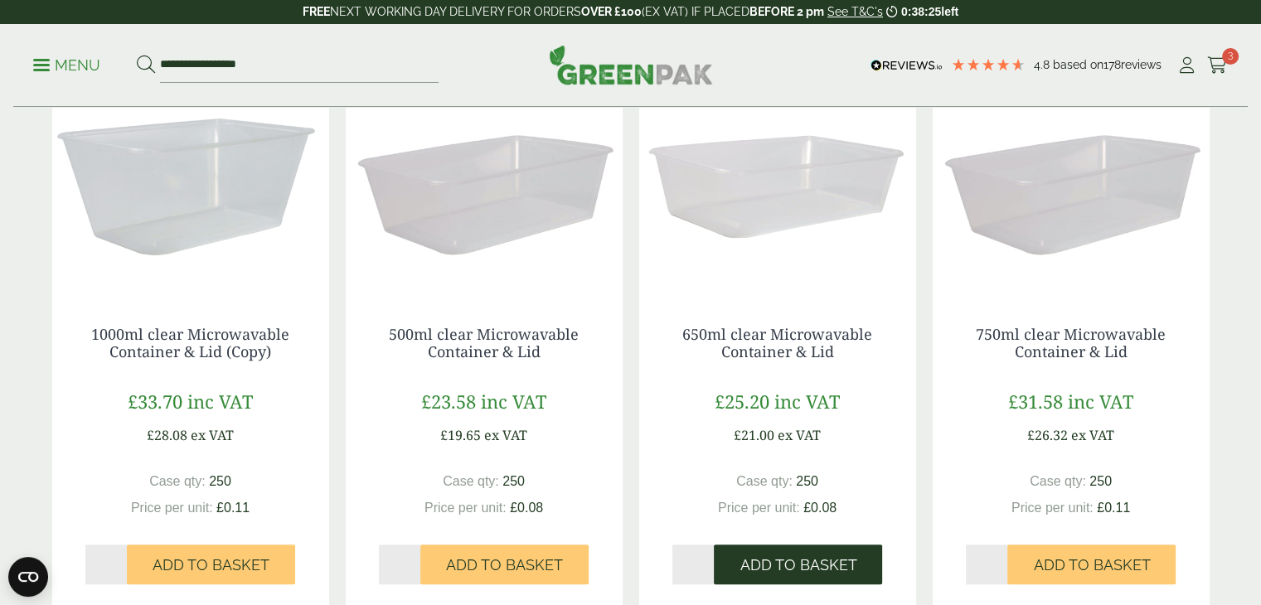
click at [811, 559] on span "Add to Basket" at bounding box center [798, 565] width 117 height 18
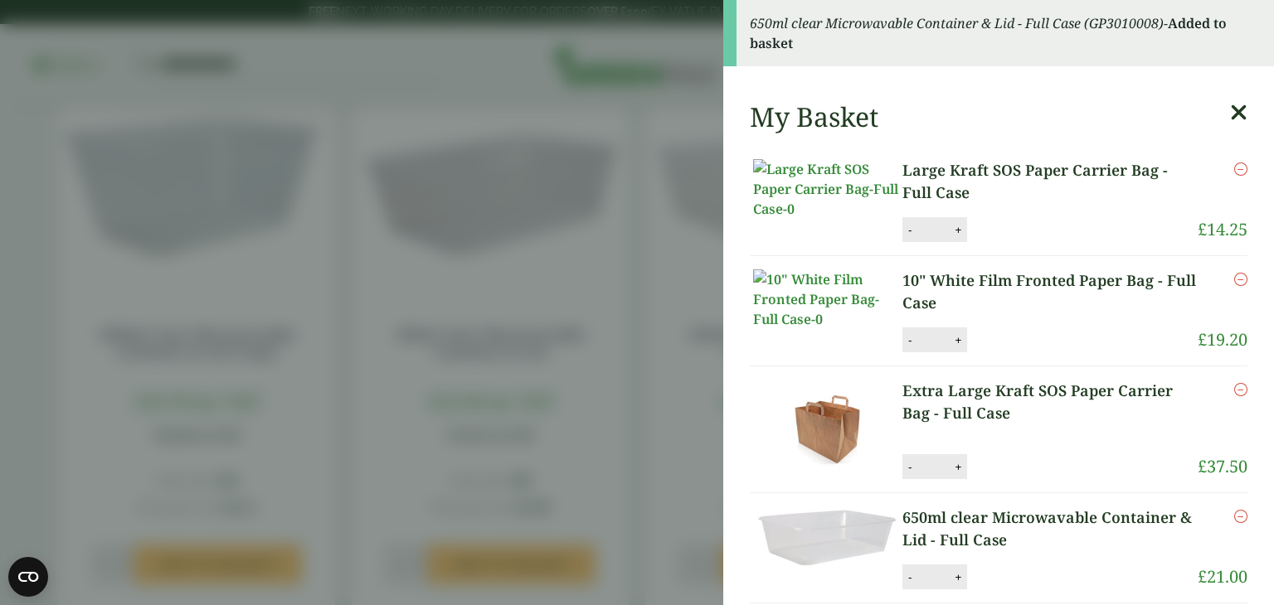
click at [1230, 117] on icon at bounding box center [1238, 112] width 17 height 23
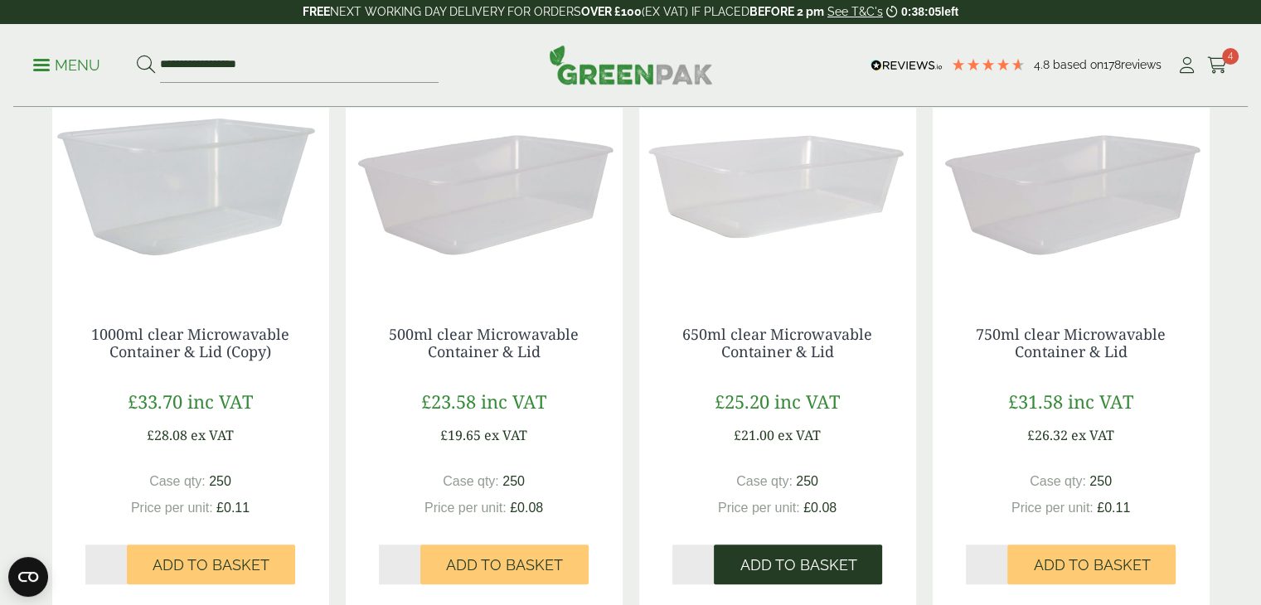
click at [832, 565] on span "Add to Basket" at bounding box center [798, 565] width 117 height 18
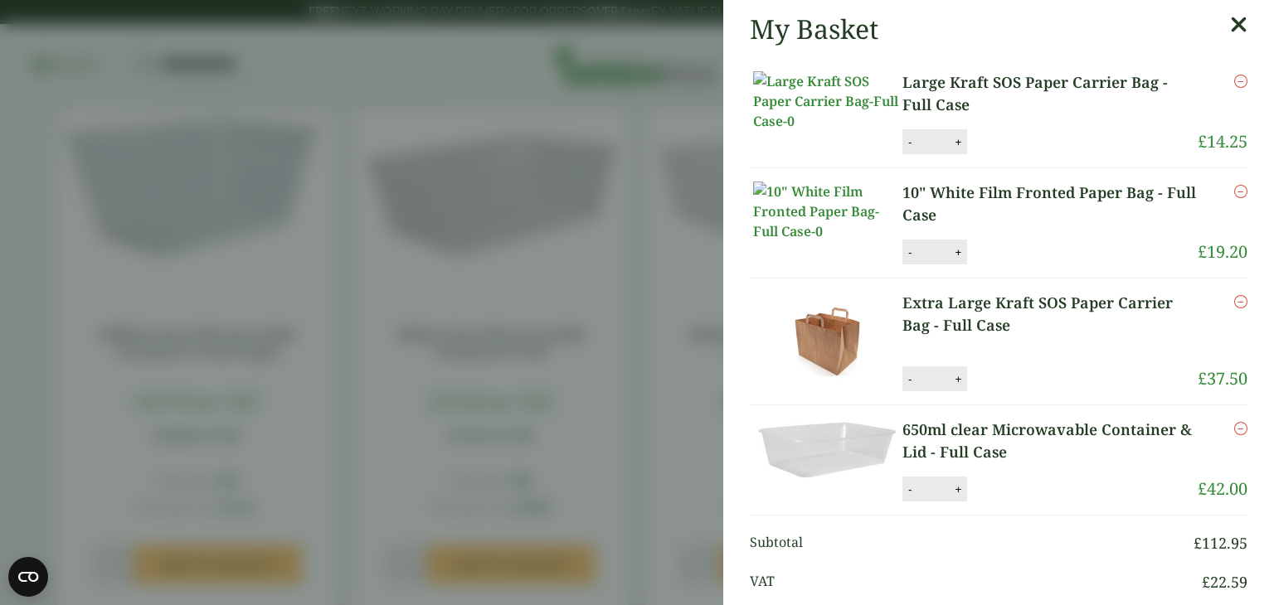
click at [472, 490] on aside "My Basket Large Kraft SOS Paper Carrier Bag - Full Case Large Kraft SOS Paper C…" at bounding box center [637, 302] width 1274 height 605
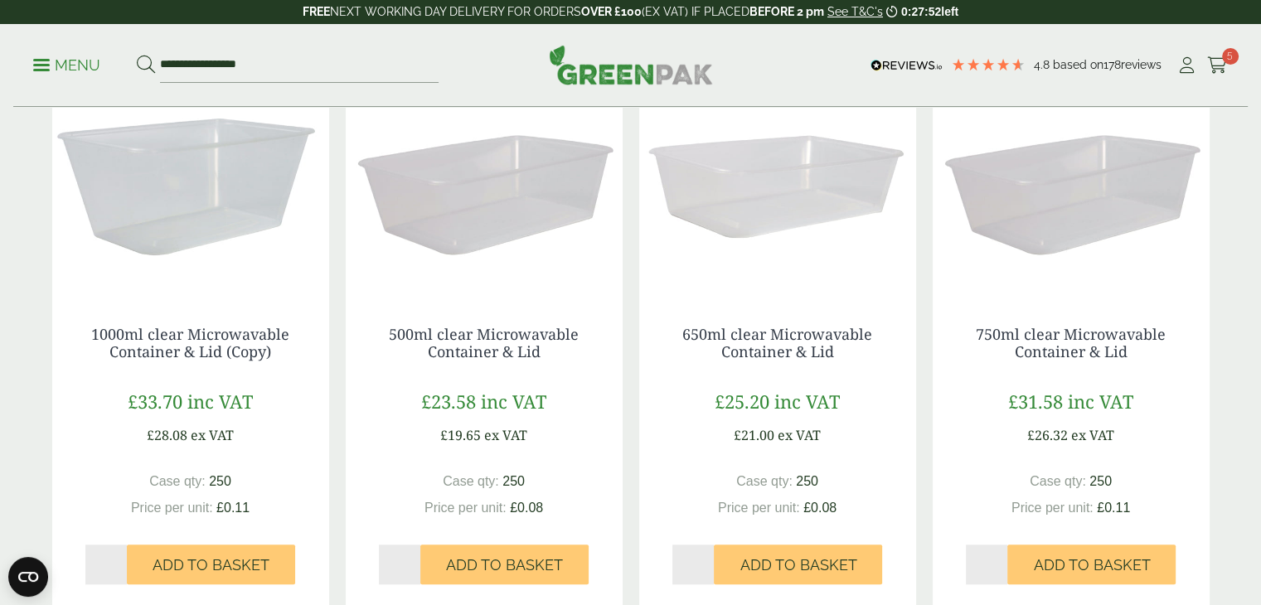
click at [32, 61] on div "**********" at bounding box center [630, 65] width 1235 height 83
click at [41, 64] on span at bounding box center [41, 65] width 17 height 2
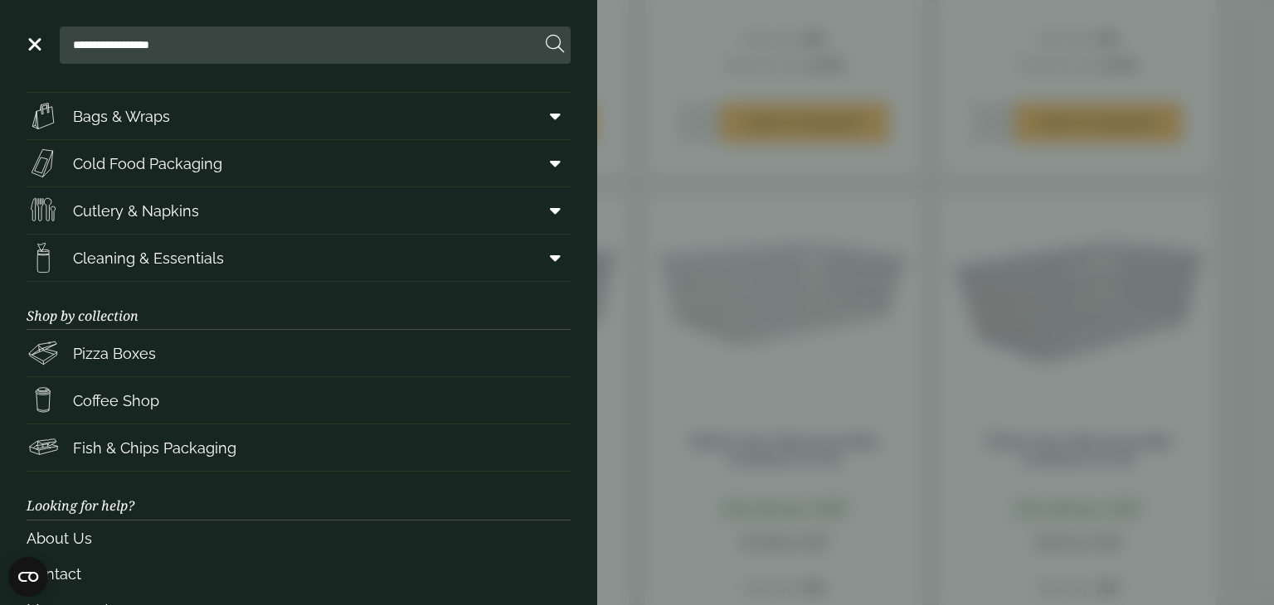
scroll to position [131, 0]
click at [103, 257] on span "Cleaning & Essentials" at bounding box center [148, 261] width 151 height 22
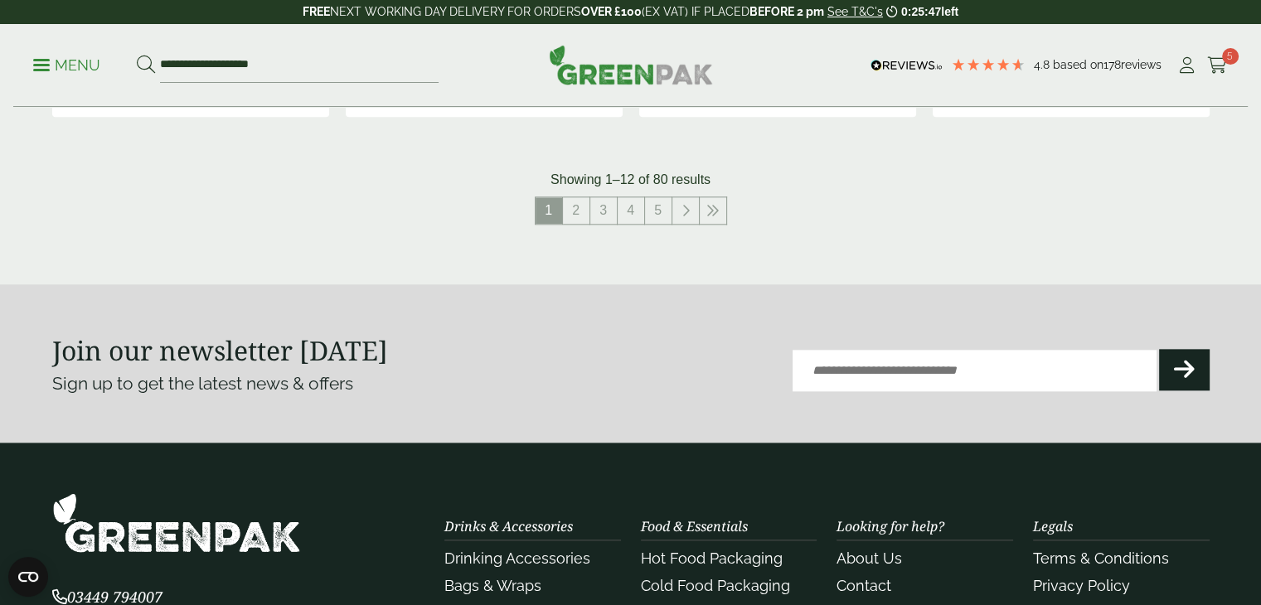
scroll to position [1910, 0]
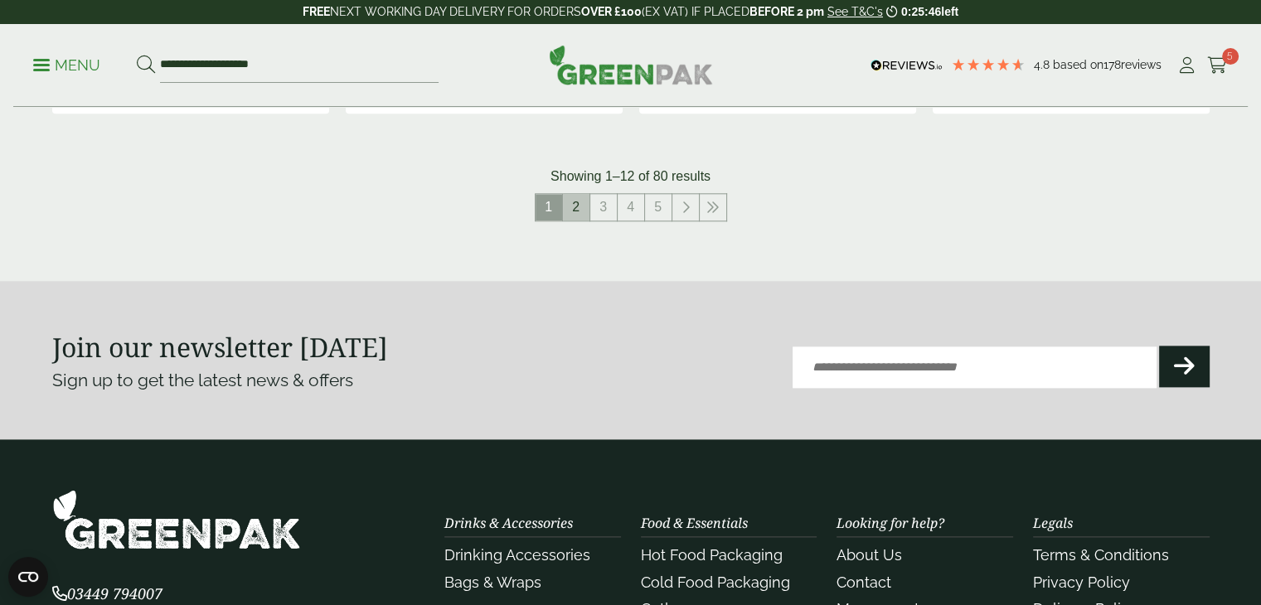
click at [573, 206] on link "2" at bounding box center [576, 207] width 27 height 27
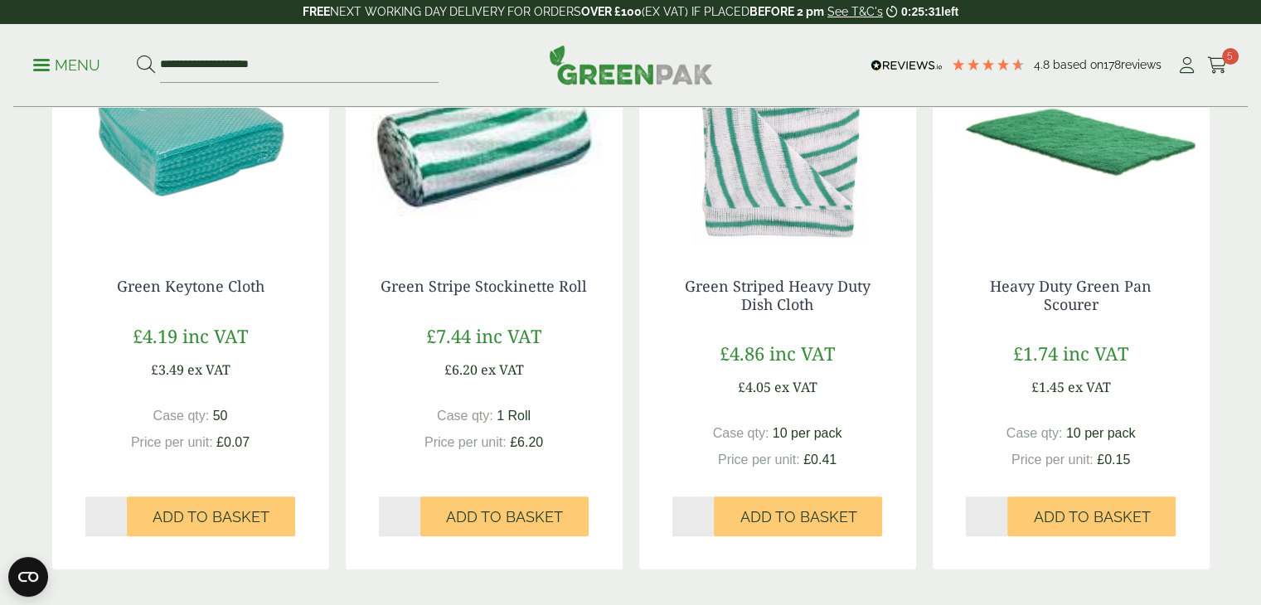
scroll to position [1629, 0]
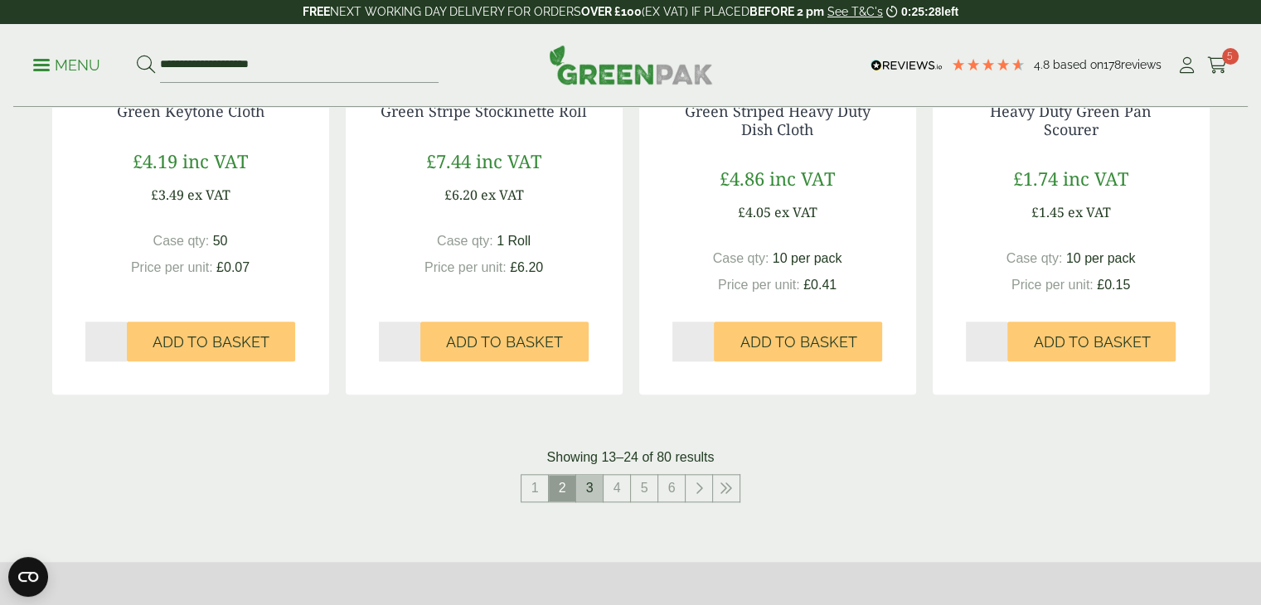
click at [594, 483] on link "3" at bounding box center [589, 488] width 27 height 27
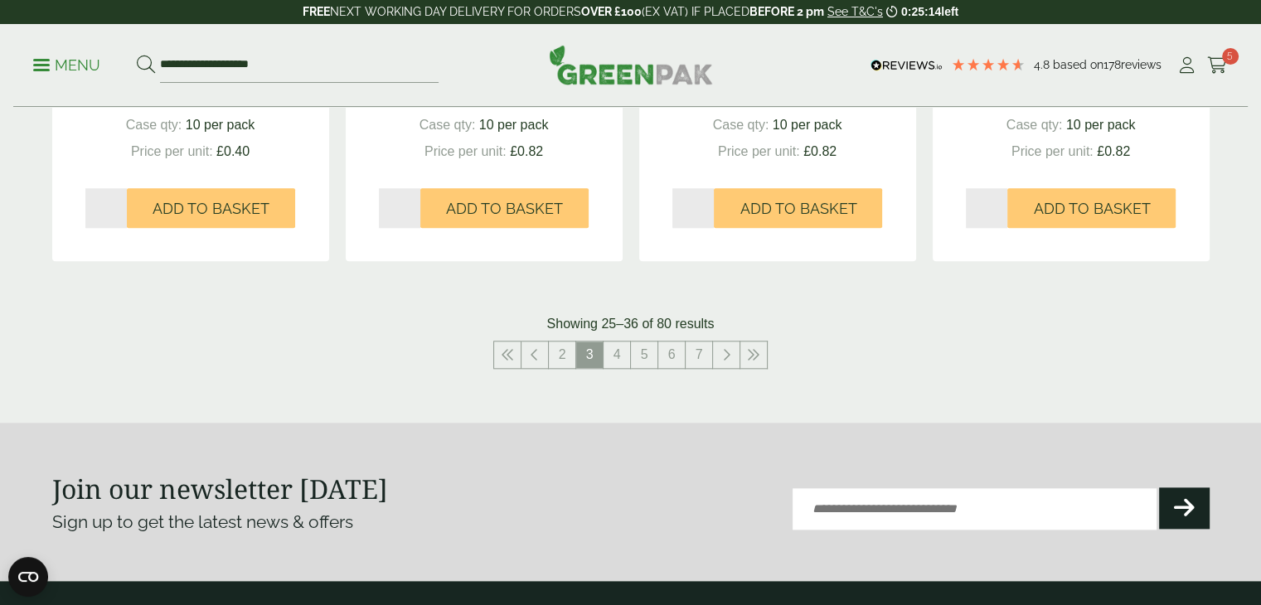
scroll to position [1779, 0]
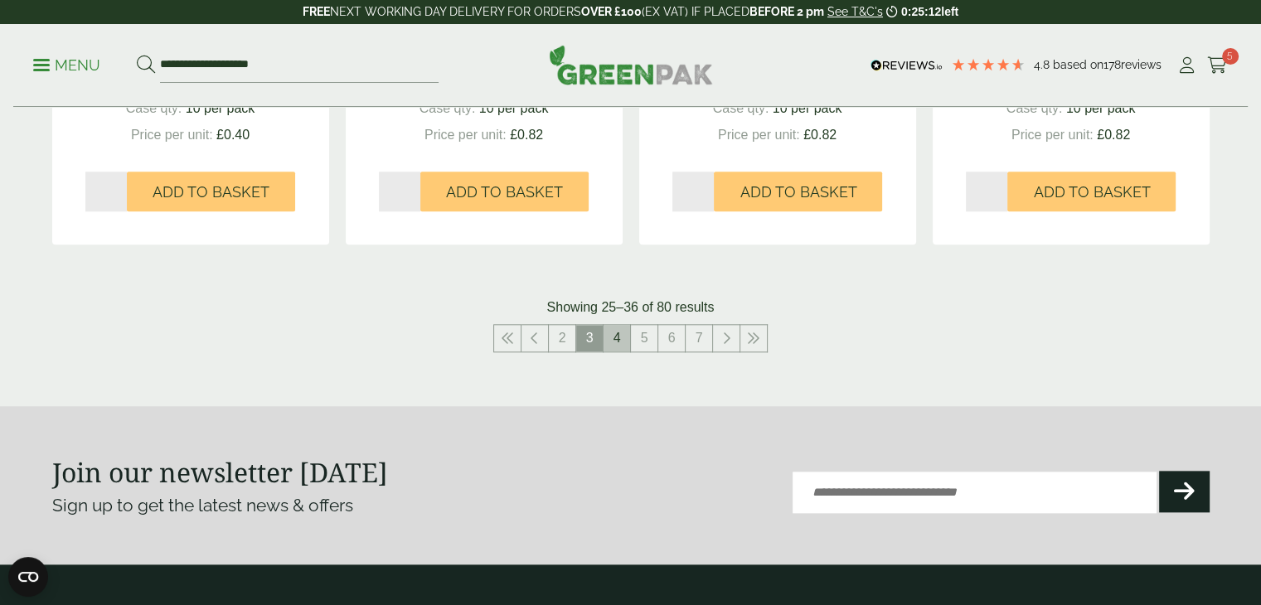
click at [613, 338] on link "4" at bounding box center [617, 338] width 27 height 27
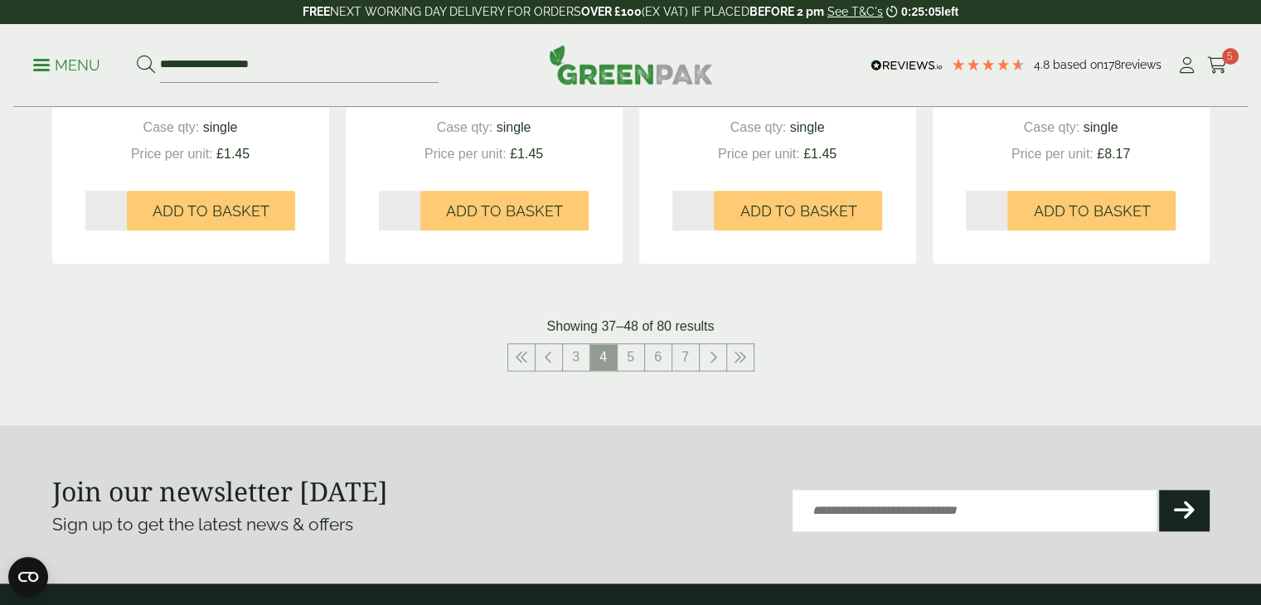
scroll to position [1805, 0]
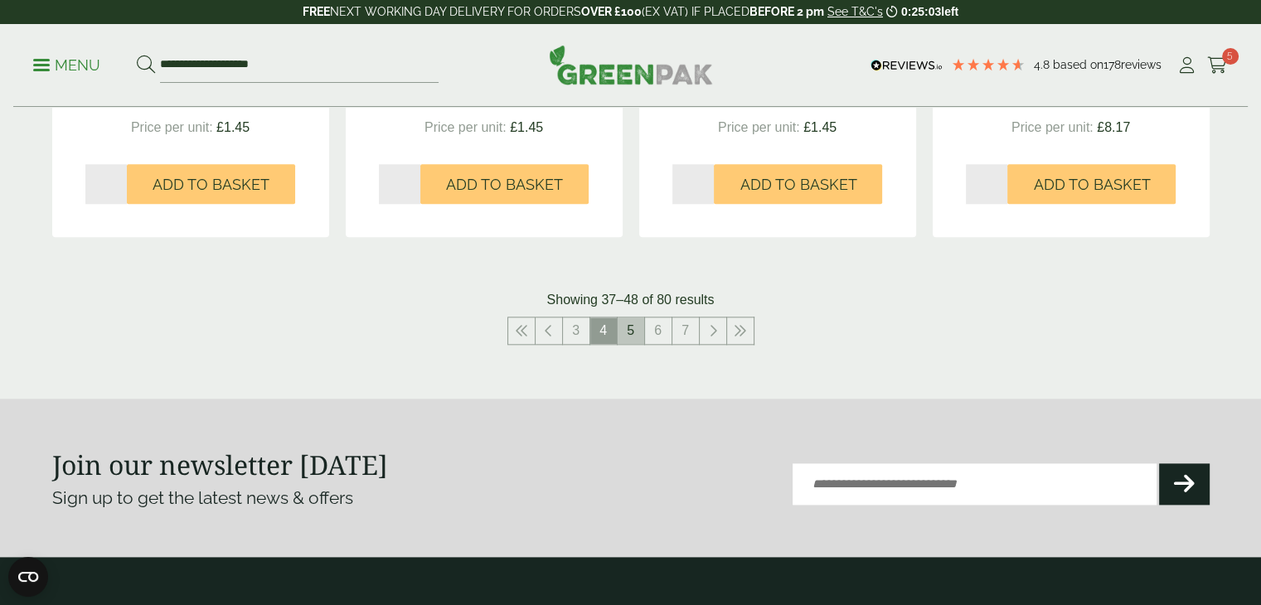
click at [627, 328] on link "5" at bounding box center [631, 331] width 27 height 27
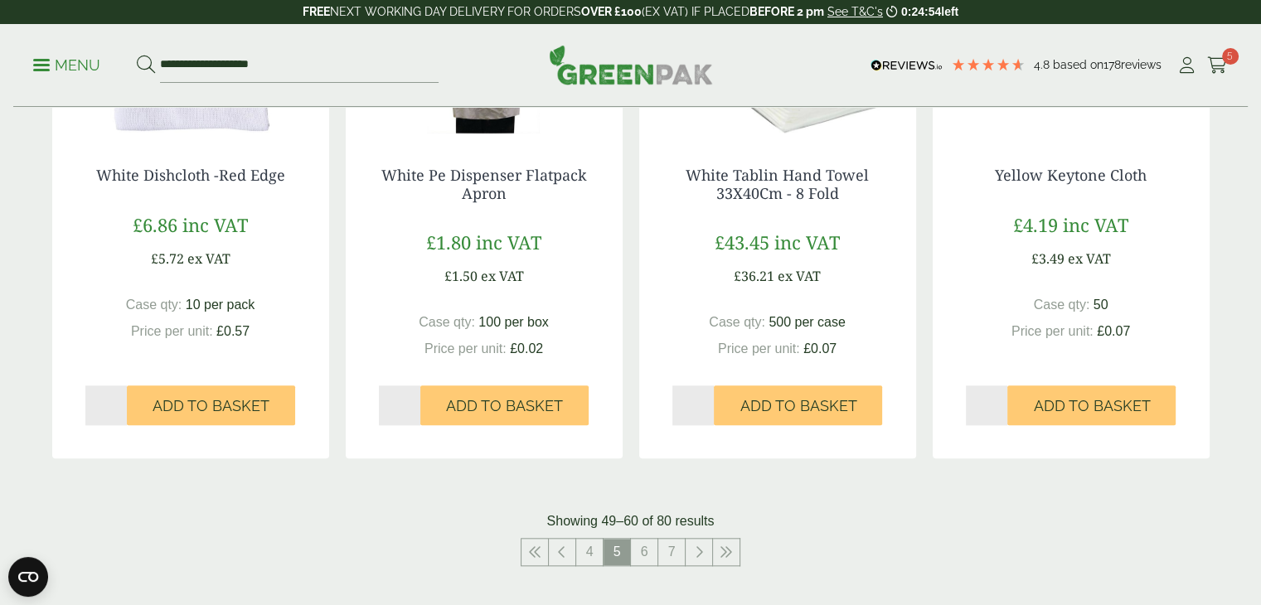
scroll to position [1659, 0]
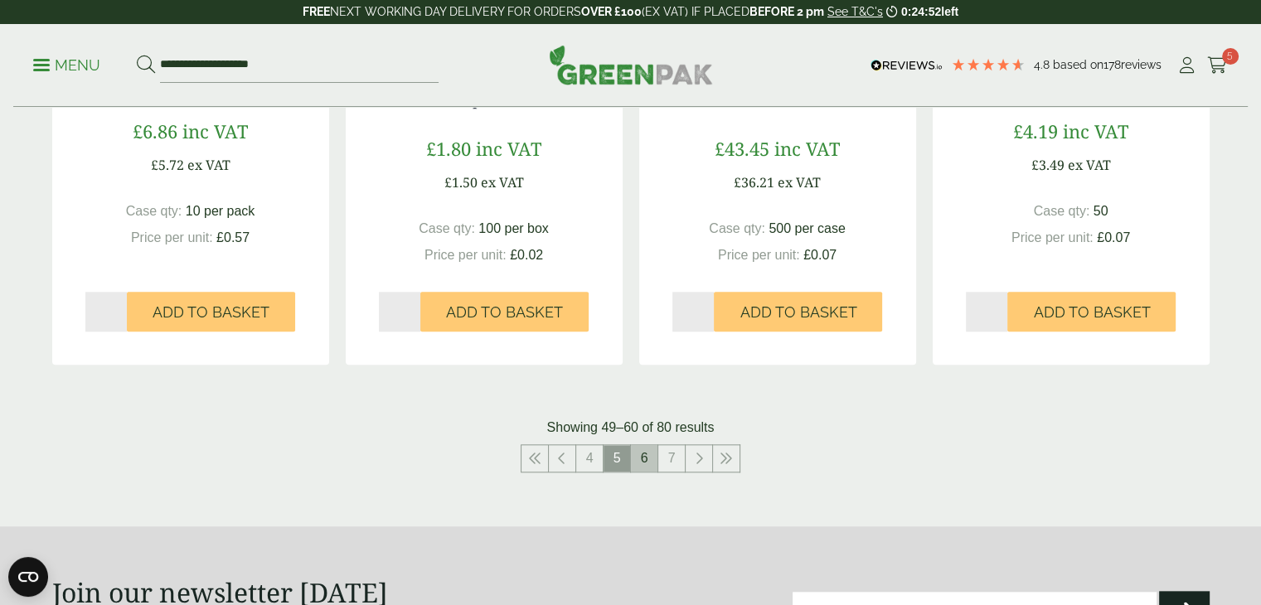
click at [647, 457] on link "6" at bounding box center [644, 458] width 27 height 27
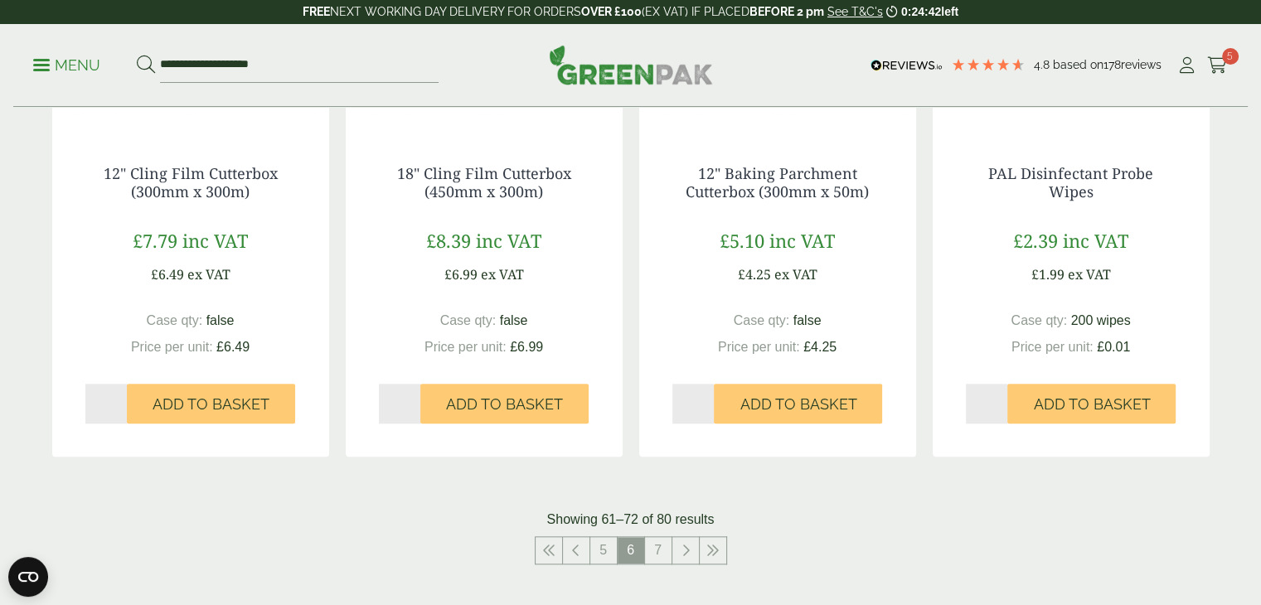
scroll to position [1673, 0]
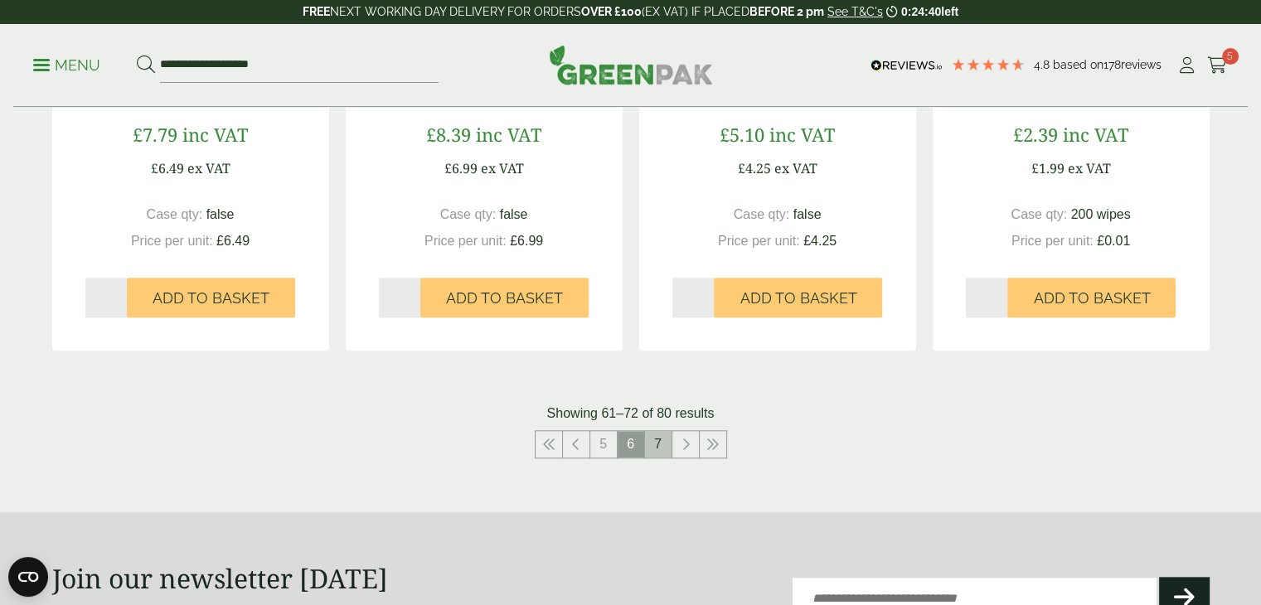
click at [660, 440] on link "7" at bounding box center [658, 444] width 27 height 27
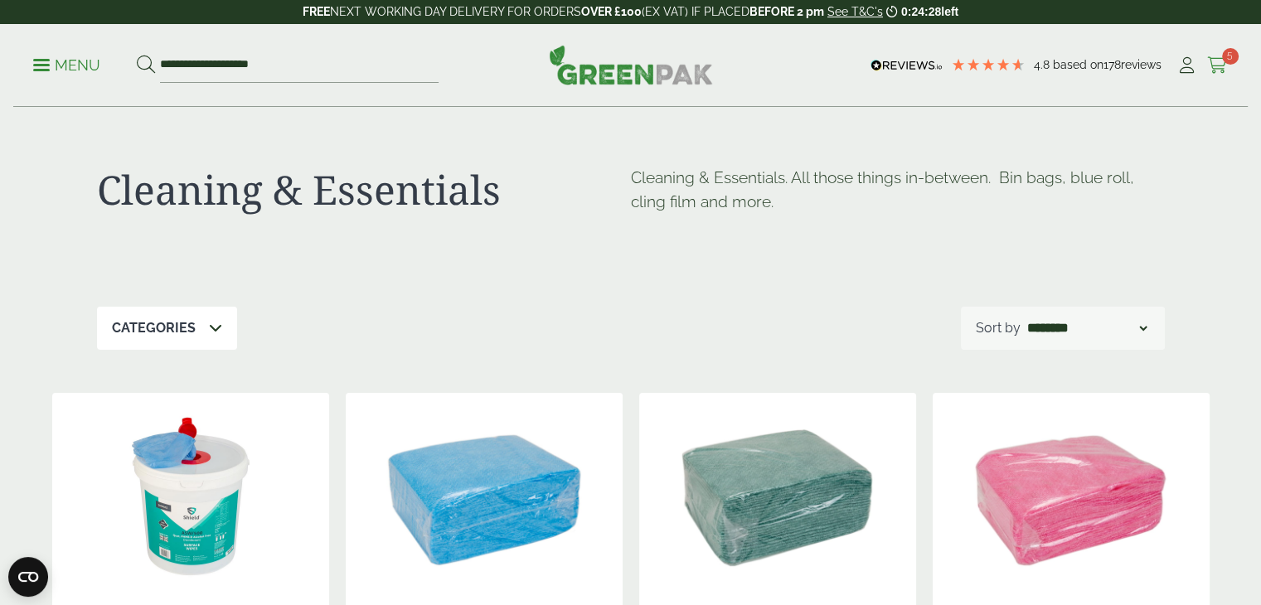
click at [1217, 67] on icon at bounding box center [1217, 65] width 21 height 17
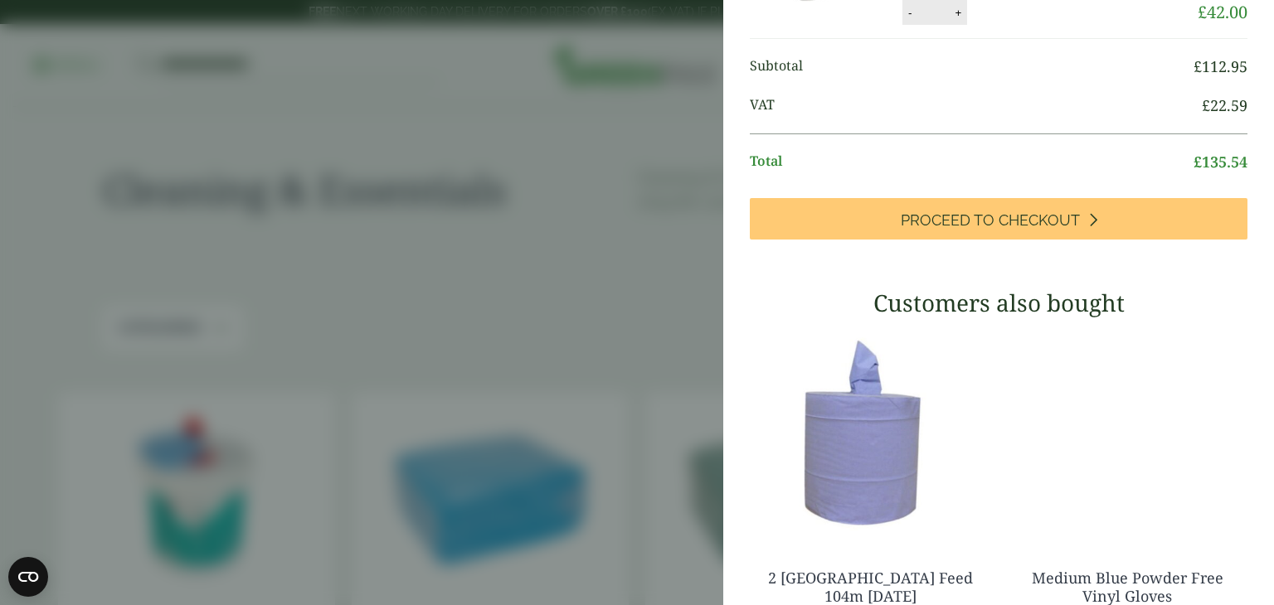
scroll to position [482, 0]
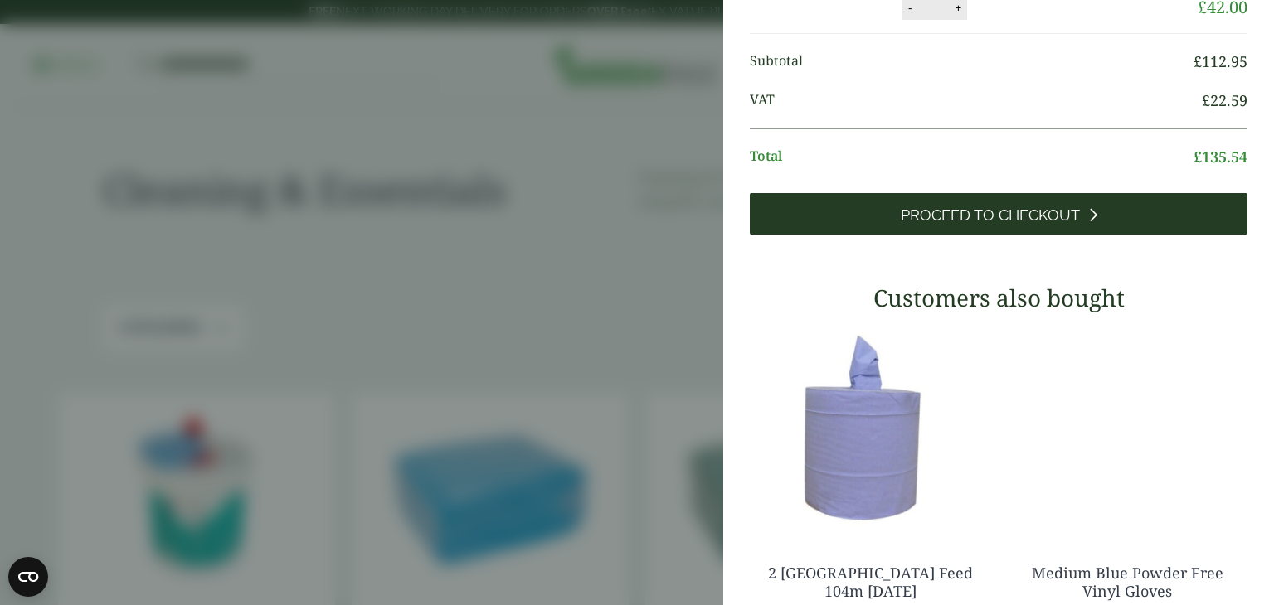
click at [1012, 225] on span "Proceed to Checkout" at bounding box center [990, 215] width 179 height 18
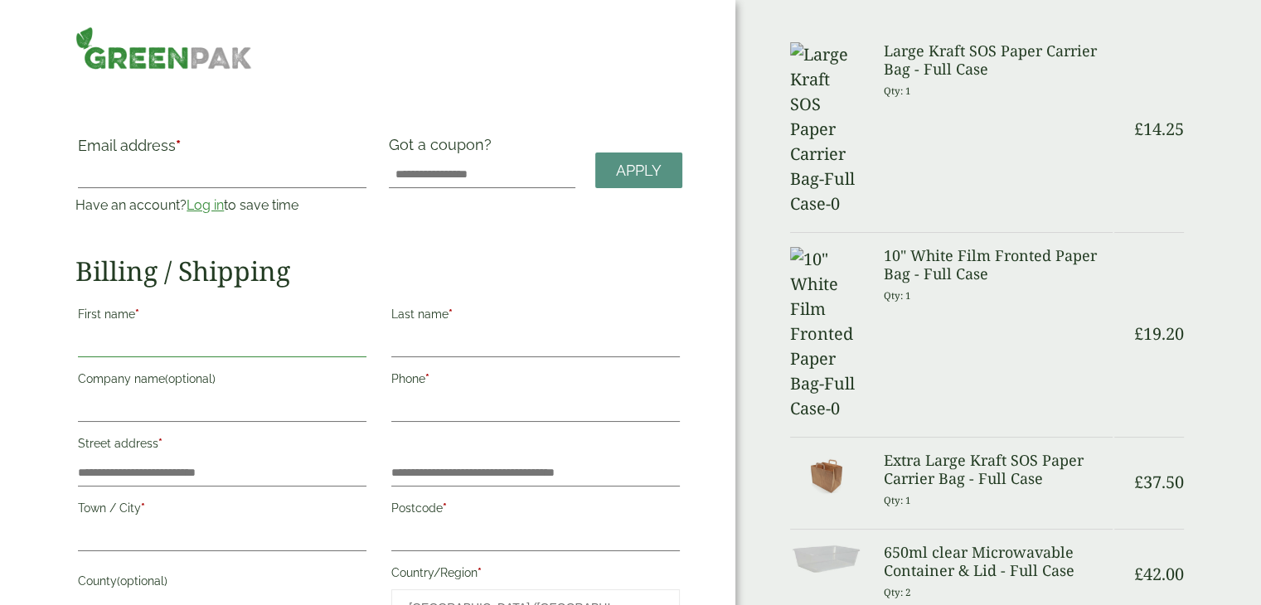
click at [189, 333] on input "First name *" at bounding box center [222, 344] width 289 height 27
type input "******"
click at [430, 346] on input "Last name *" at bounding box center [535, 344] width 289 height 27
type input "**********"
click at [298, 409] on input "Company name (optional)" at bounding box center [222, 409] width 289 height 27
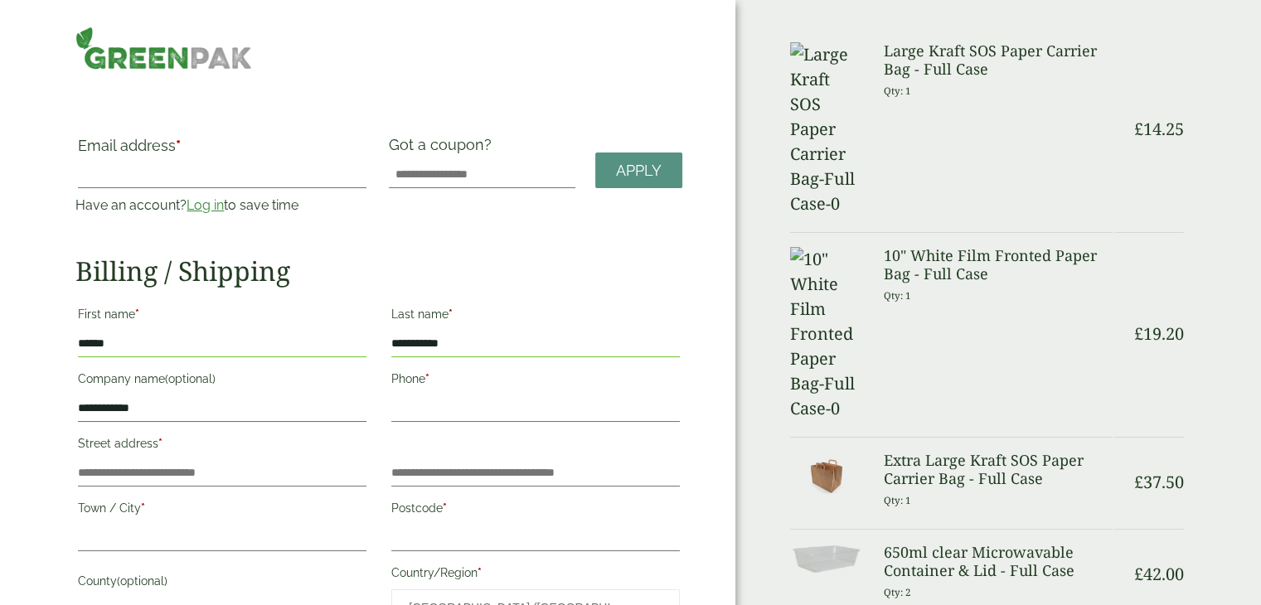
type input "**********"
click at [179, 473] on input "Street address *" at bounding box center [222, 473] width 289 height 27
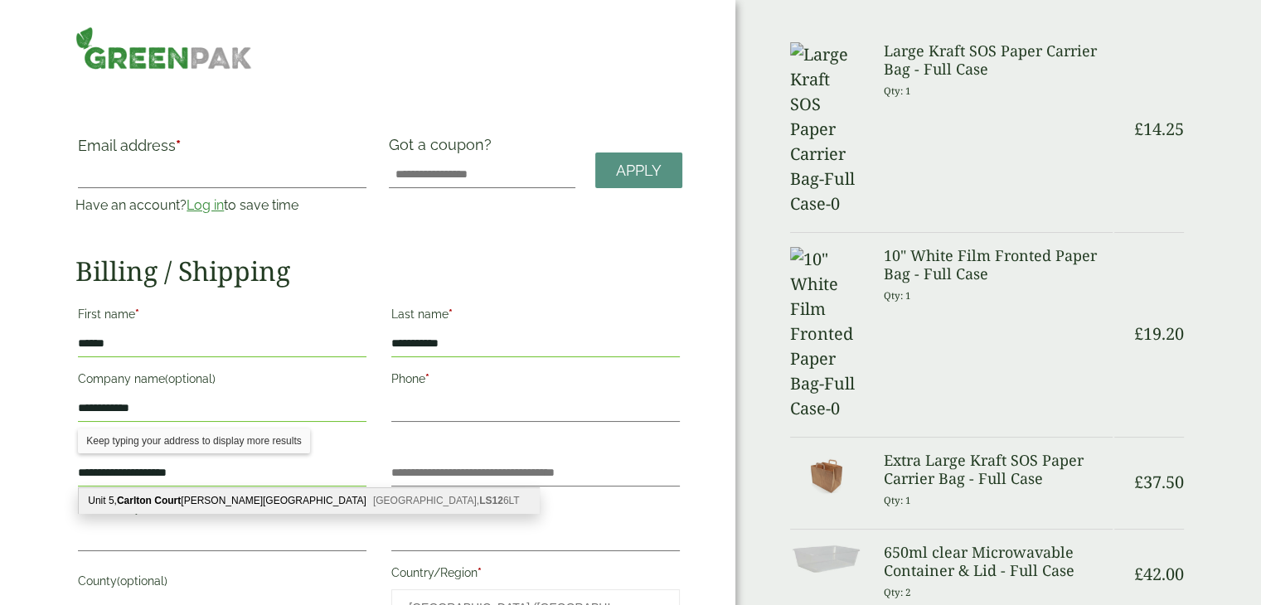
click at [373, 504] on span "Leeds, LS12 6LT" at bounding box center [446, 501] width 147 height 12
type input "**********"
type input "*****"
type input "********"
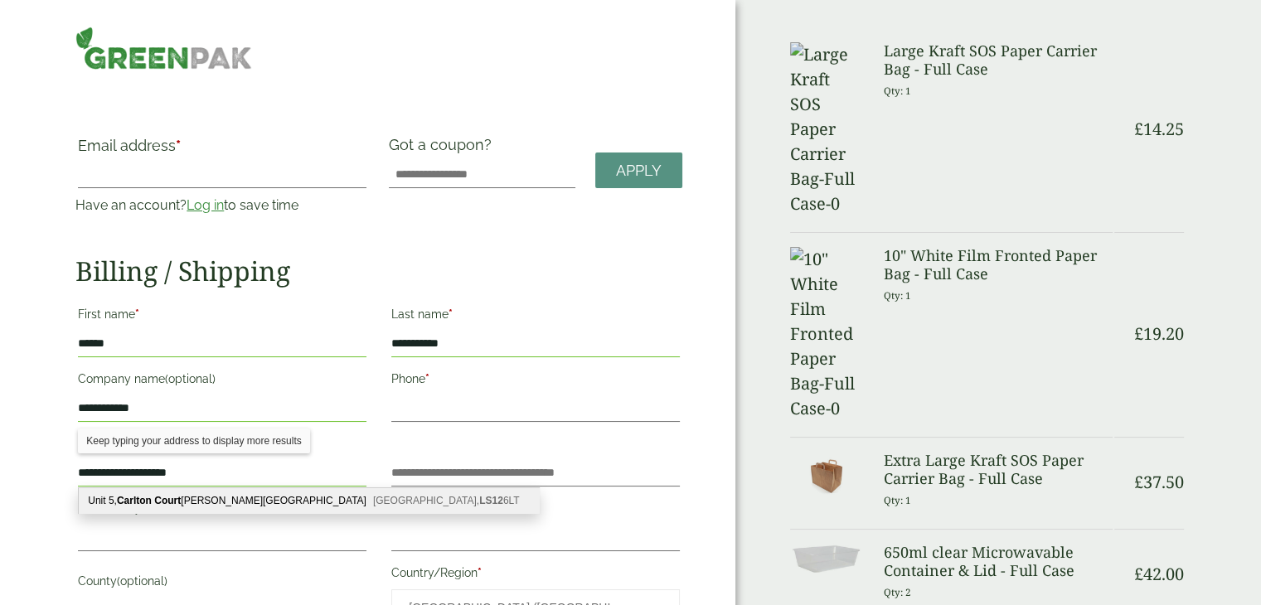
type input "**********"
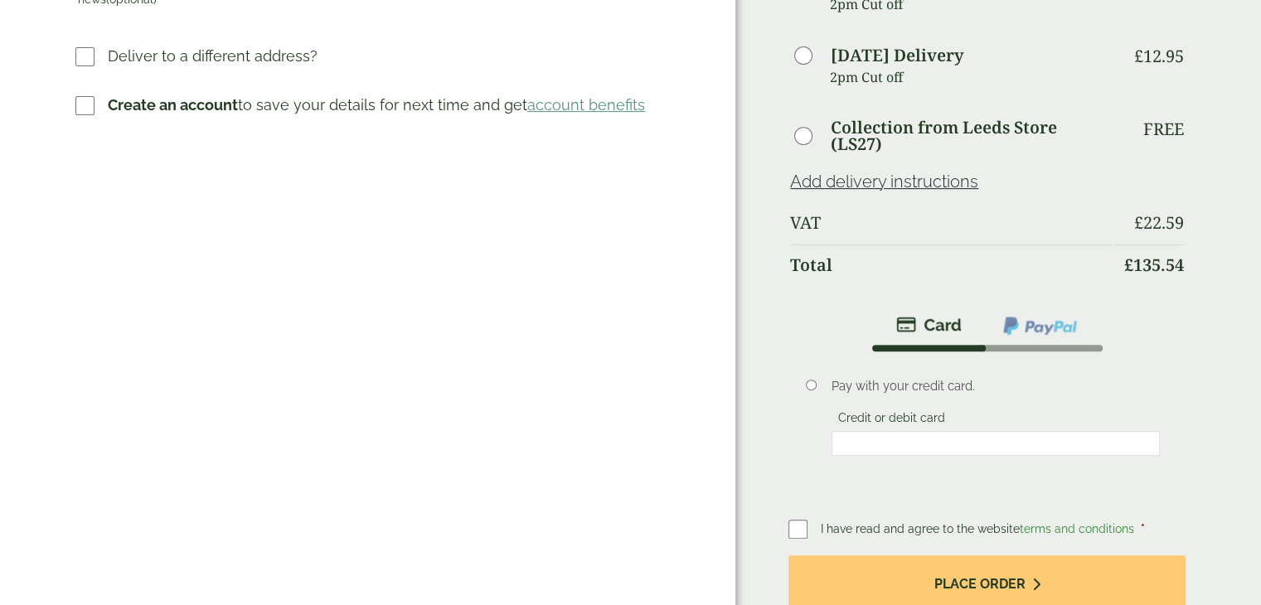
scroll to position [673, 0]
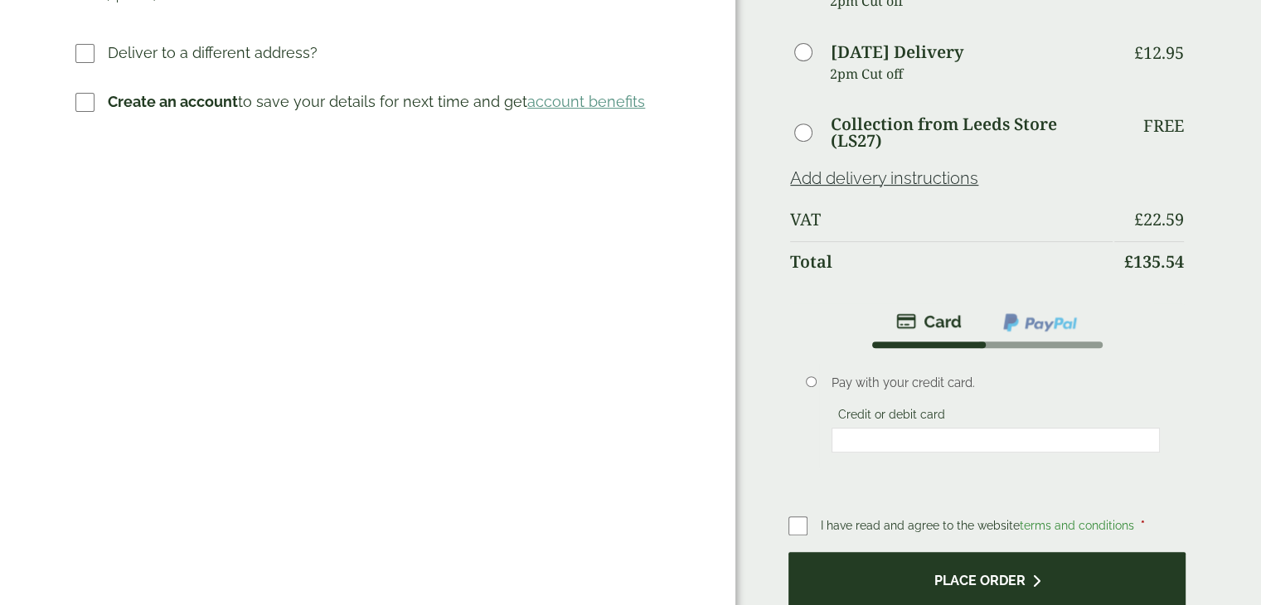
click at [959, 552] on button "Place order" at bounding box center [987, 579] width 397 height 54
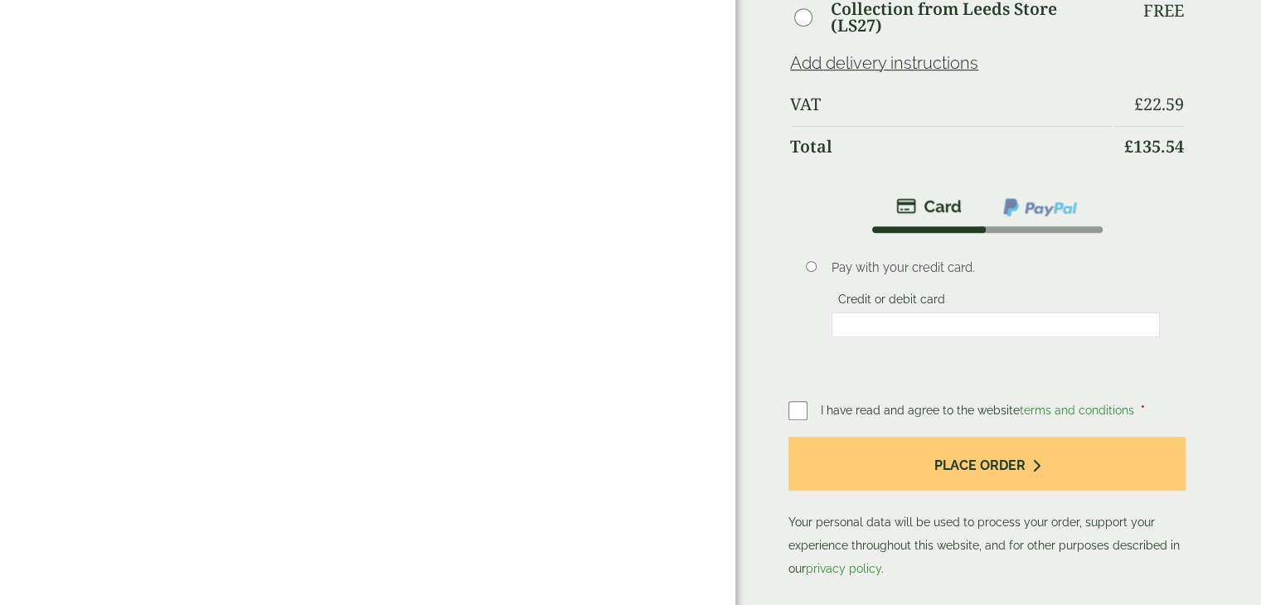
scroll to position [870, 0]
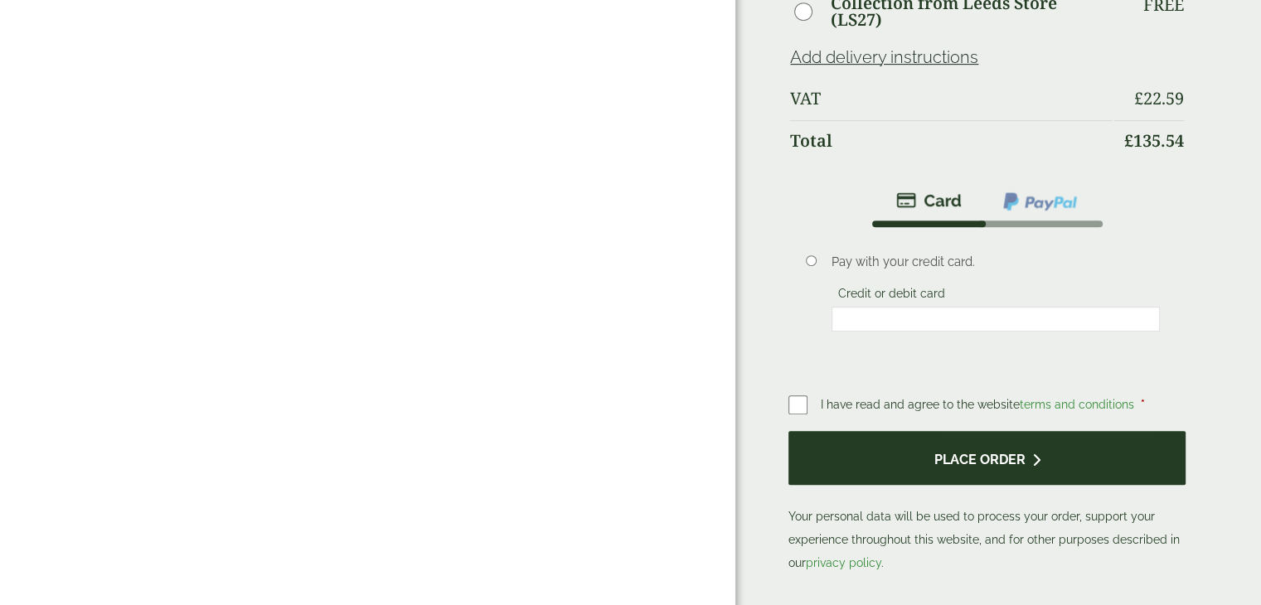
click at [1015, 431] on button "Place order" at bounding box center [987, 458] width 397 height 54
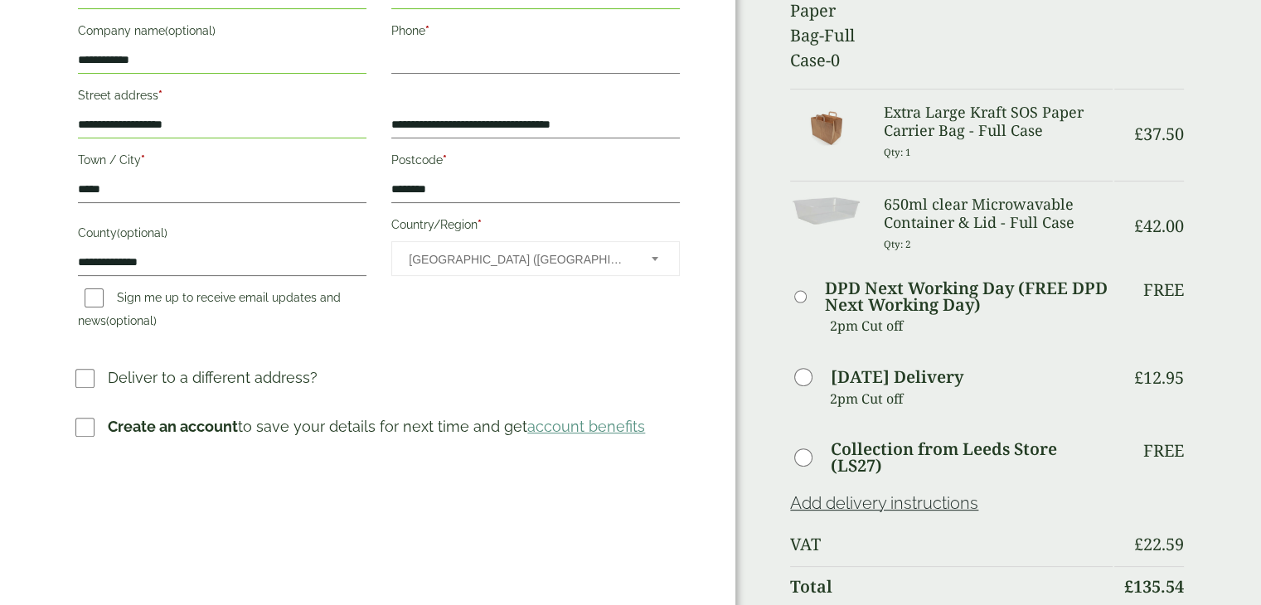
scroll to position [515, 0]
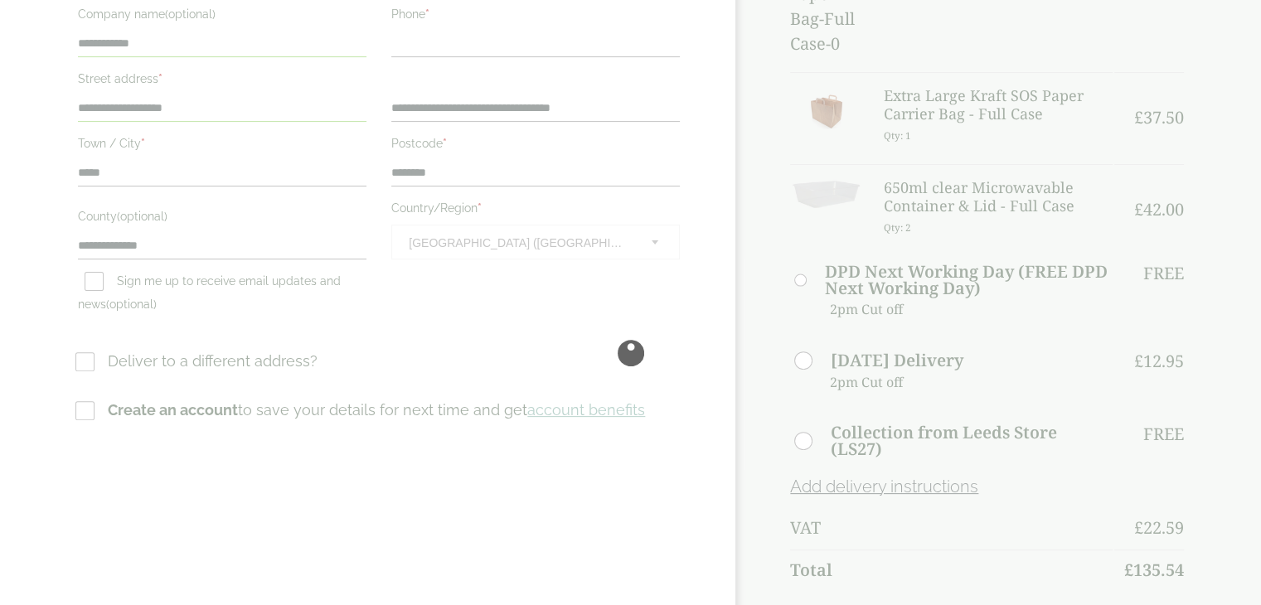
scroll to position [0, 0]
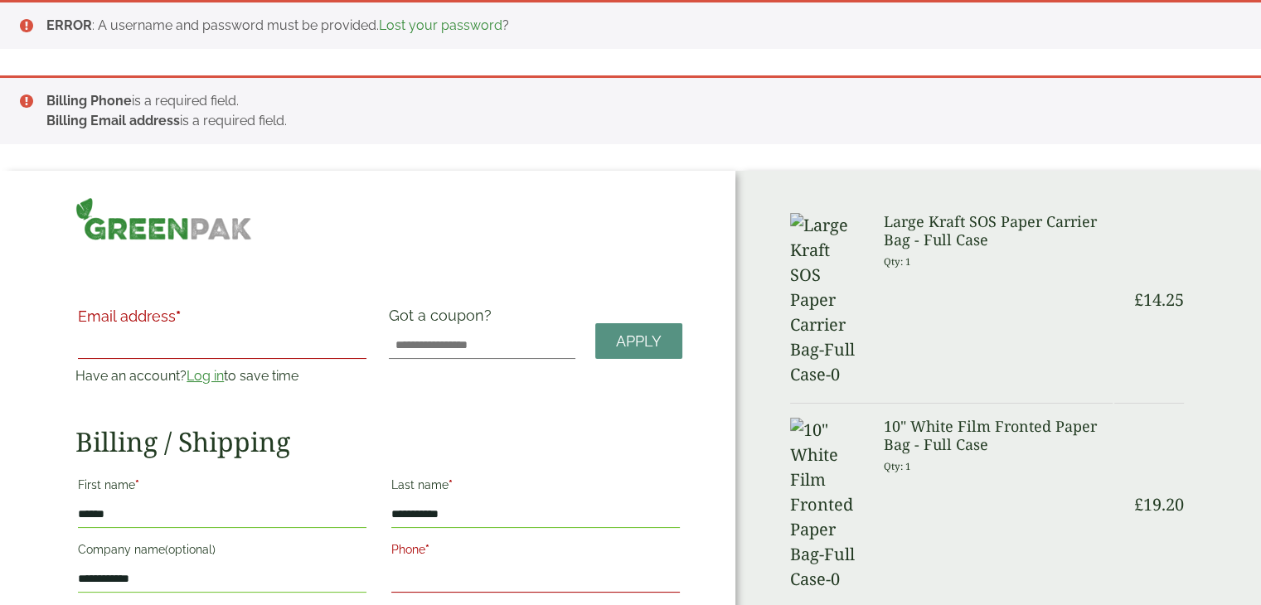
click at [270, 347] on input "Email address *" at bounding box center [222, 346] width 289 height 27
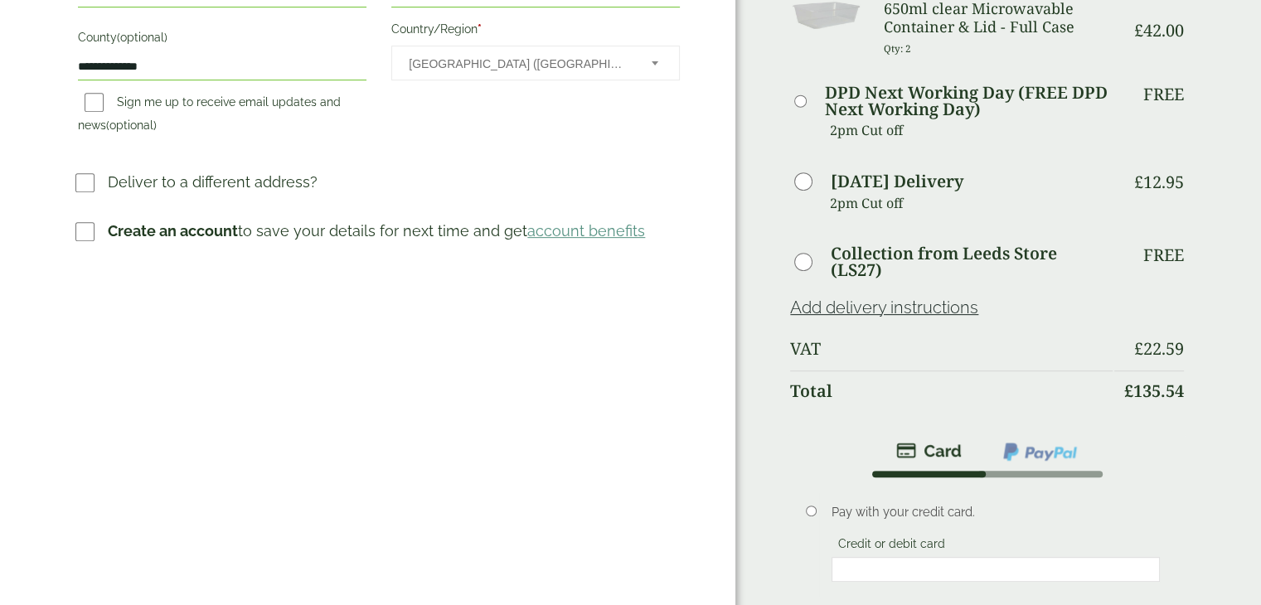
scroll to position [856, 0]
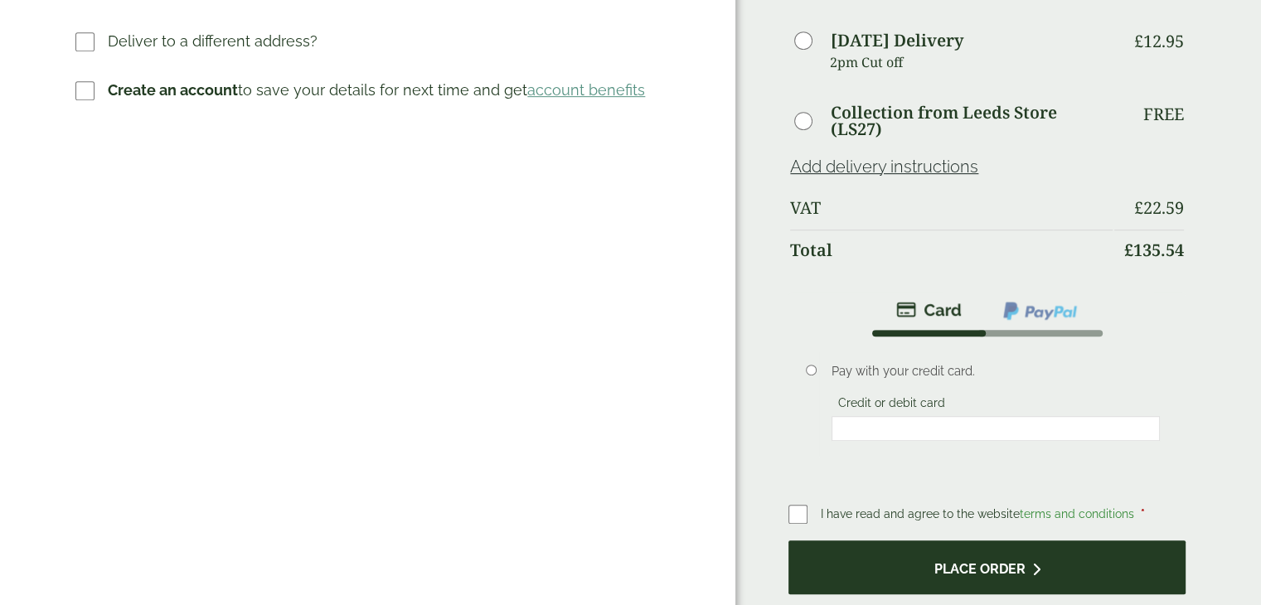
type input "**********"
click at [917, 541] on button "Place order" at bounding box center [987, 568] width 397 height 54
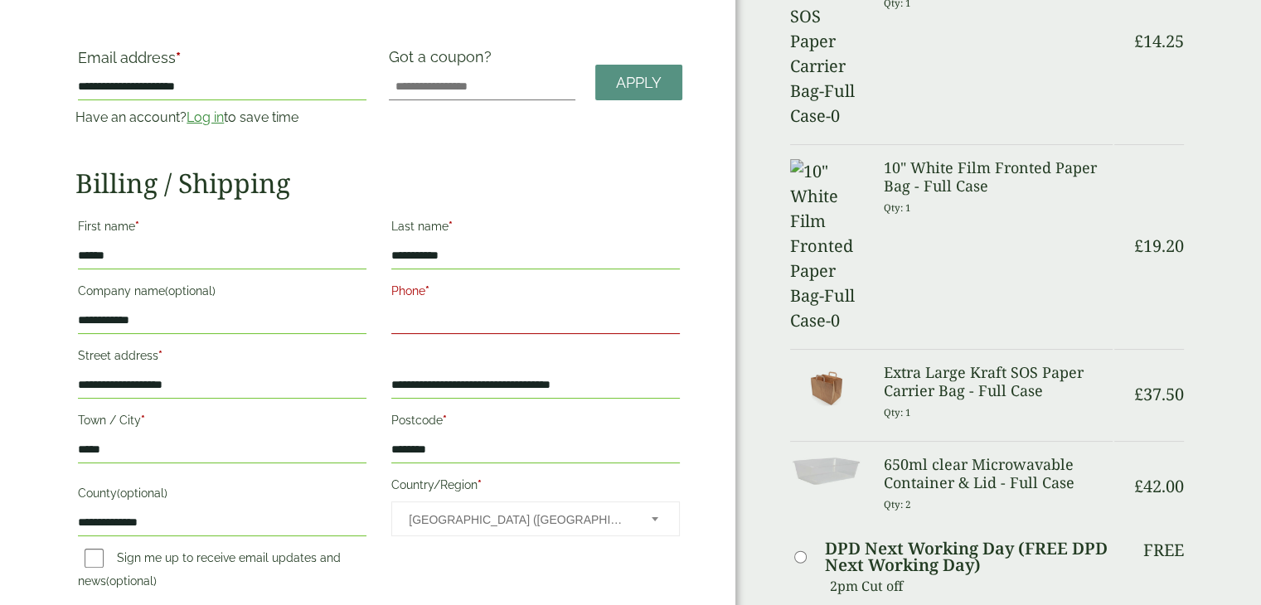
scroll to position [242, 0]
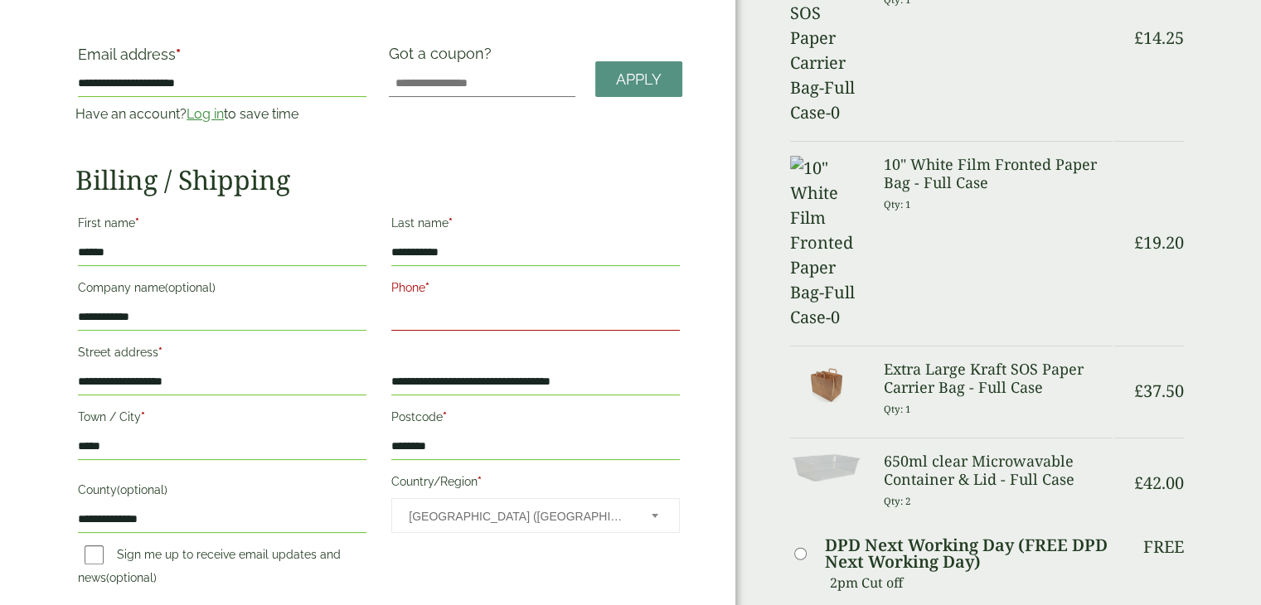
click at [436, 310] on input "Phone *" at bounding box center [535, 317] width 289 height 27
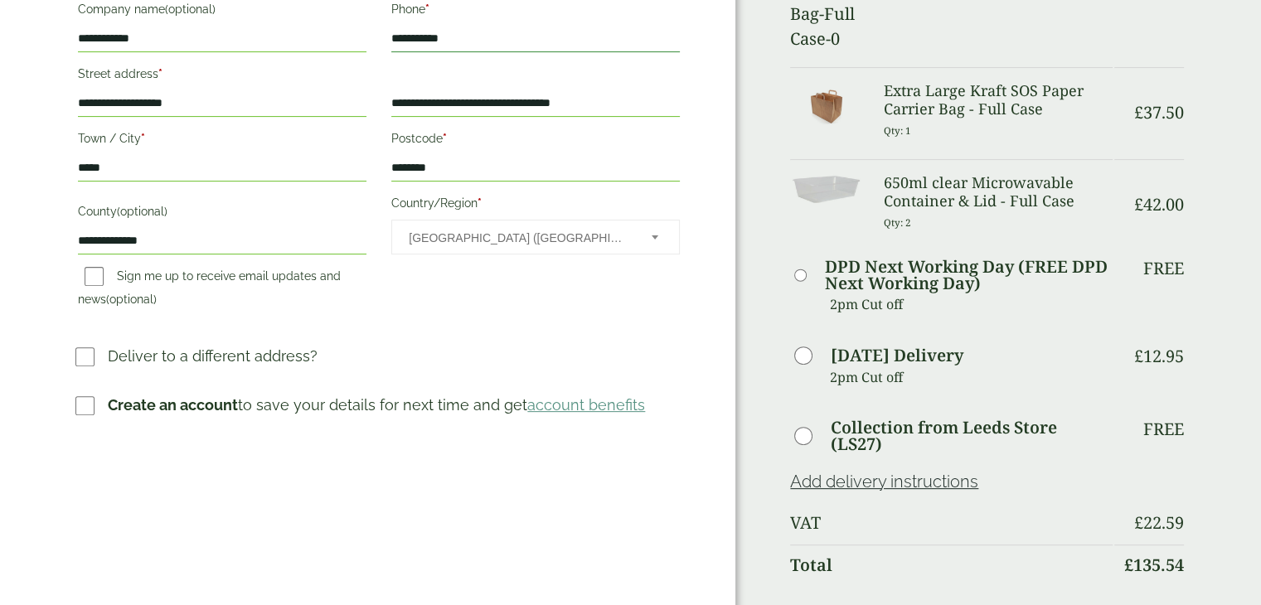
scroll to position [692, 0]
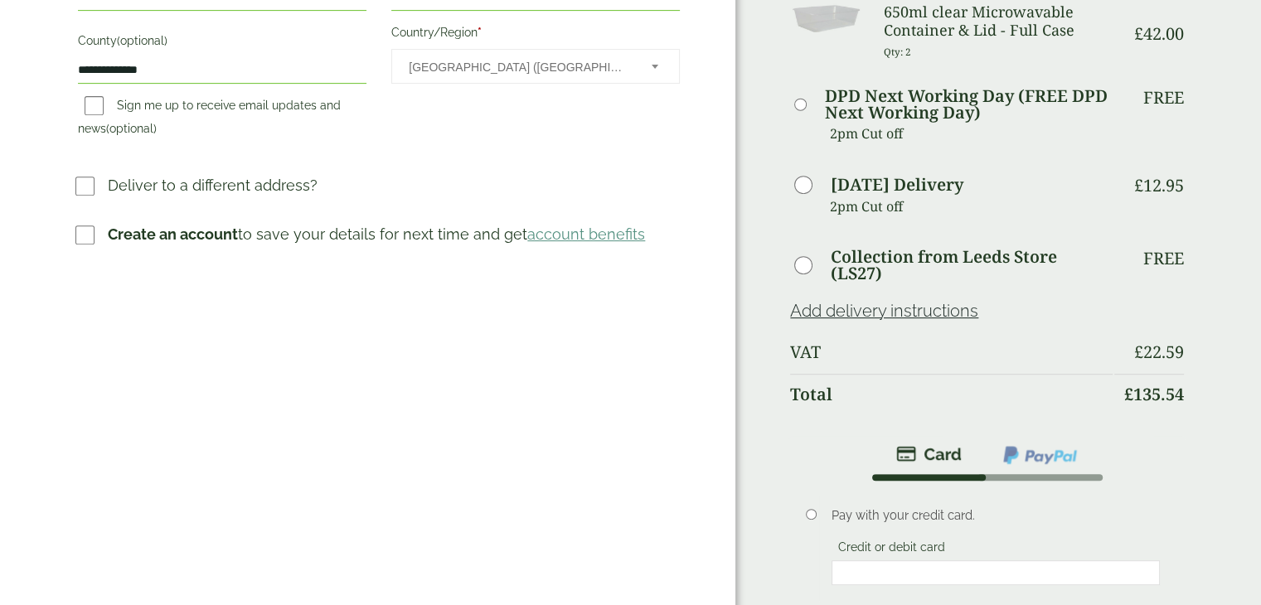
type input "**********"
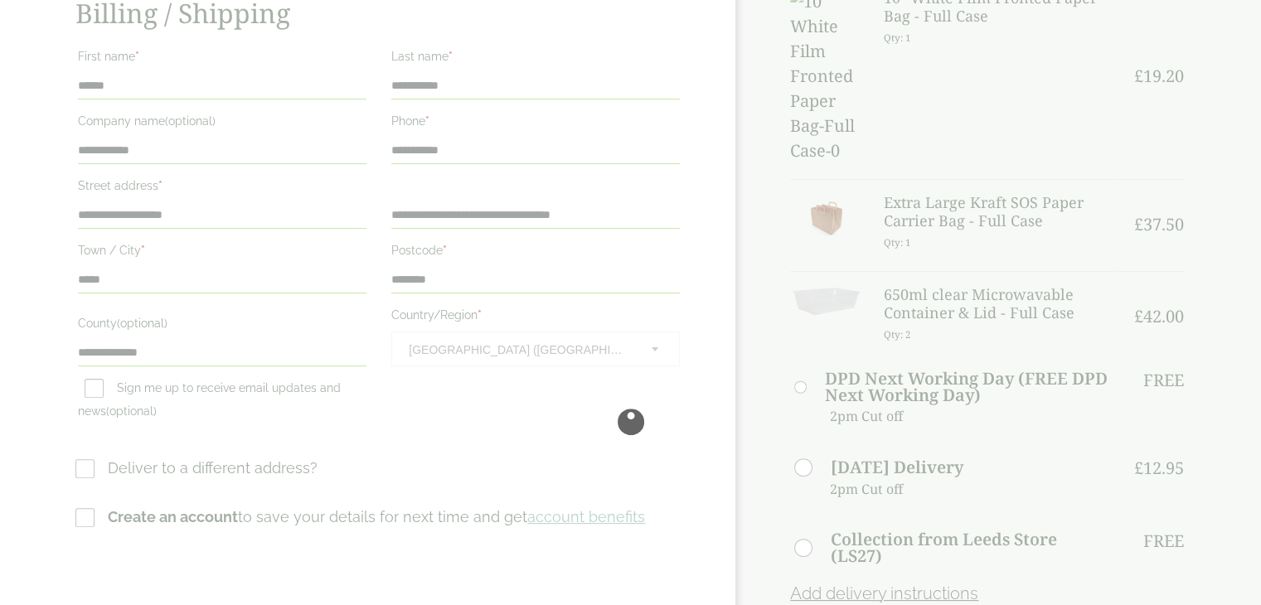
scroll to position [0, 0]
